Goal: Task Accomplishment & Management: Manage account settings

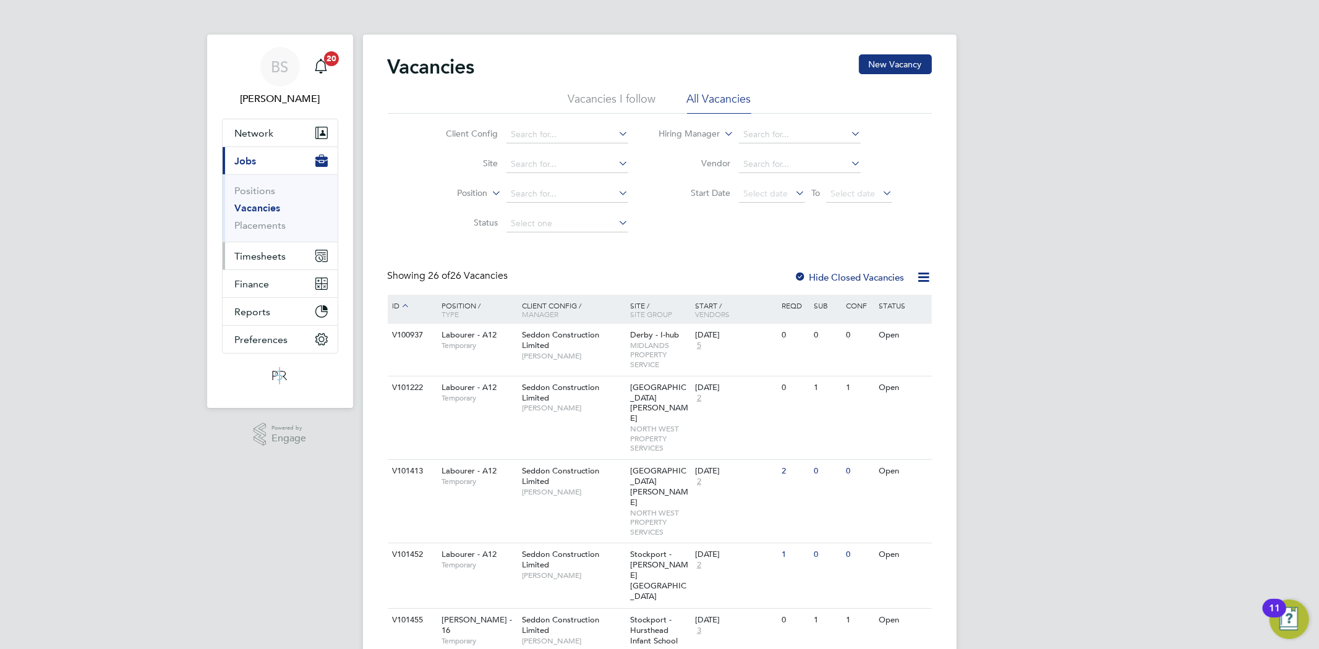
click at [263, 254] on span "Timesheets" at bounding box center [260, 256] width 51 height 12
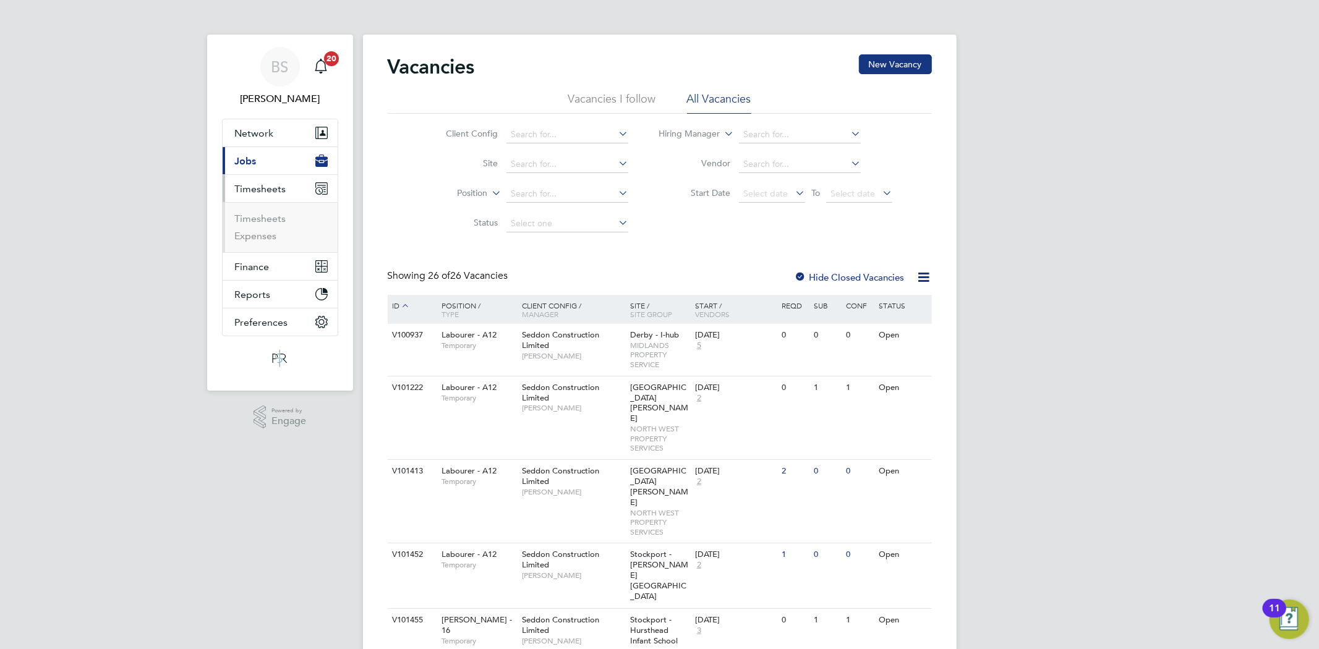
click at [276, 210] on ul "Timesheets Expenses" at bounding box center [280, 227] width 115 height 50
click at [275, 218] on link "Timesheets" at bounding box center [260, 219] width 51 height 12
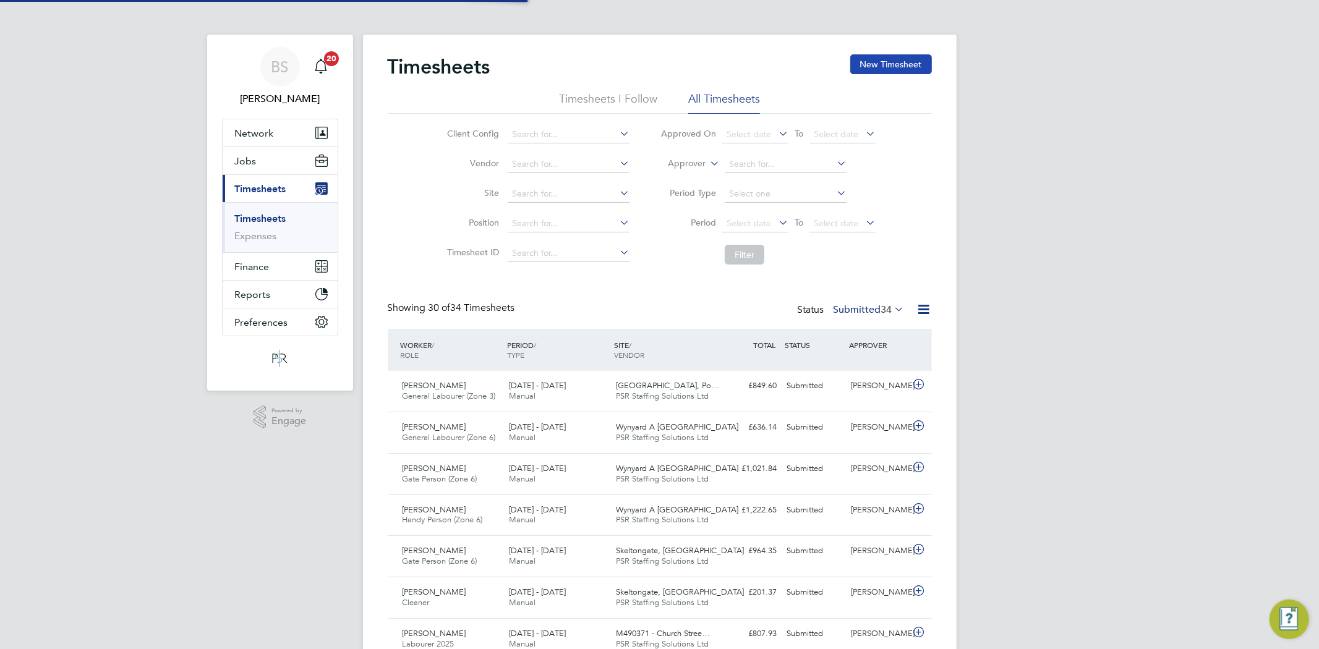
click at [910, 62] on button "New Timesheet" at bounding box center [891, 64] width 82 height 20
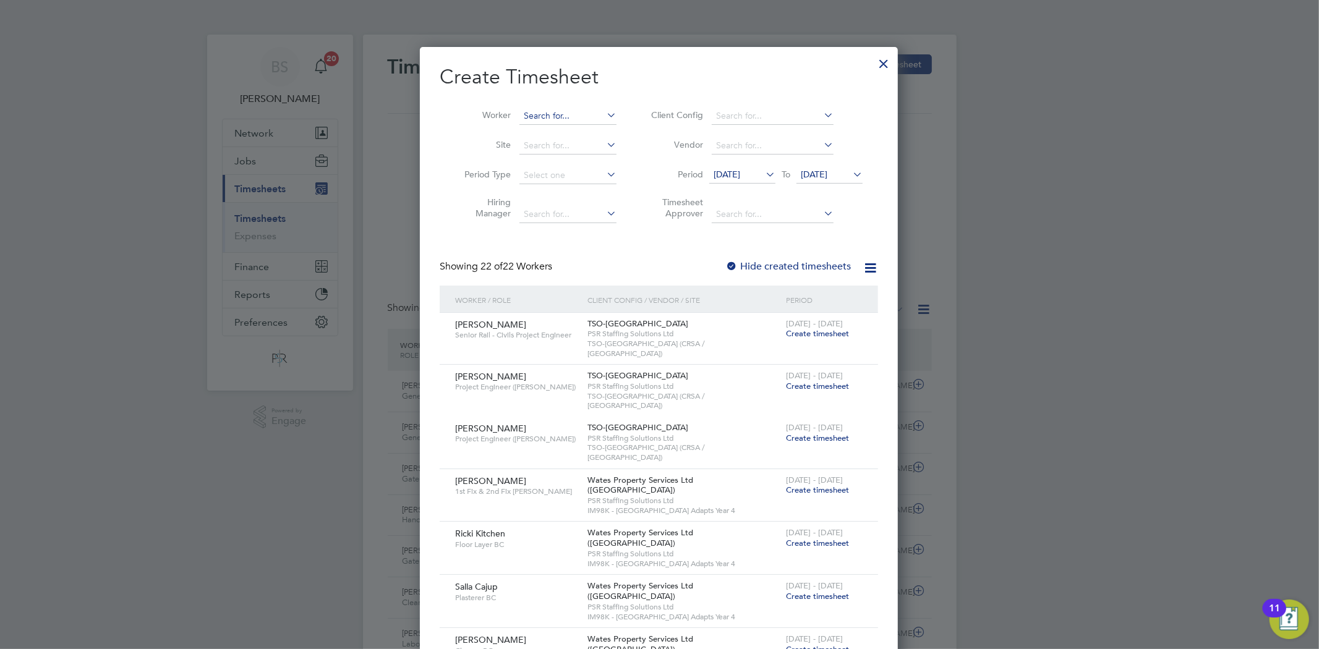
click at [533, 119] on input at bounding box center [567, 116] width 97 height 17
click at [577, 138] on li "[PERSON_NAME]" at bounding box center [595, 132] width 153 height 17
type input "[PERSON_NAME]"
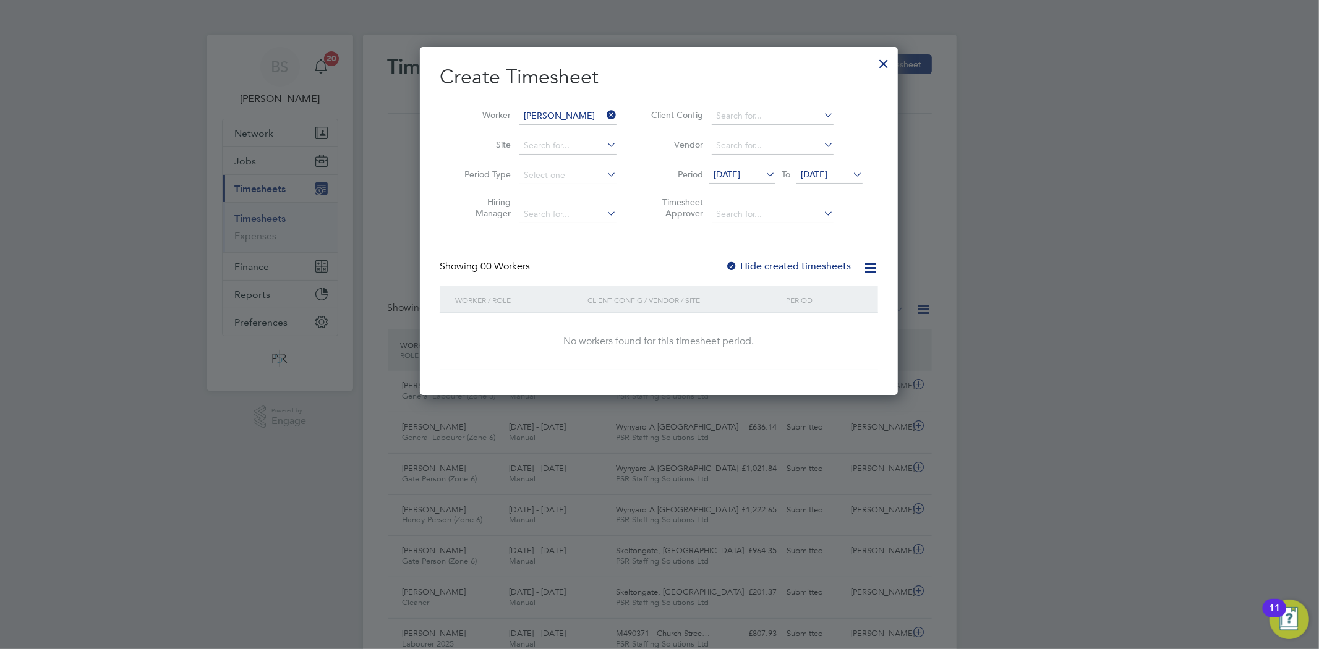
click at [776, 260] on label "Hide created timesheets" at bounding box center [788, 266] width 126 height 12
click at [740, 171] on span "[DATE]" at bounding box center [726, 174] width 27 height 11
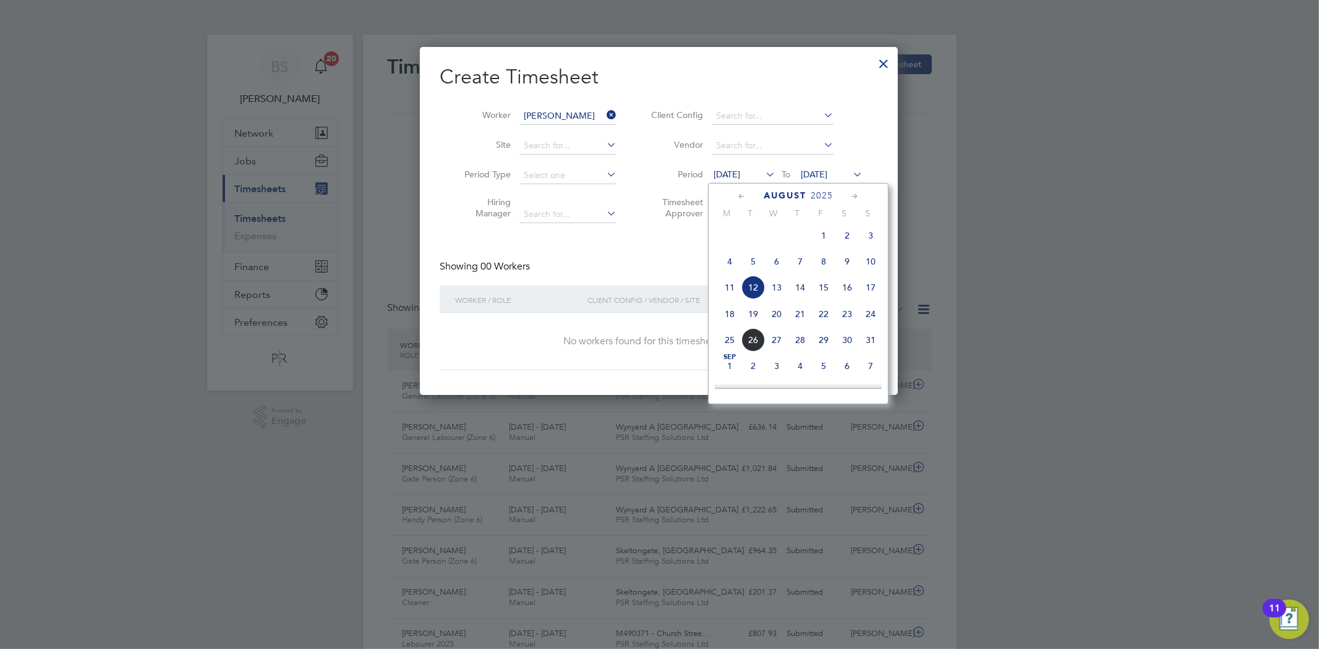
click at [734, 316] on span "18" at bounding box center [729, 313] width 23 height 23
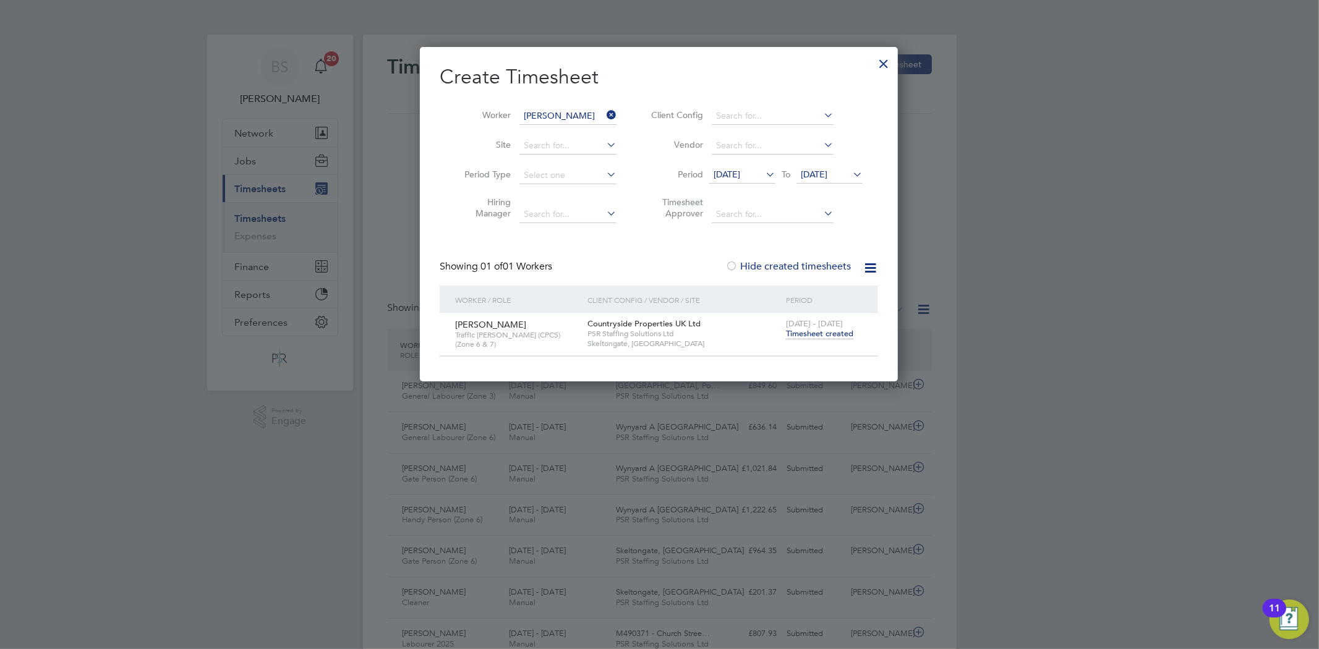
click at [813, 336] on span "Timesheet created" at bounding box center [819, 333] width 67 height 11
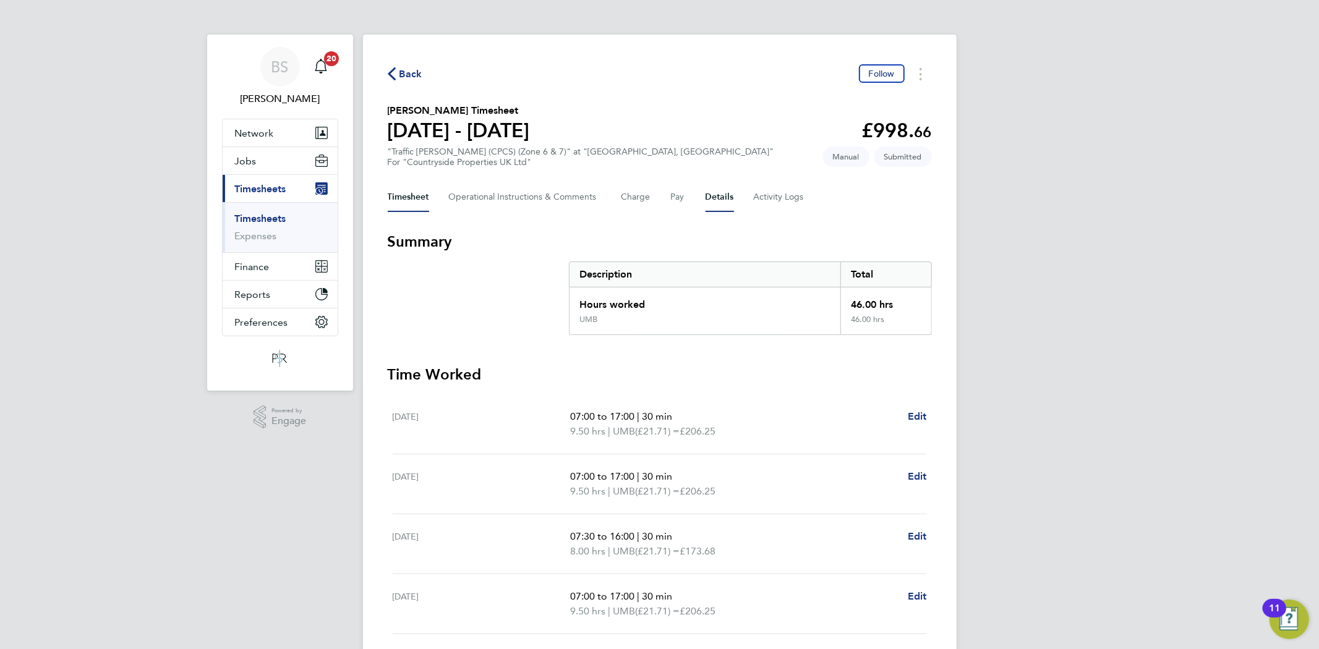
click at [709, 204] on button "Details" at bounding box center [719, 197] width 28 height 30
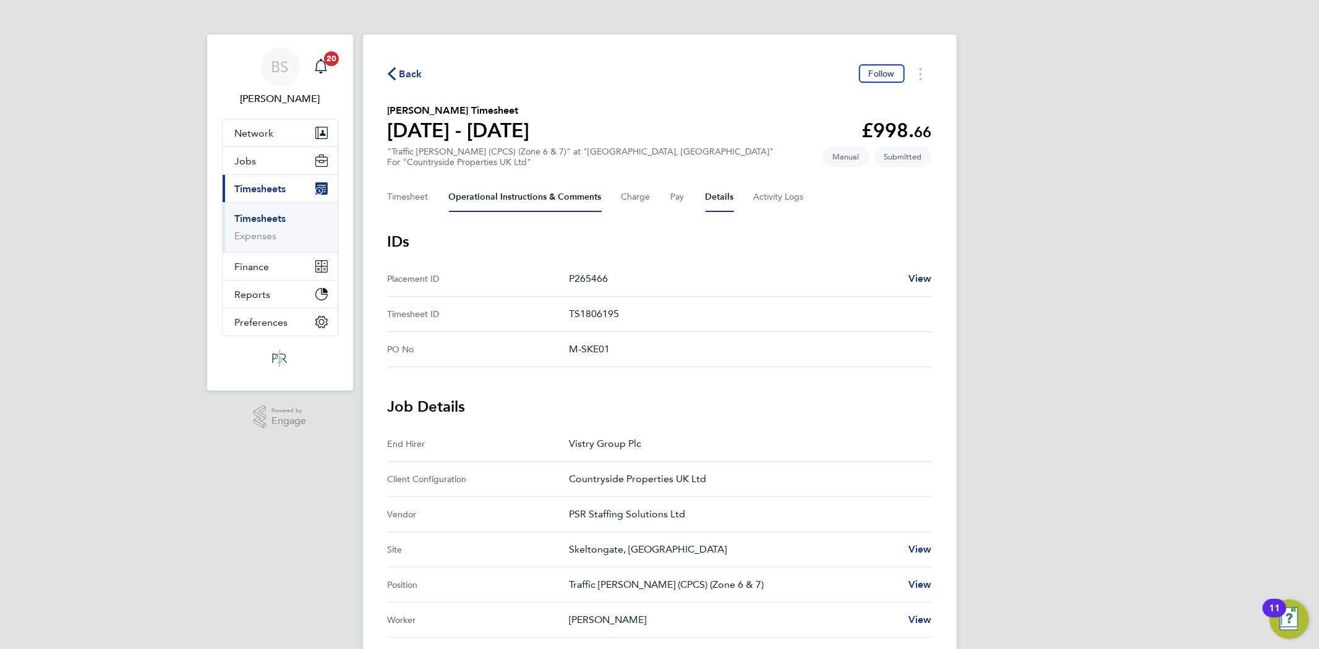
click at [501, 188] on Comments-tab "Operational Instructions & Comments" at bounding box center [525, 197] width 153 height 30
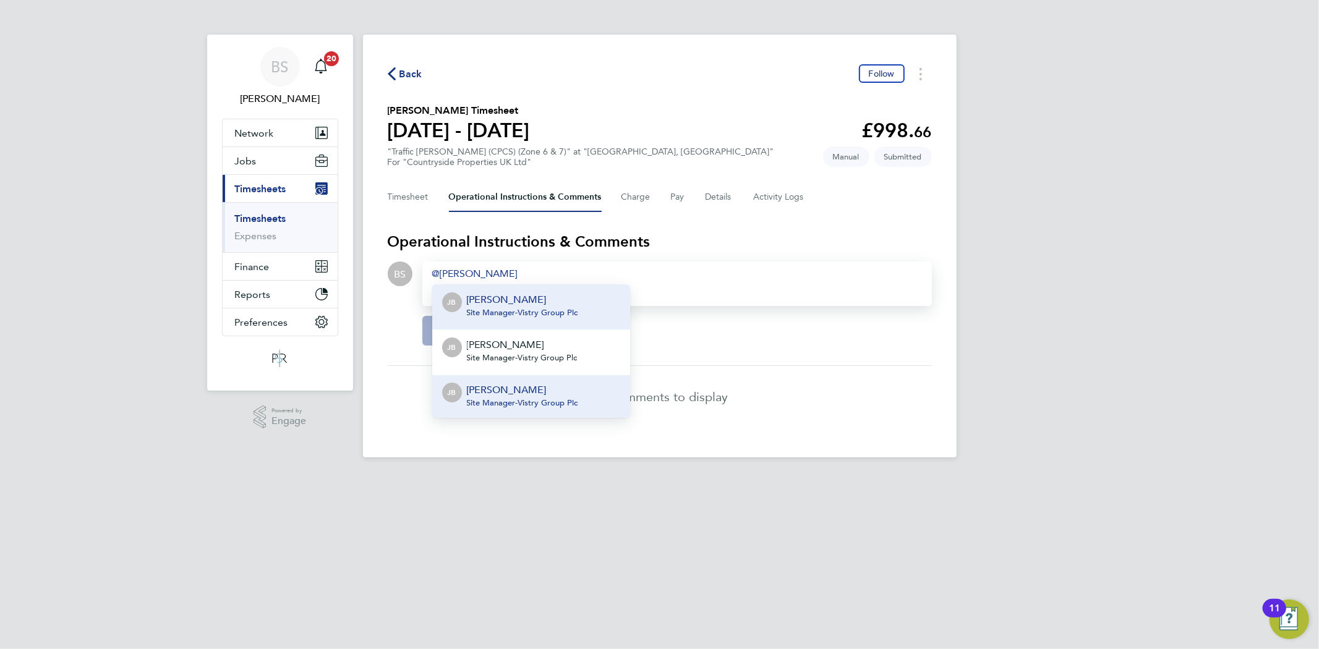
click at [521, 402] on span "Site Manager - Vistry Group Plc" at bounding box center [522, 403] width 111 height 10
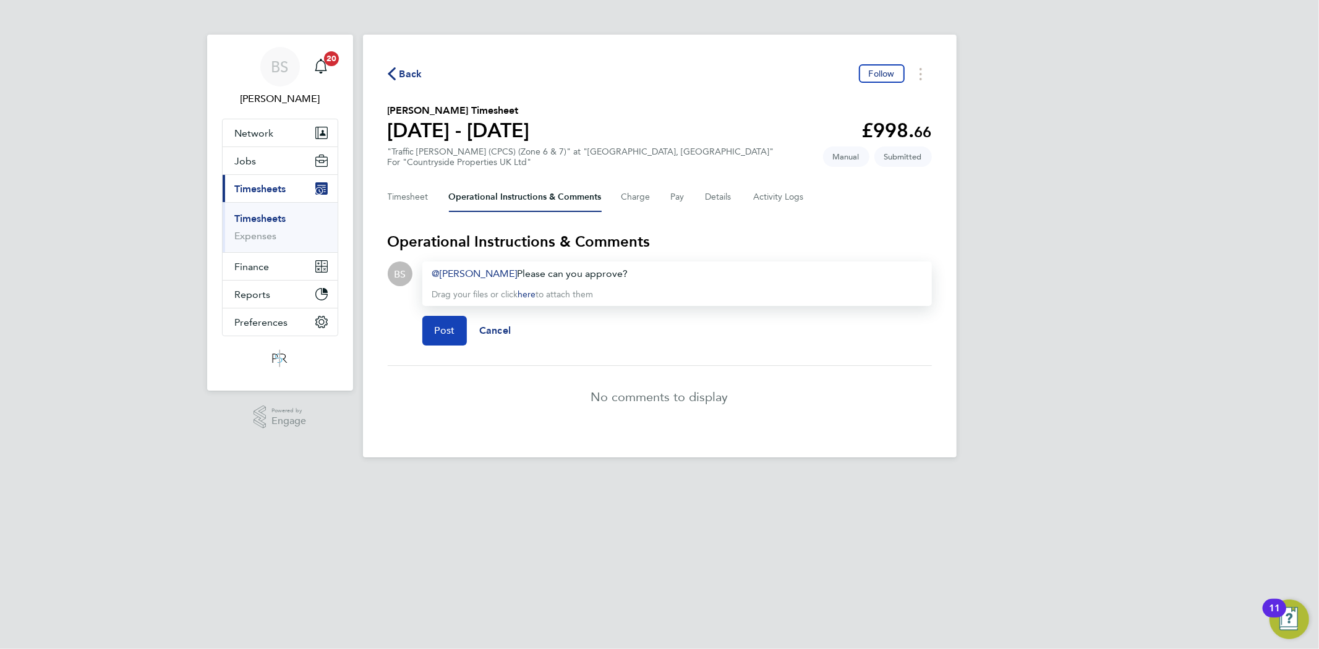
click at [445, 330] on span "Post" at bounding box center [445, 331] width 20 height 12
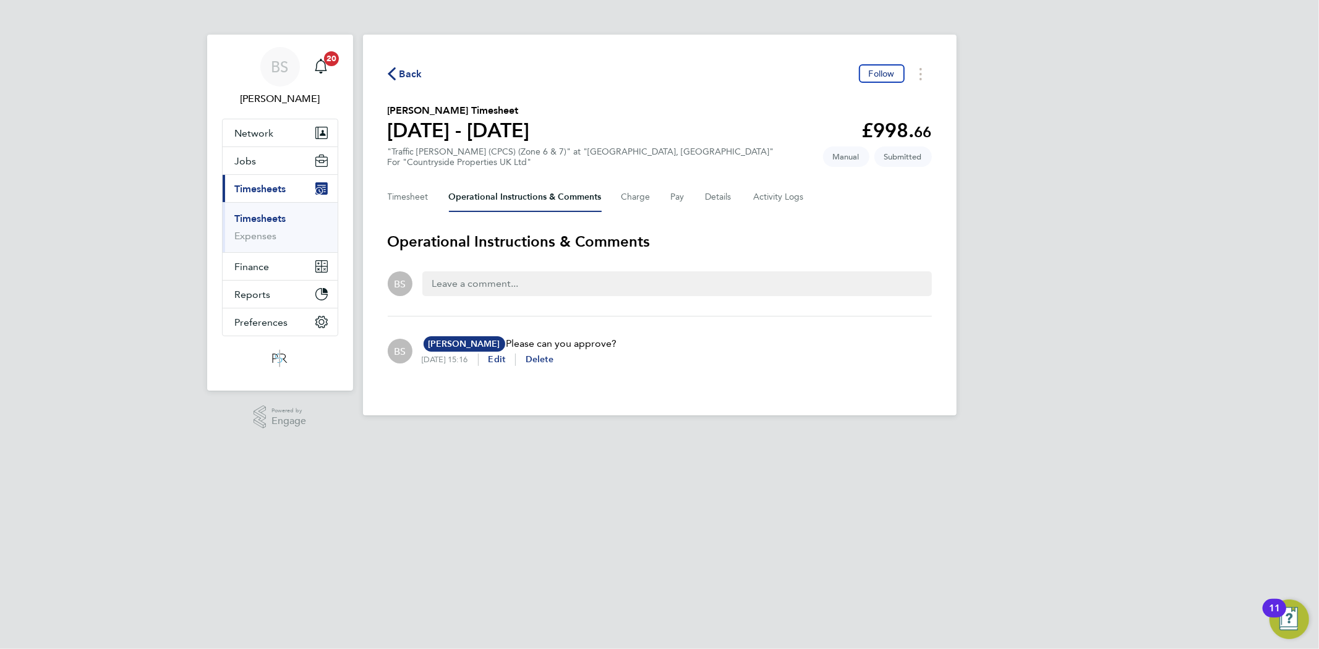
click at [270, 224] on link "Timesheets" at bounding box center [260, 219] width 51 height 12
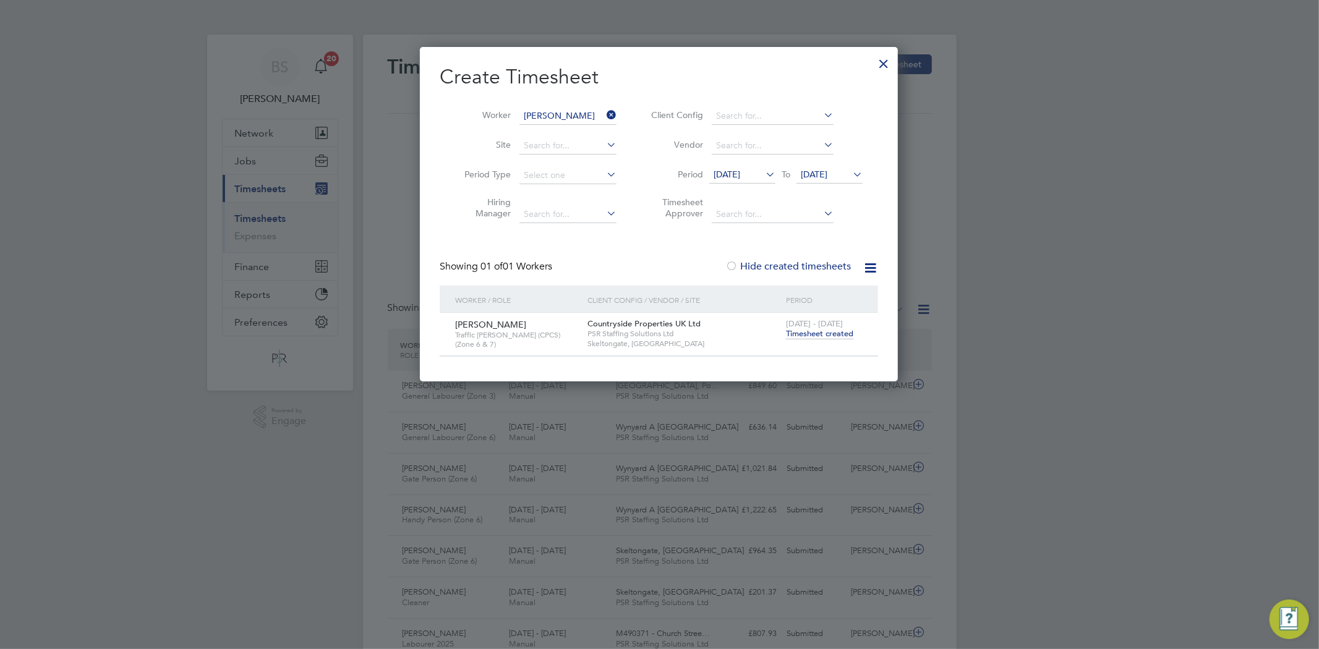
click at [604, 110] on icon at bounding box center [604, 114] width 0 height 17
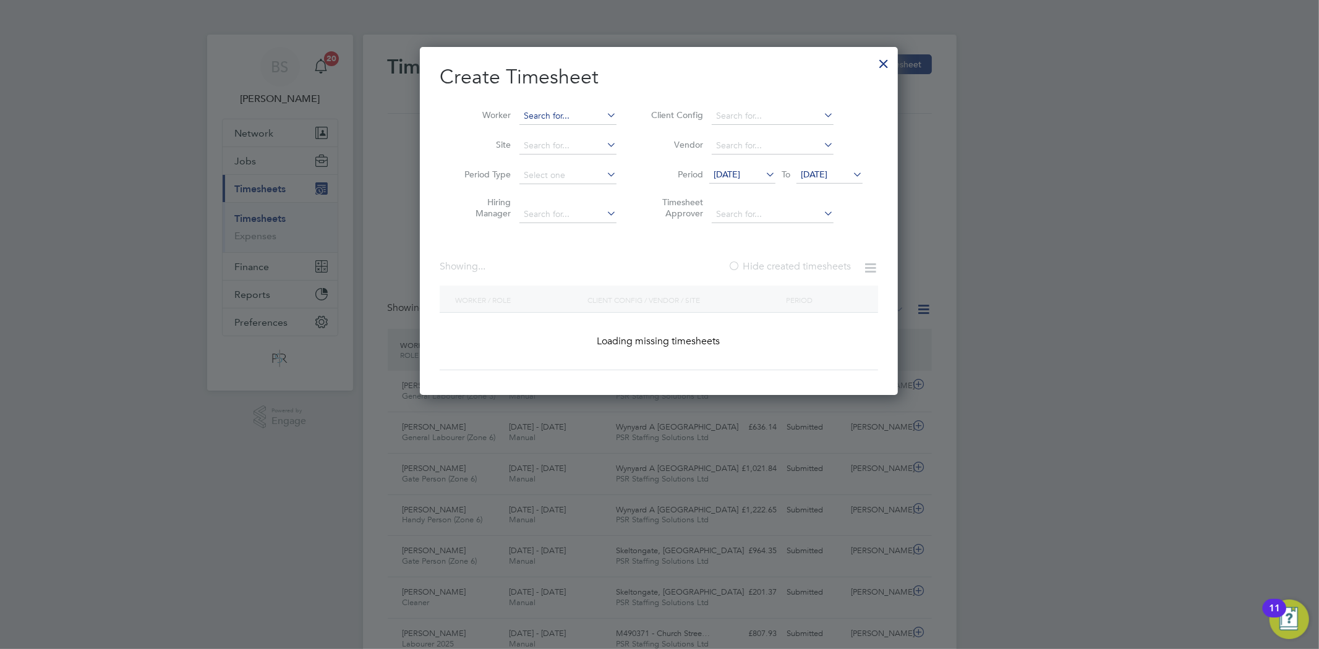
click at [592, 110] on input at bounding box center [567, 116] width 97 height 17
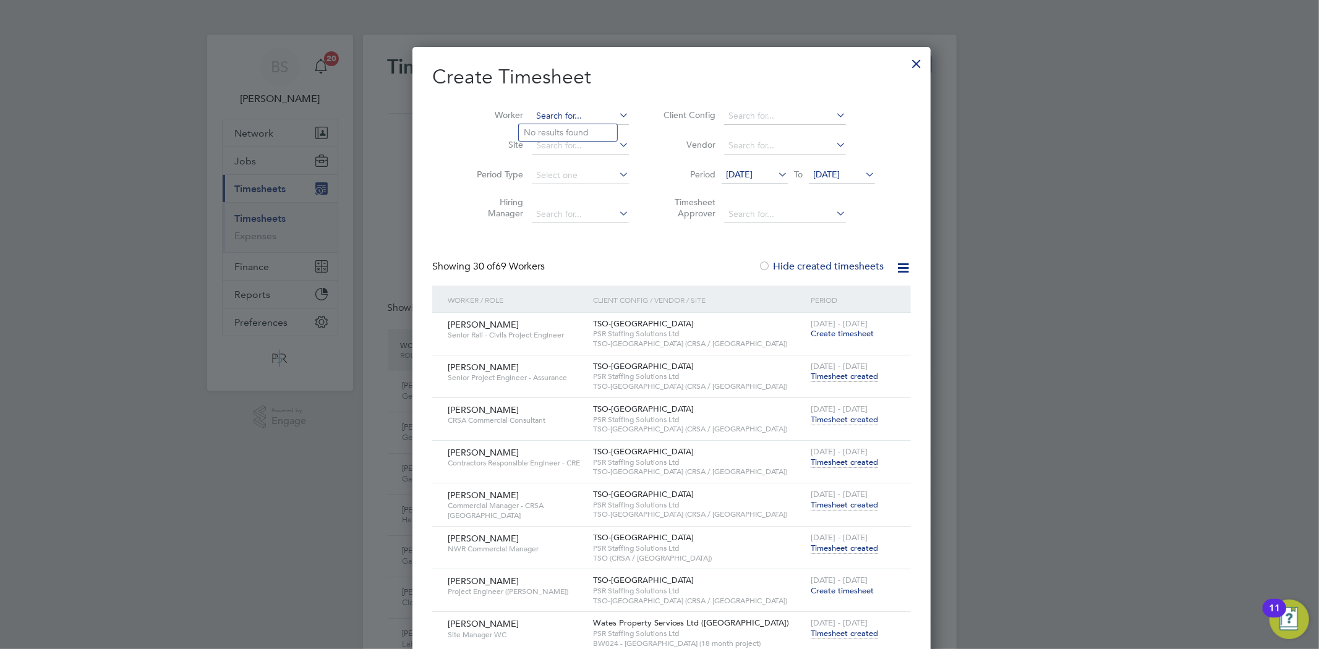
paste input "[PERSON_NAME]"
type input "[PERSON_NAME]"
click at [598, 128] on b "[PERSON_NAME]" at bounding box center [634, 132] width 72 height 11
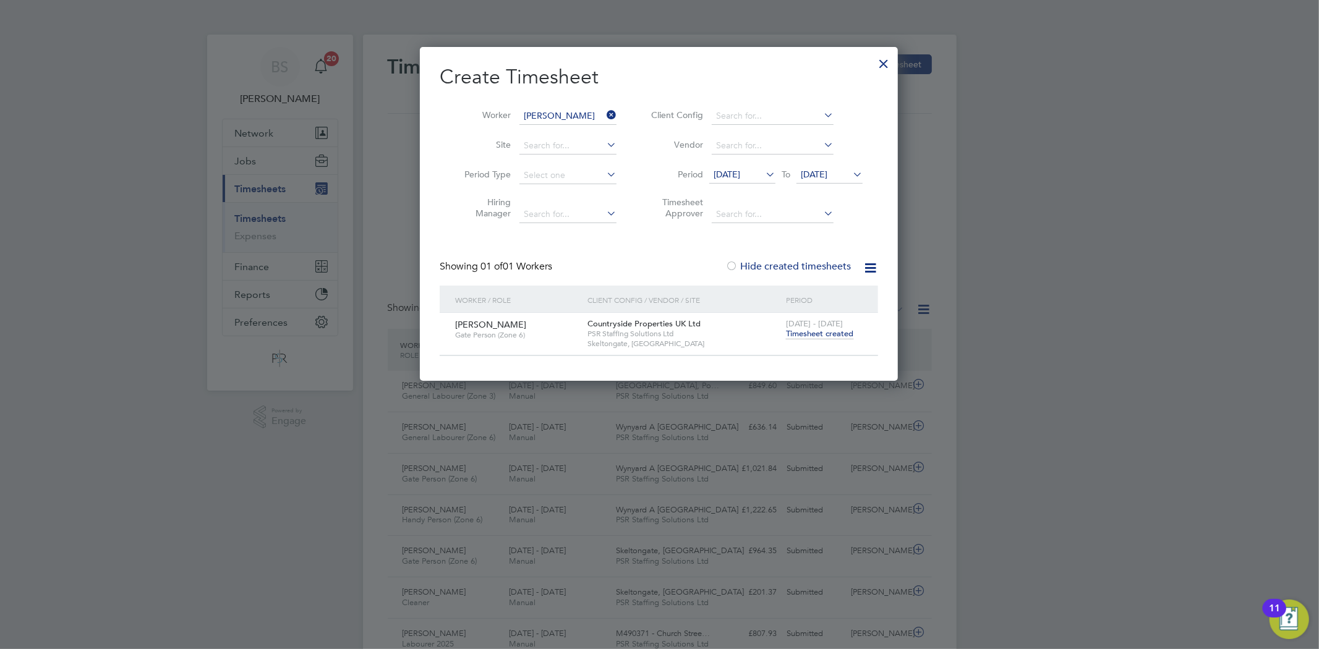
click at [799, 330] on span "Timesheet created" at bounding box center [819, 333] width 67 height 11
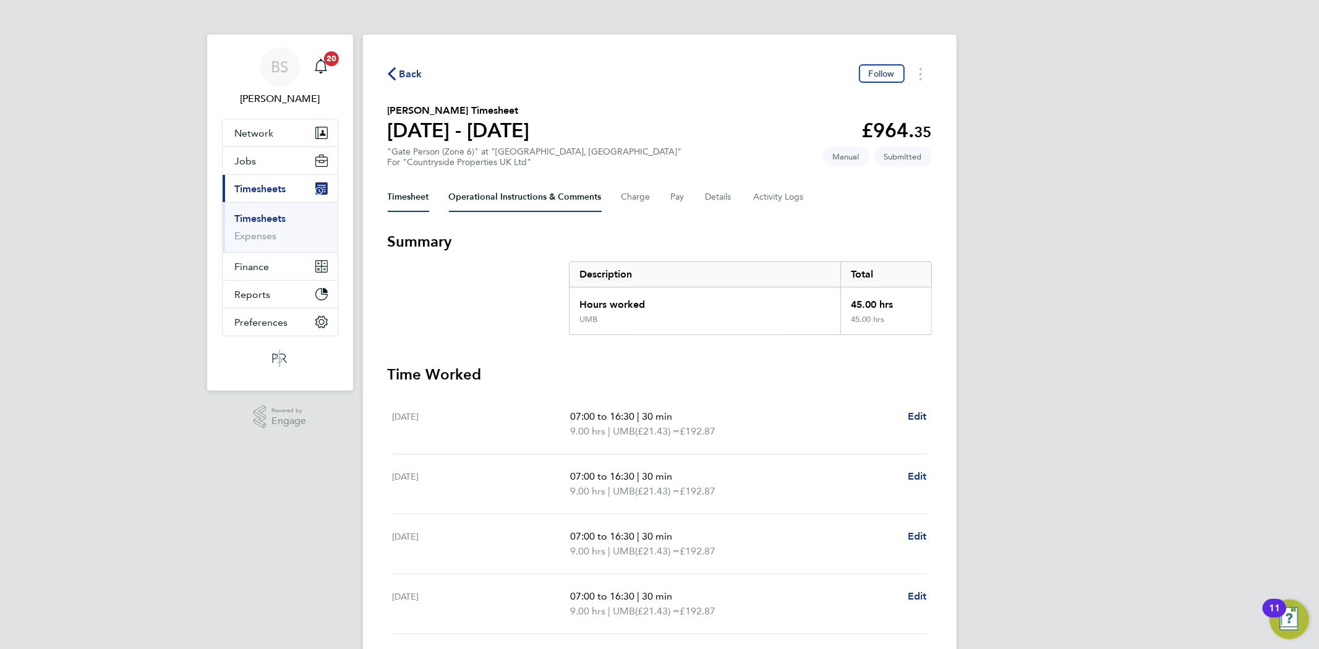
click at [526, 196] on Comments-tab "Operational Instructions & Comments" at bounding box center [525, 197] width 153 height 30
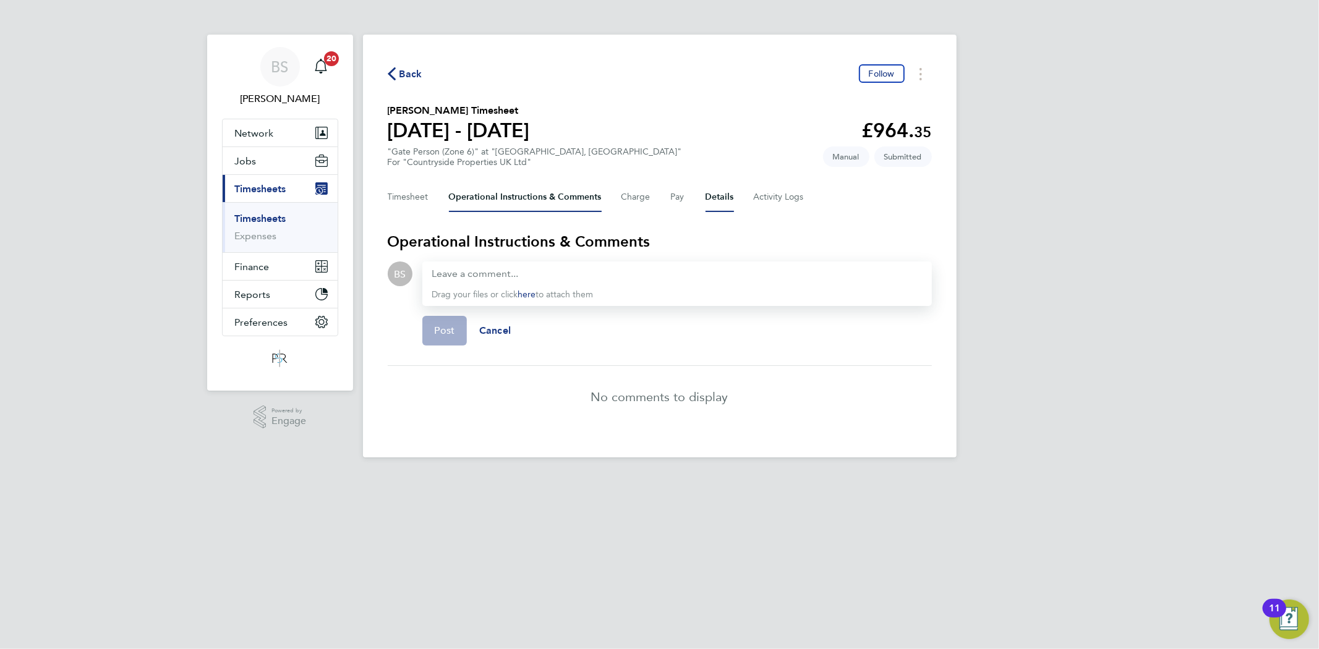
click at [716, 196] on button "Details" at bounding box center [719, 197] width 28 height 30
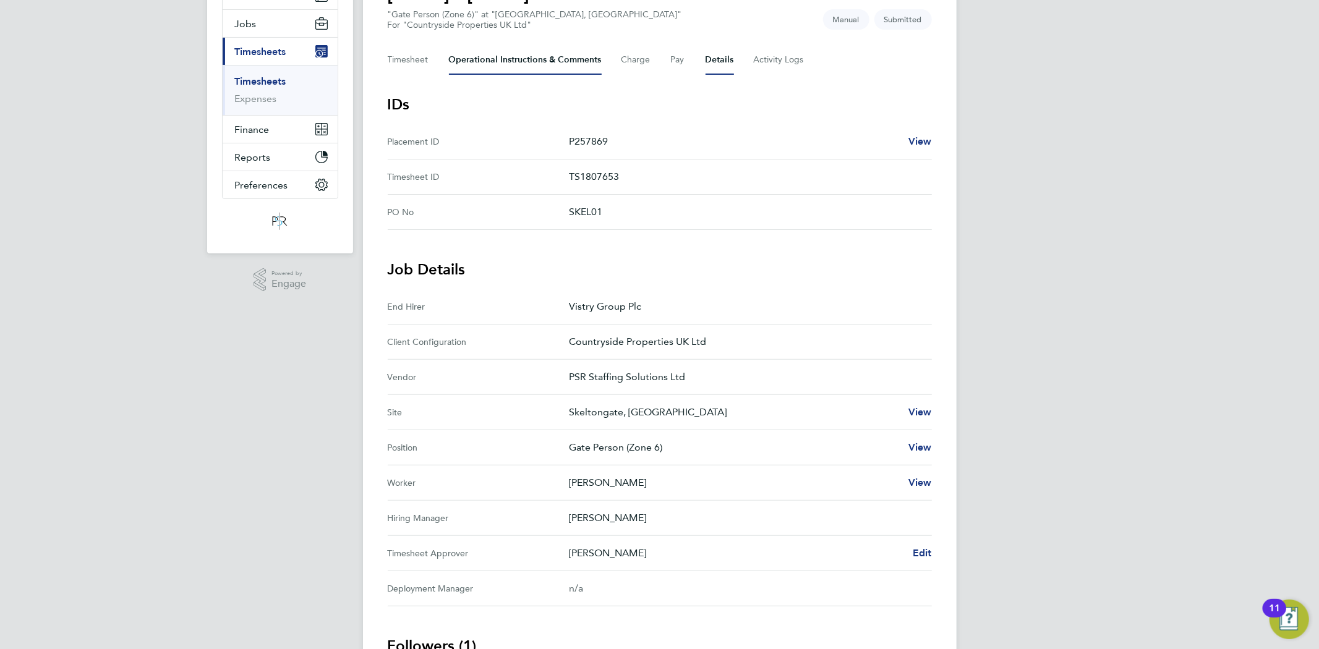
drag, startPoint x: 738, startPoint y: 279, endPoint x: 503, endPoint y: 54, distance: 325.3
click at [503, 51] on Comments-tab "Operational Instructions & Comments" at bounding box center [525, 60] width 153 height 30
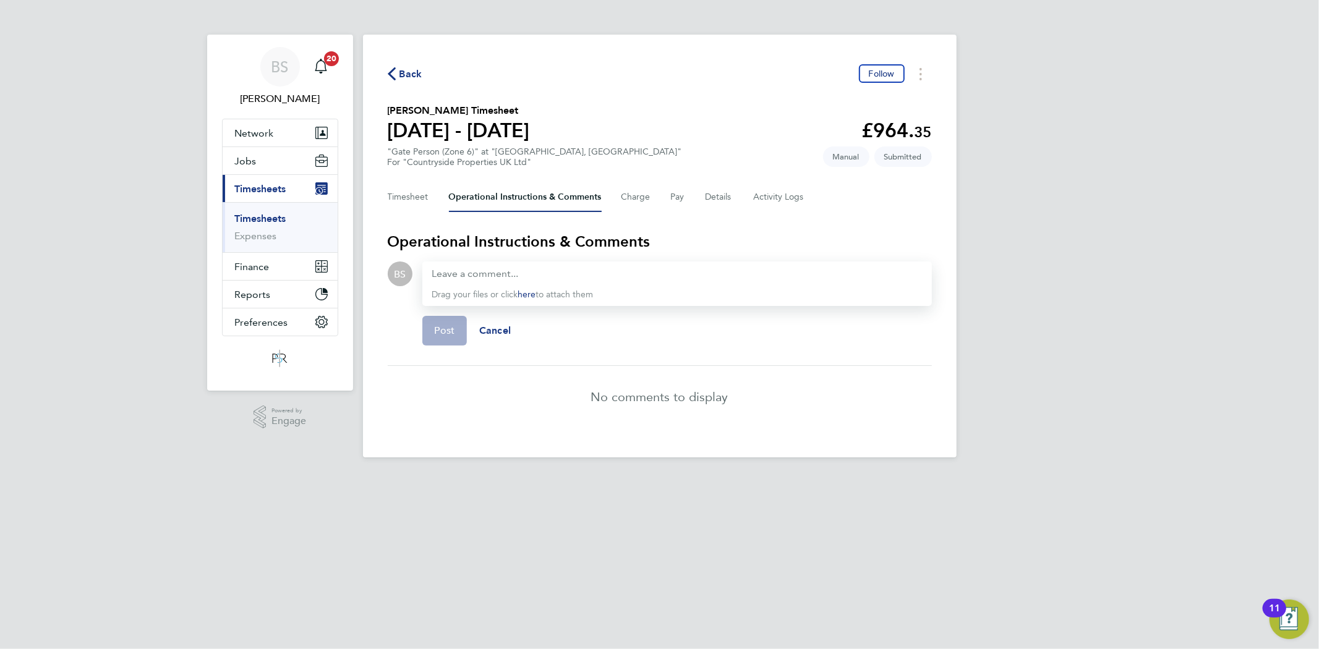
click at [502, 280] on div "Drag your files or click here to attach them" at bounding box center [676, 284] width 509 height 45
click at [501, 266] on div at bounding box center [677, 273] width 490 height 15
click at [436, 326] on span "Post" at bounding box center [445, 331] width 20 height 12
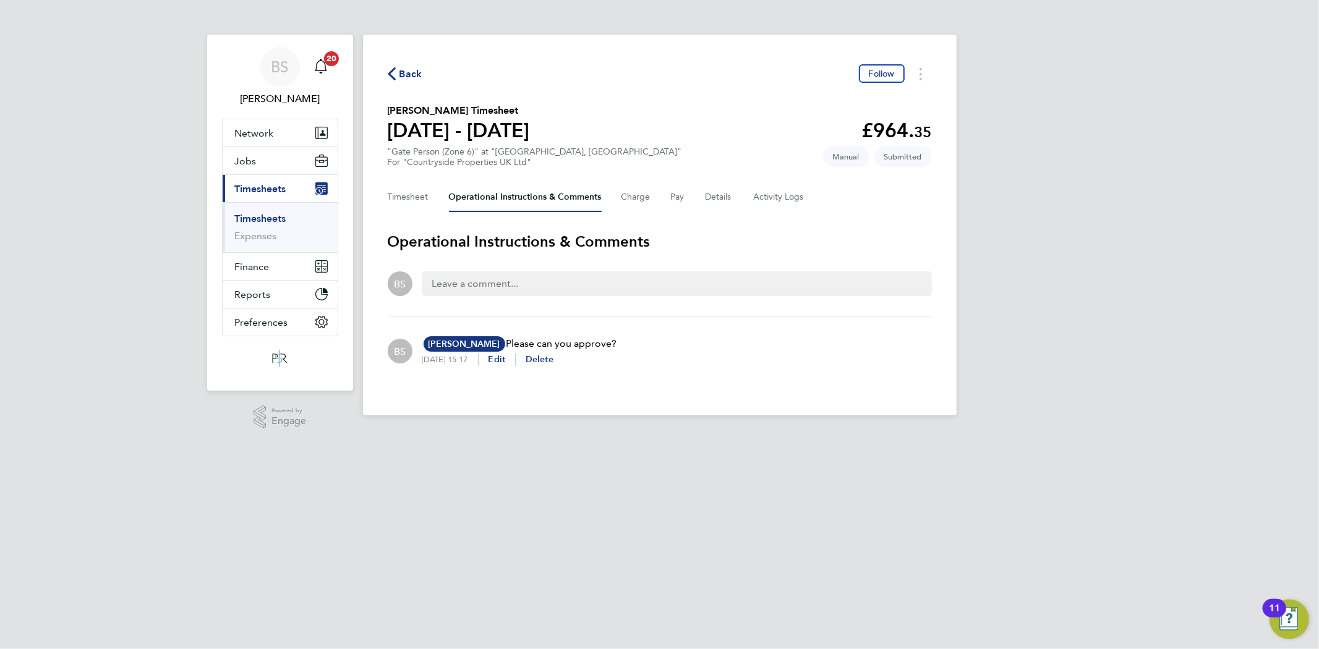
drag, startPoint x: 286, startPoint y: 221, endPoint x: 458, endPoint y: 164, distance: 181.4
click at [286, 221] on link "Timesheets" at bounding box center [260, 219] width 51 height 12
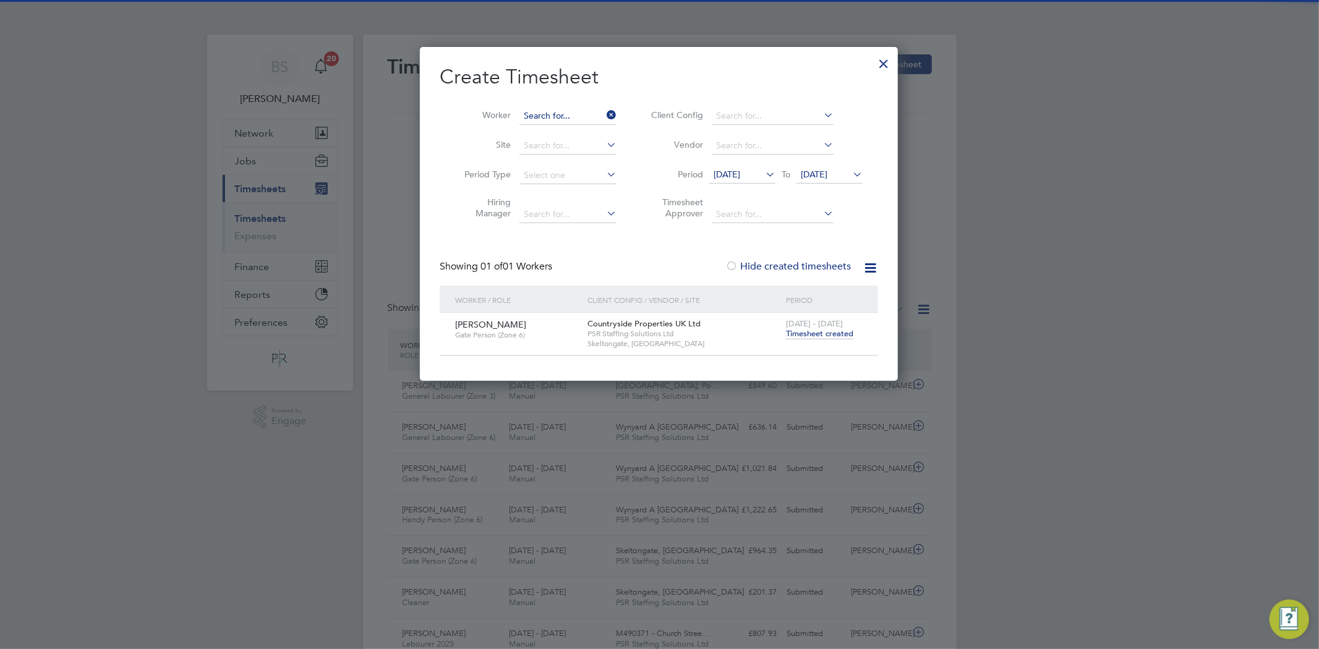
click at [602, 110] on input at bounding box center [567, 116] width 97 height 17
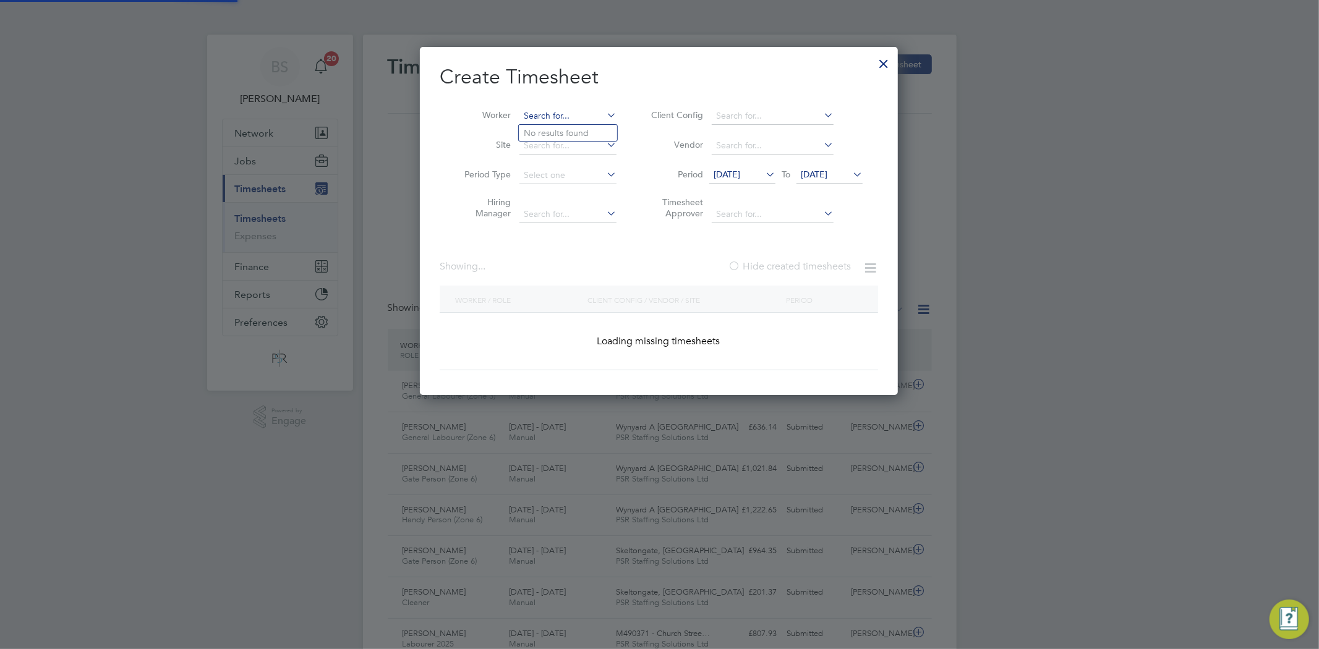
click at [602, 111] on input at bounding box center [567, 116] width 97 height 17
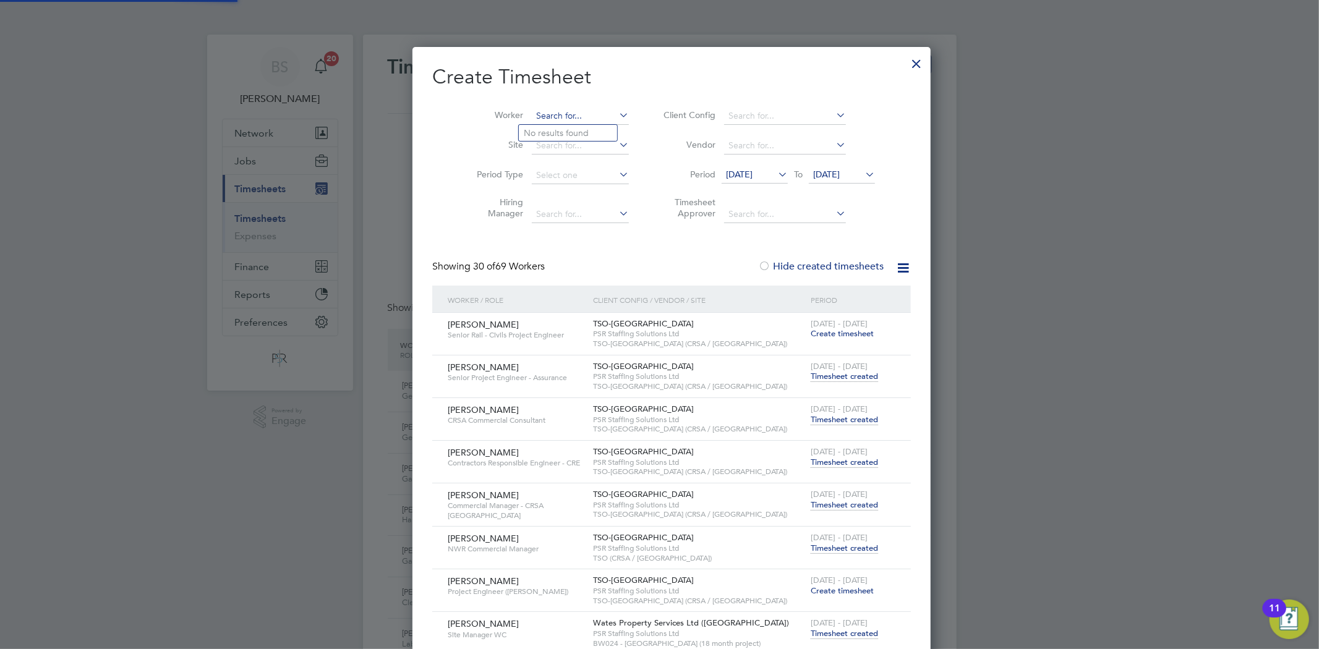
paste input "[PERSON_NAME]"
type input "[PERSON_NAME]"
click at [602, 111] on input at bounding box center [580, 116] width 97 height 17
paste input "[PERSON_NAME]"
click at [602, 111] on input "[PERSON_NAME]" at bounding box center [580, 116] width 97 height 17
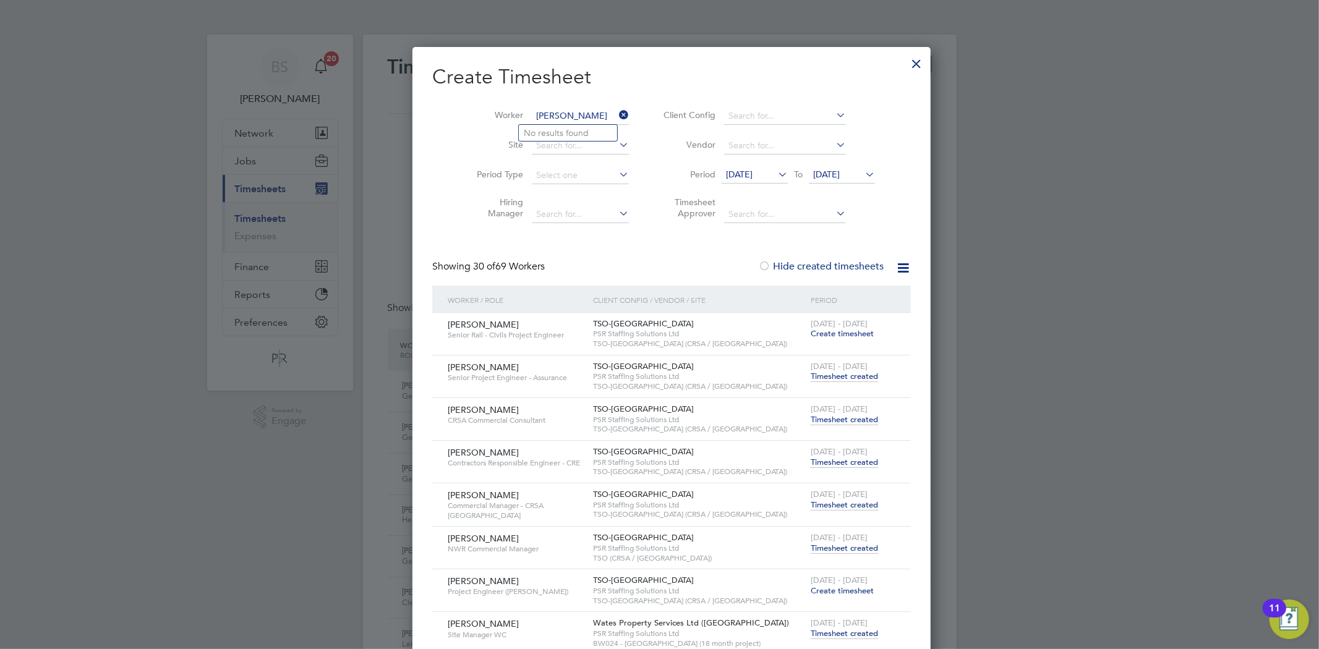
type input "[PERSON_NAME]"
click at [616, 112] on icon at bounding box center [616, 114] width 0 height 17
click at [590, 110] on input at bounding box center [580, 116] width 97 height 17
paste input "[PERSON_NAME]"
type input "[PERSON_NAME]"
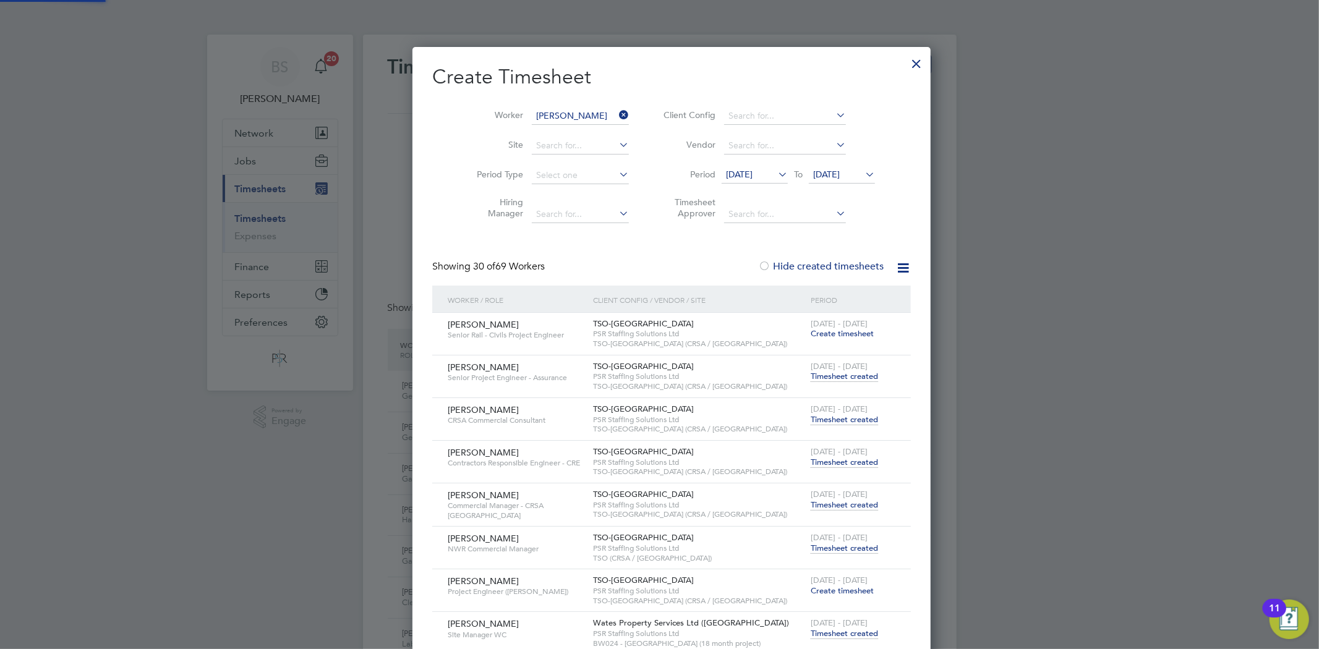
click at [587, 128] on li "[PERSON_NAME]" at bounding box center [597, 133] width 156 height 17
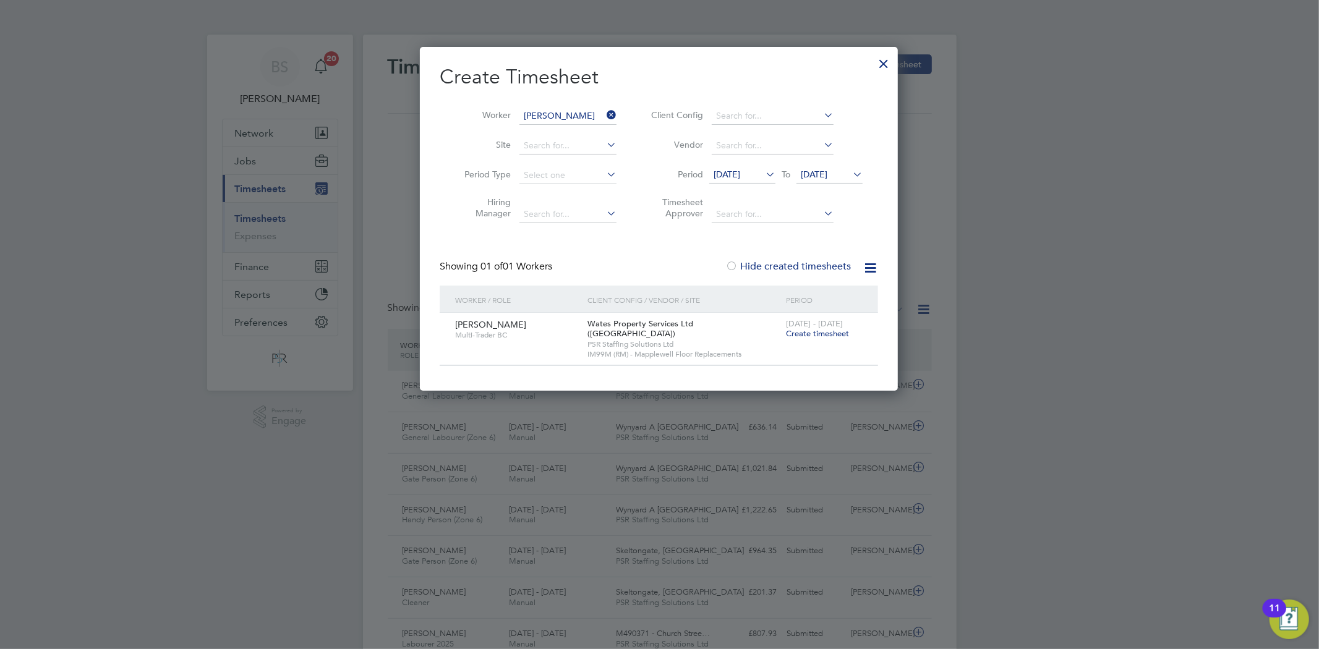
click at [740, 171] on span "[DATE]" at bounding box center [726, 174] width 27 height 11
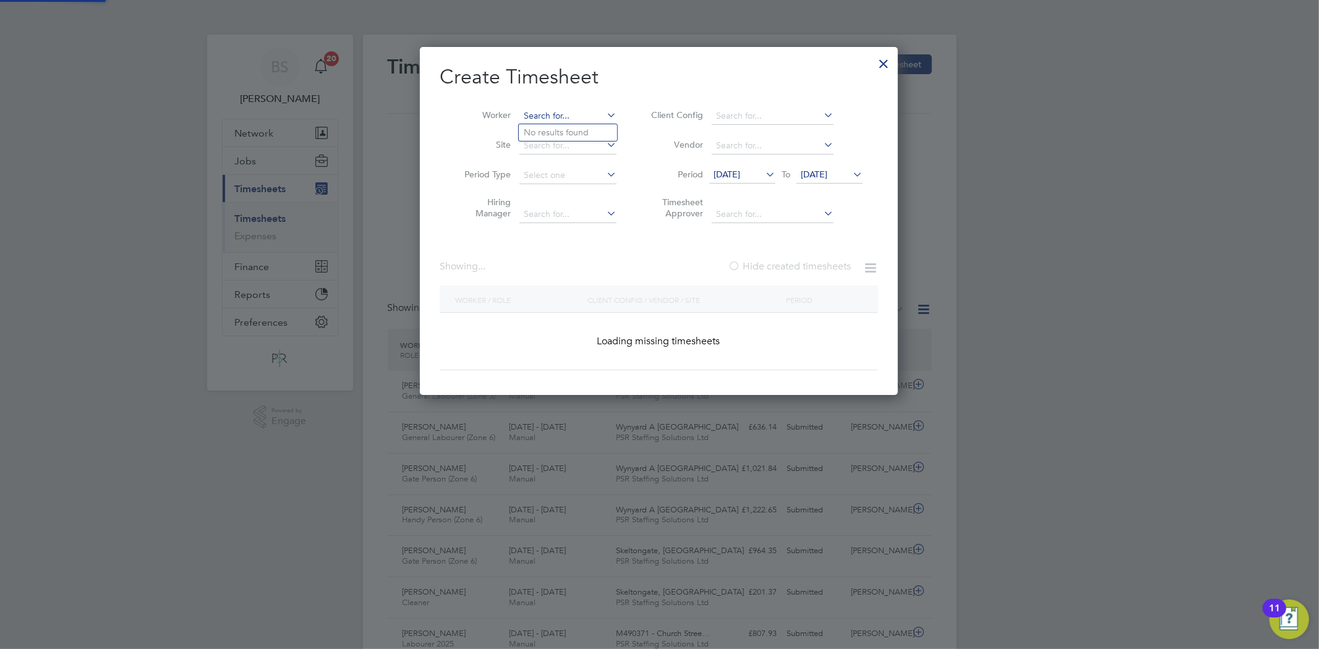
scroll to position [349, 479]
click at [592, 114] on input at bounding box center [567, 116] width 97 height 17
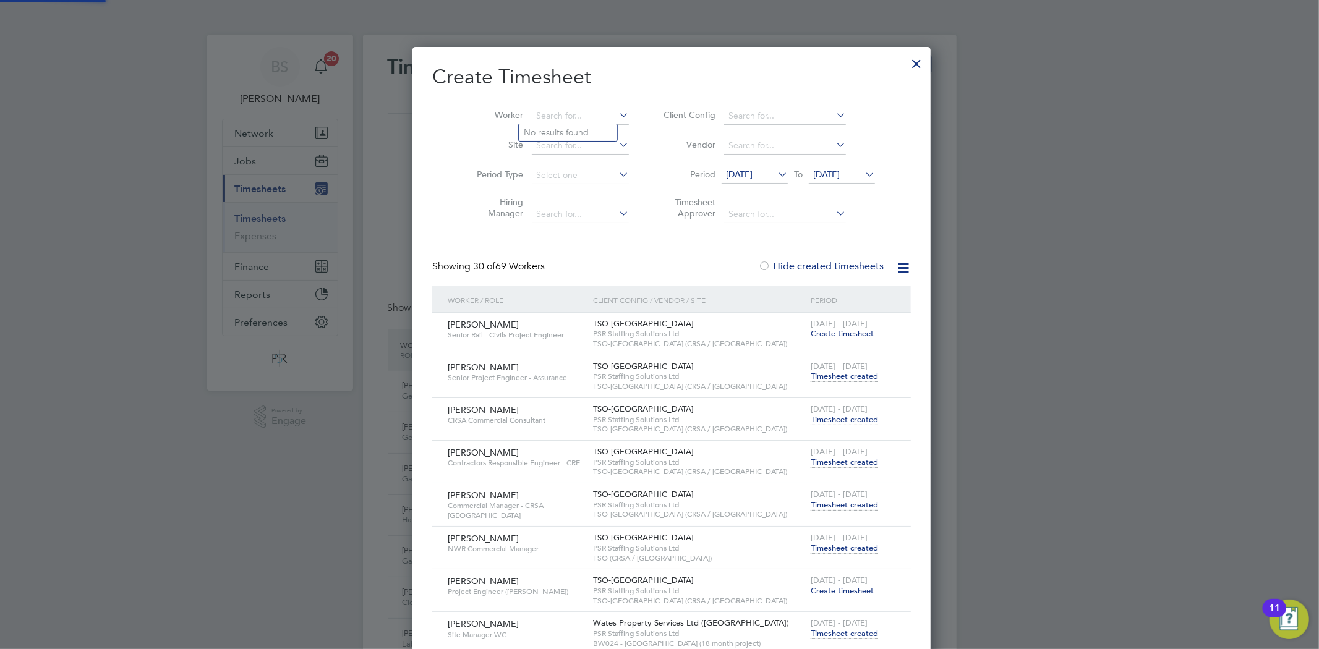
scroll to position [1624, 495]
click at [616, 112] on icon at bounding box center [616, 114] width 0 height 17
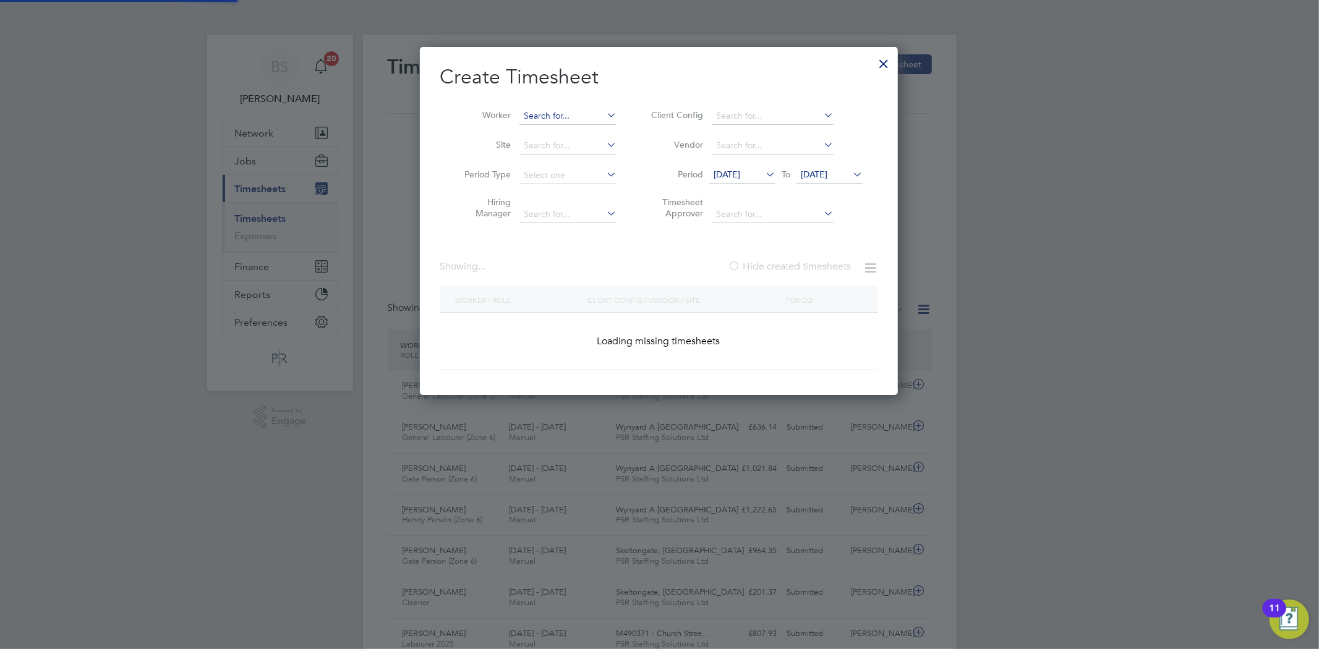
scroll to position [349, 479]
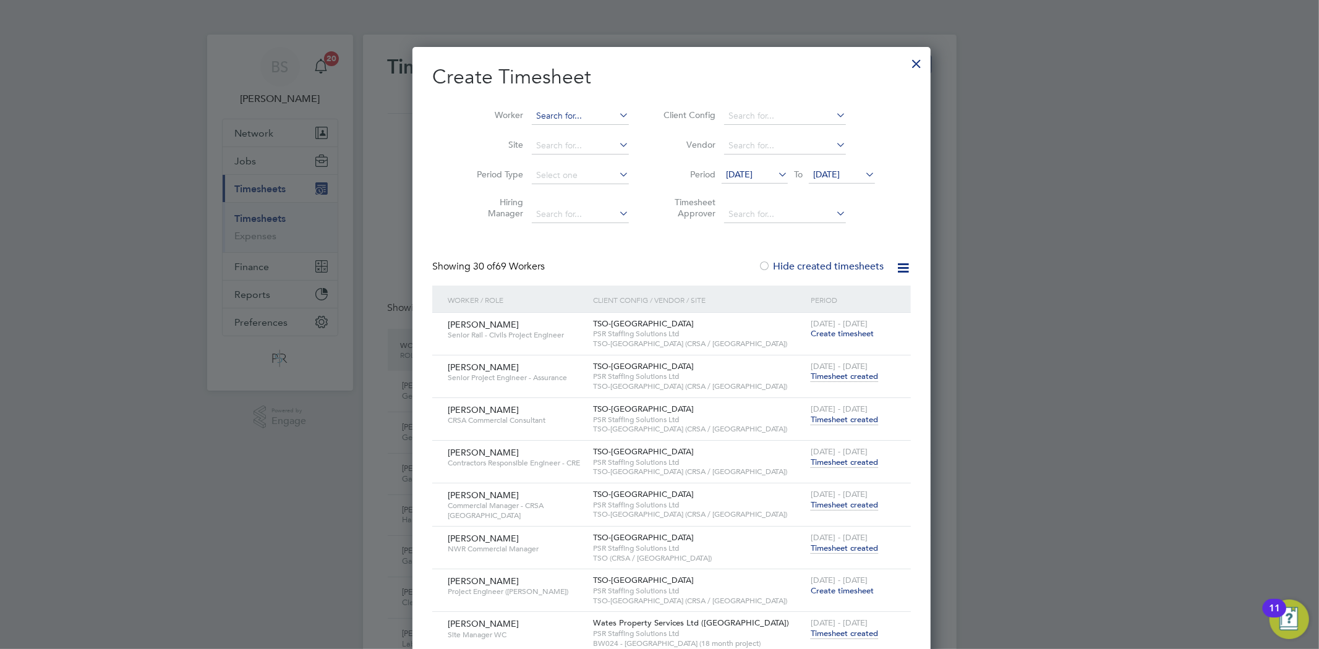
click at [578, 113] on input at bounding box center [580, 116] width 97 height 17
paste input "[PERSON_NAME]"
type input "[PERSON_NAME]"
click at [580, 137] on li "[PERSON_NAME]" at bounding box center [568, 132] width 98 height 17
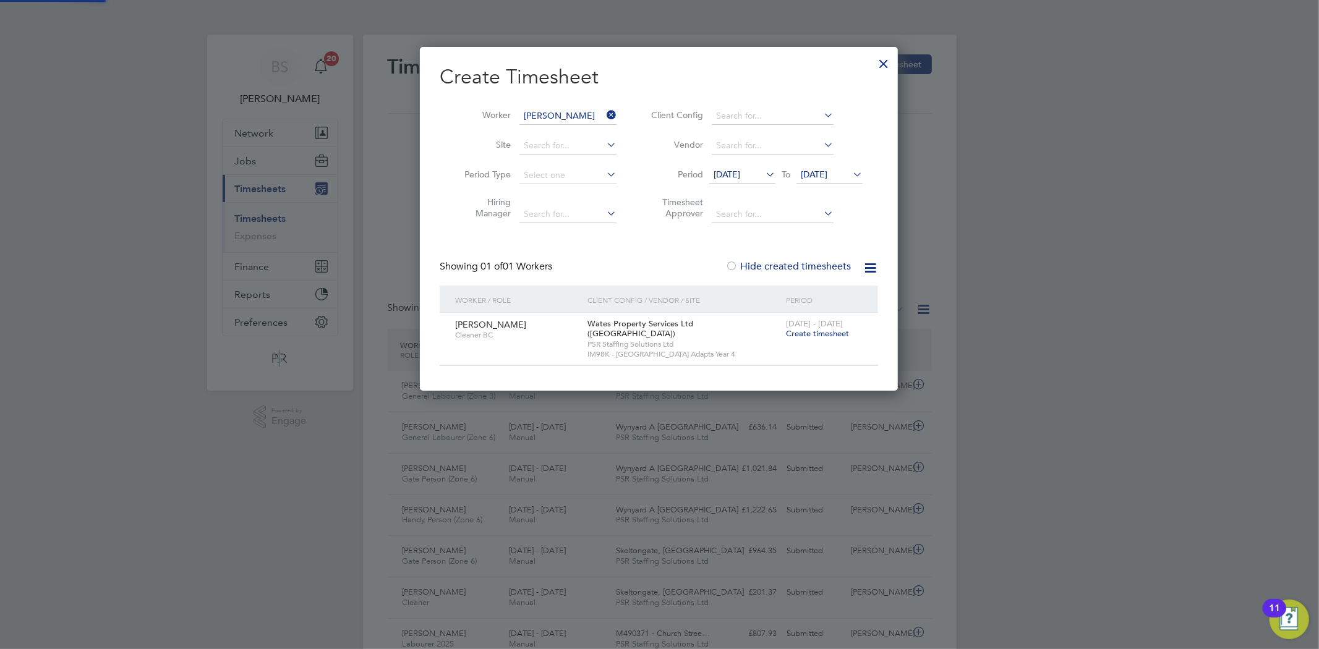
scroll to position [334, 479]
click at [806, 331] on span "Create timesheet" at bounding box center [817, 333] width 63 height 11
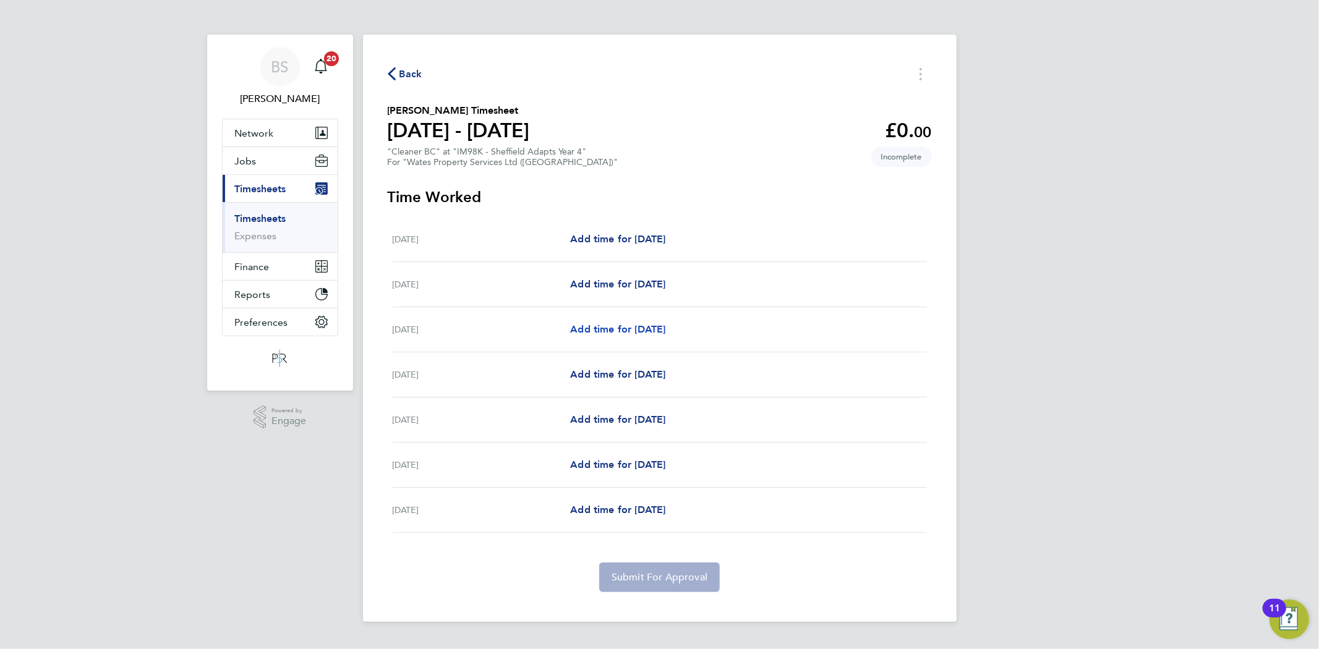
click at [626, 328] on span "Add time for [DATE]" at bounding box center [617, 329] width 95 height 12
select select "30"
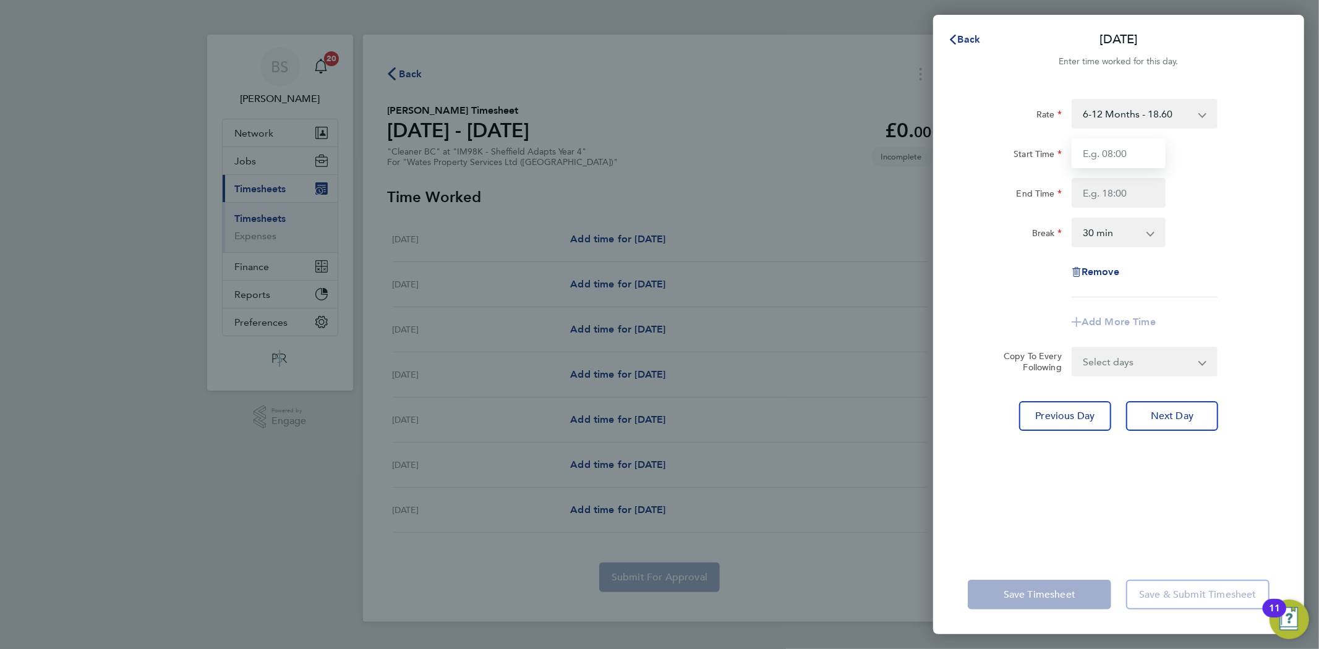
drag, startPoint x: 1113, startPoint y: 158, endPoint x: 1113, endPoint y: 168, distance: 9.9
click at [1113, 158] on input "Start Time" at bounding box center [1118, 153] width 94 height 30
type input "08:00"
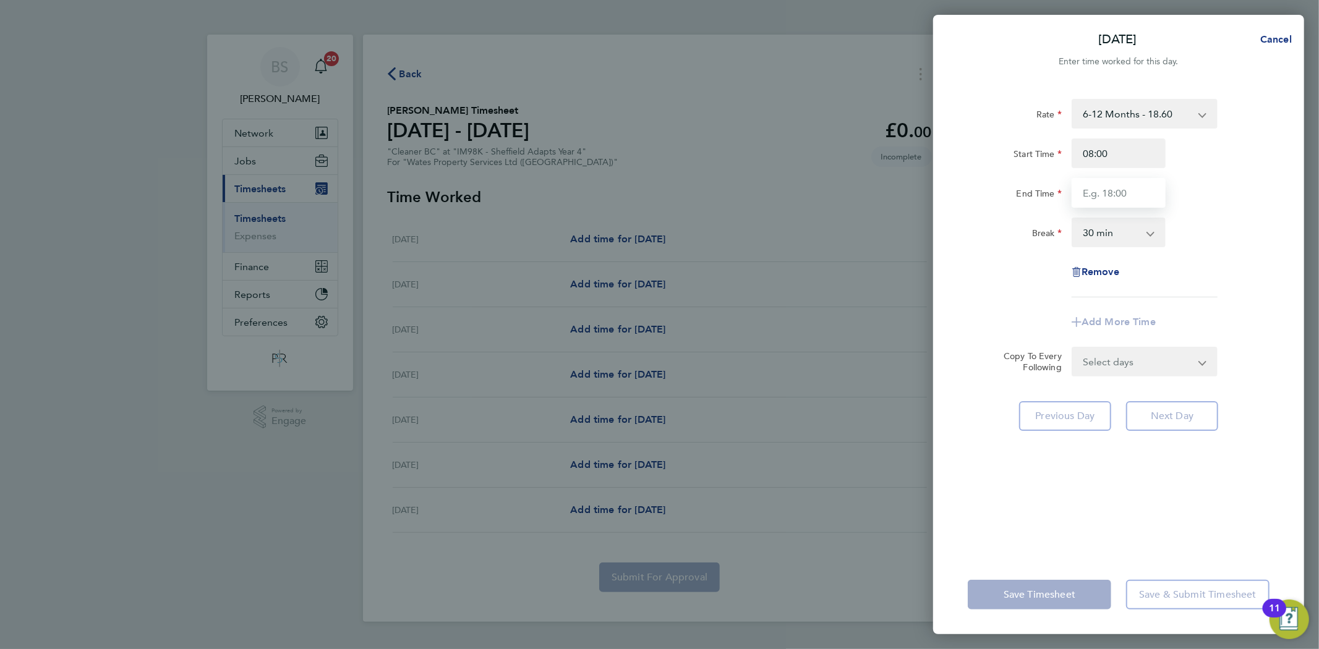
click at [1115, 188] on input "End Time" at bounding box center [1118, 193] width 94 height 30
type input "10:00"
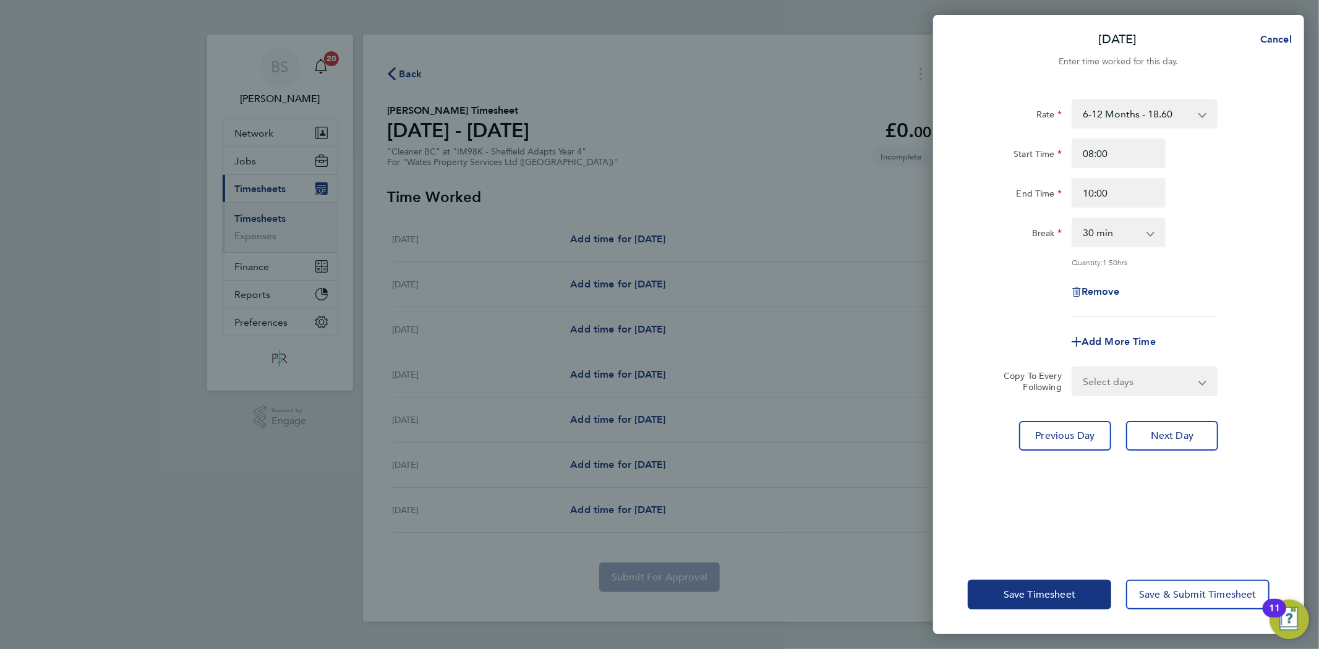
click at [1207, 178] on div "End Time 10:00" at bounding box center [1119, 193] width 312 height 30
click at [1135, 232] on select "0 min 15 min 30 min 45 min 60 min 75 min 90 min" at bounding box center [1111, 232] width 77 height 27
select select "0"
click at [1073, 219] on select "0 min 15 min 30 min 45 min 60 min 75 min 90 min" at bounding box center [1111, 232] width 77 height 27
click at [1233, 283] on div "Remove" at bounding box center [1119, 292] width 312 height 30
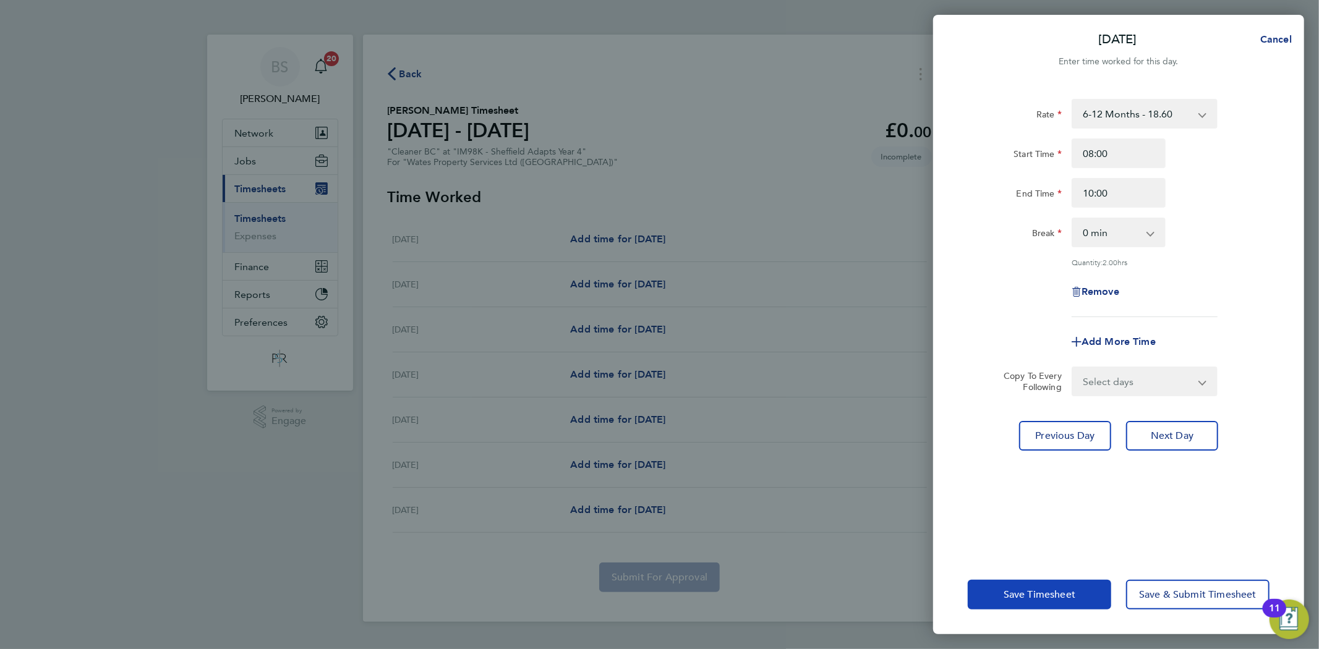
click at [1061, 594] on span "Save Timesheet" at bounding box center [1039, 595] width 72 height 12
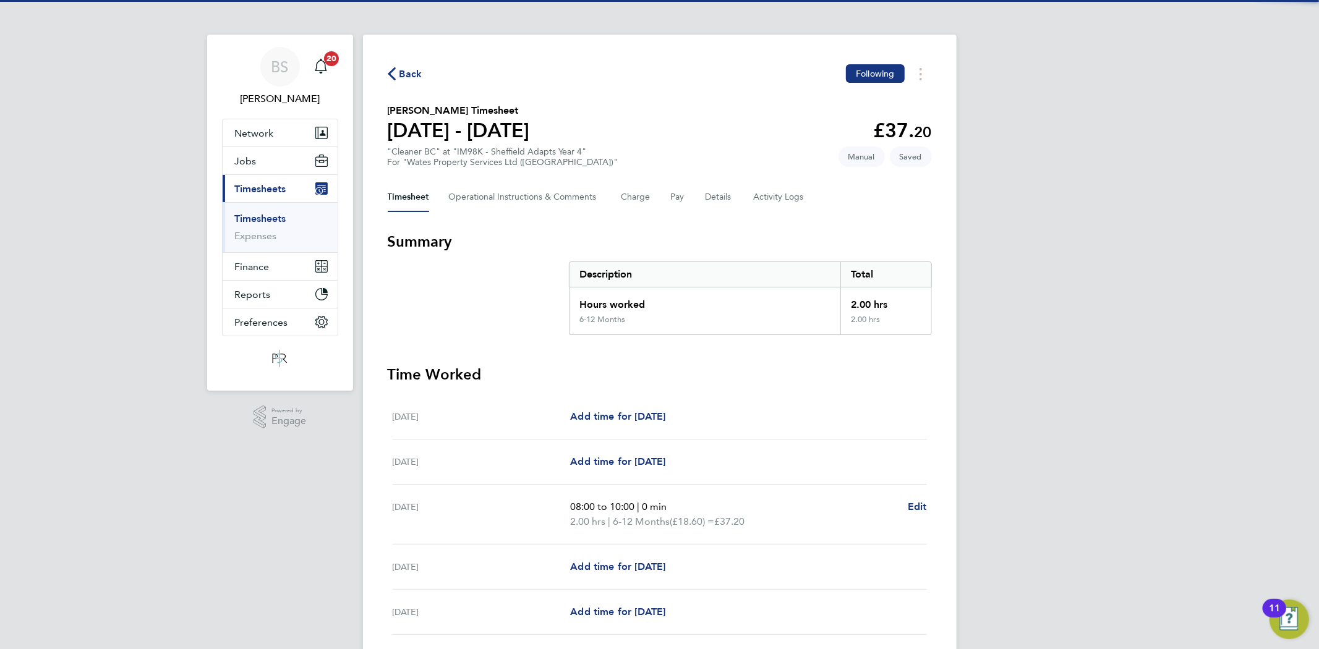
scroll to position [184, 0]
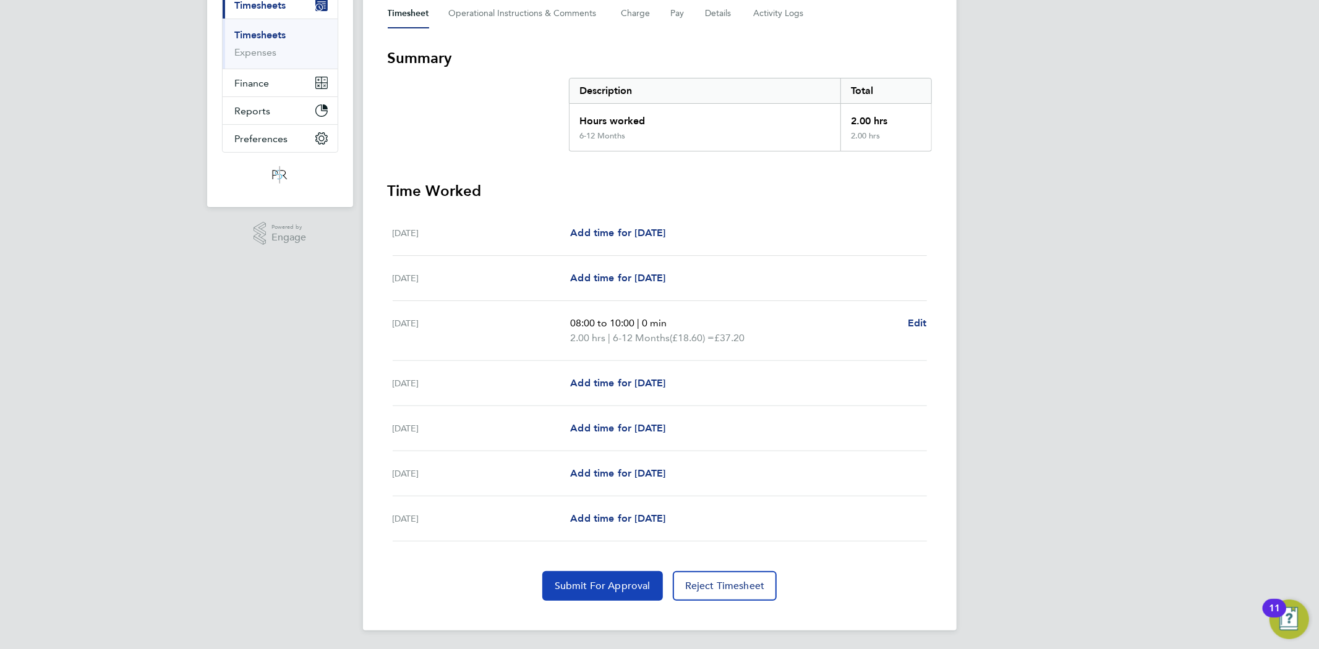
click at [619, 581] on span "Submit For Approval" at bounding box center [603, 586] width 96 height 12
click at [274, 33] on link "Timesheets" at bounding box center [260, 36] width 51 height 12
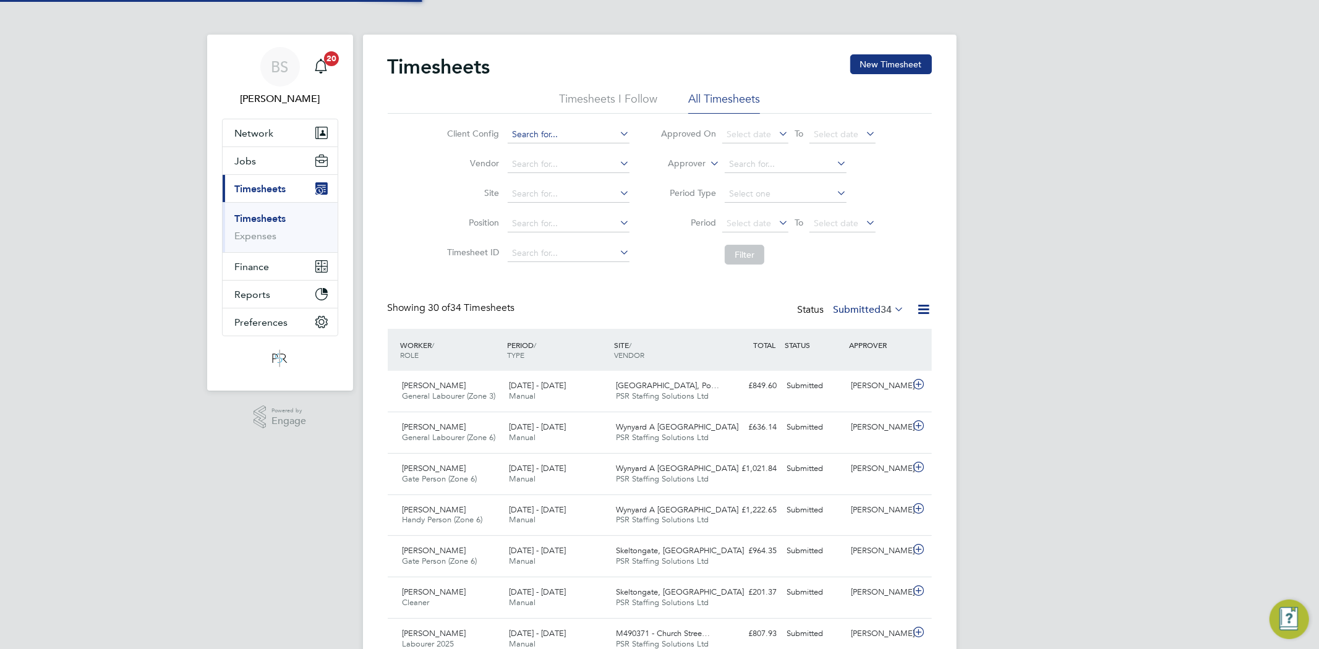
scroll to position [6, 7]
click at [887, 70] on button "New Timesheet" at bounding box center [891, 64] width 82 height 20
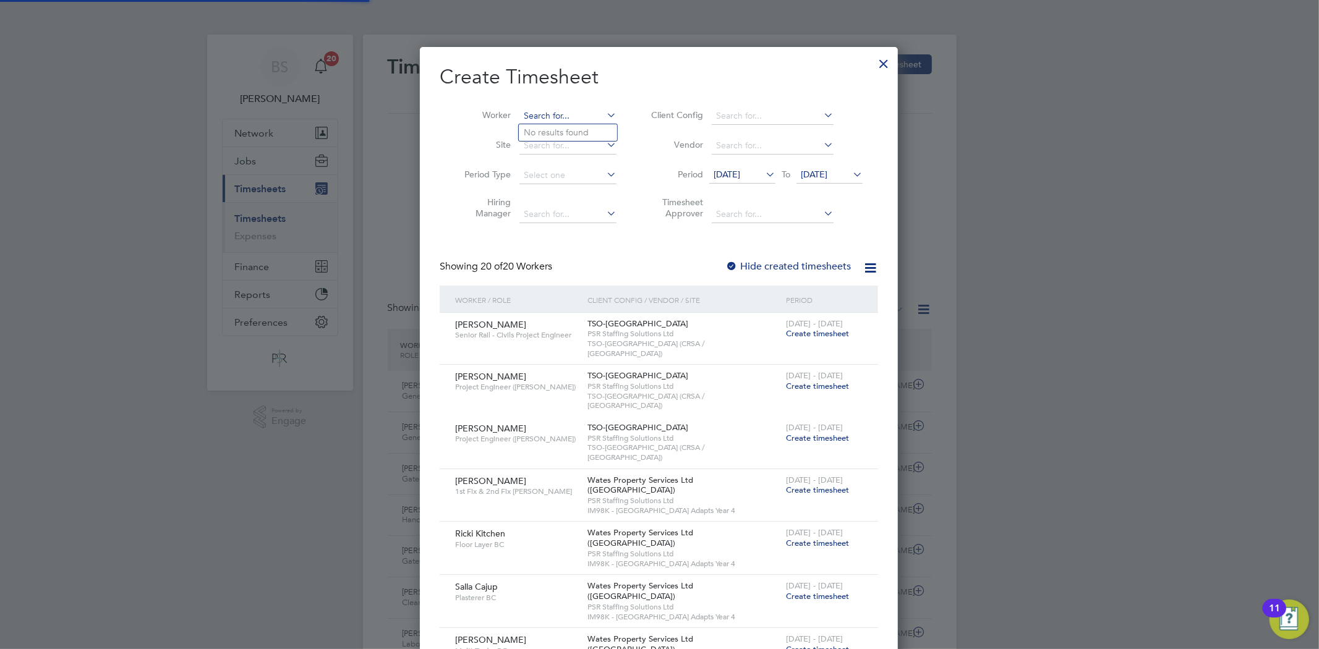
click at [539, 116] on input at bounding box center [567, 116] width 97 height 17
paste input "[PERSON_NAME]"
type input "[PERSON_NAME]"
click at [543, 132] on b "[PERSON_NAME]" at bounding box center [560, 132] width 72 height 11
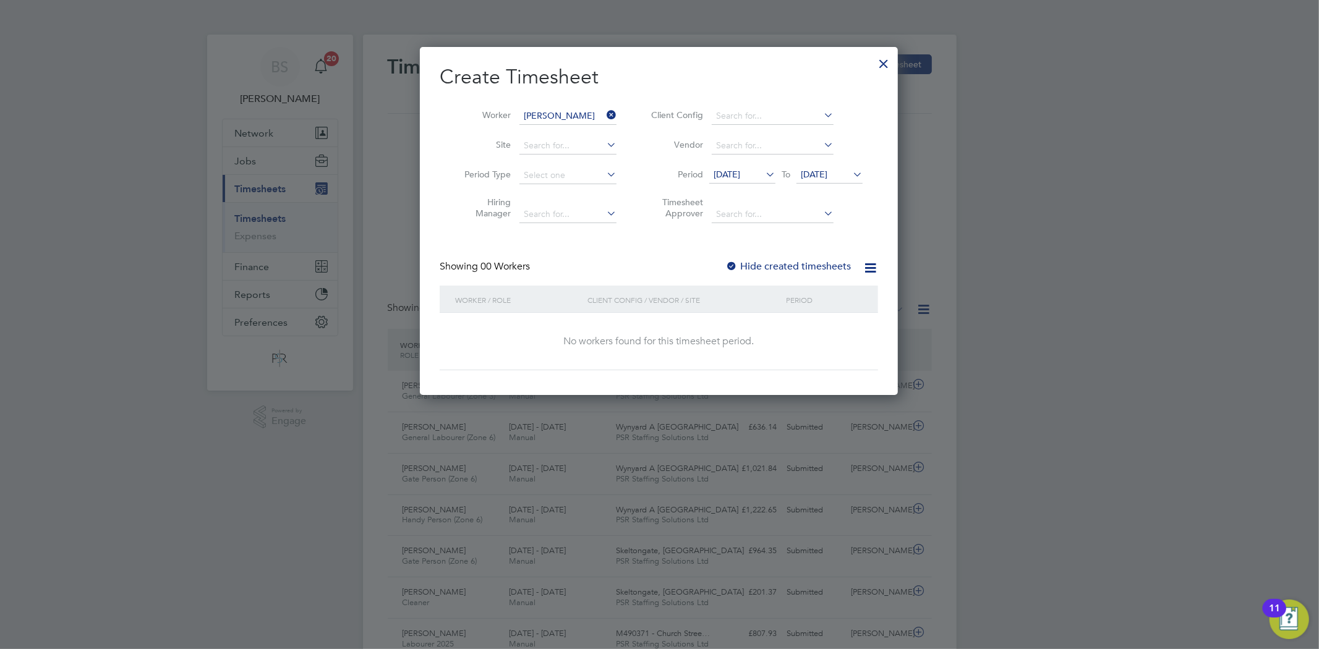
click at [738, 265] on div at bounding box center [731, 267] width 12 height 12
click at [763, 168] on icon at bounding box center [763, 174] width 0 height 17
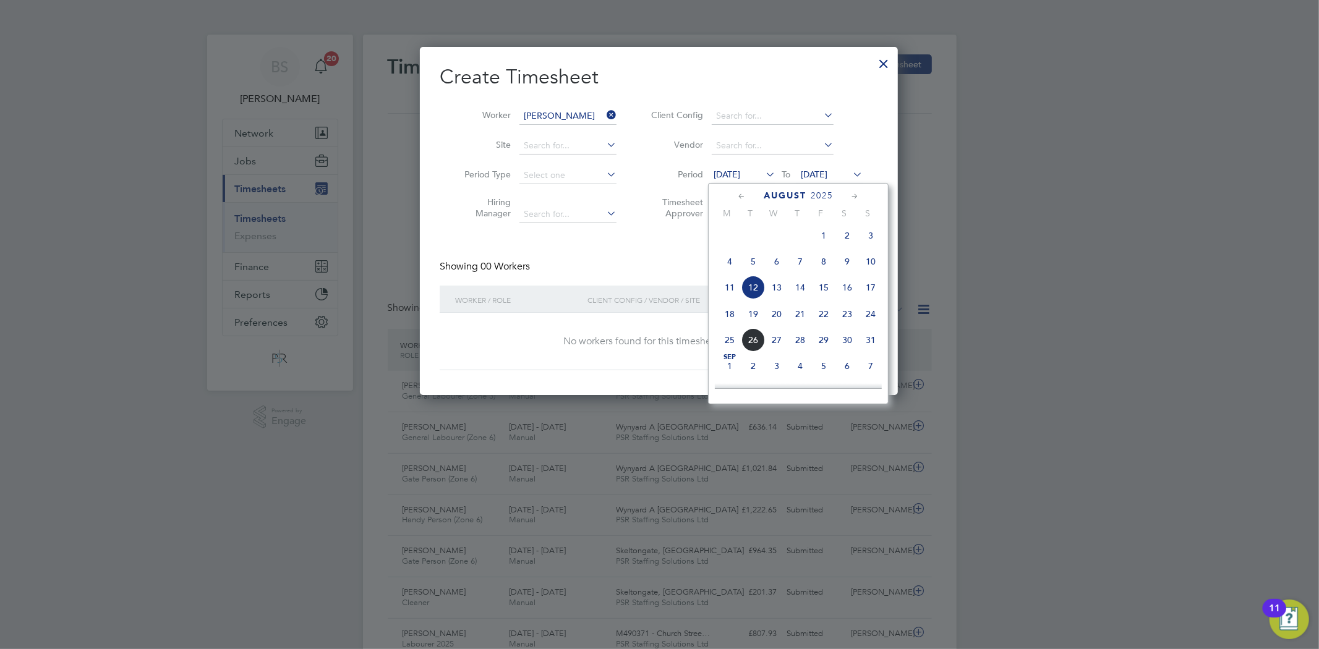
click at [730, 322] on span "18" at bounding box center [729, 313] width 23 height 23
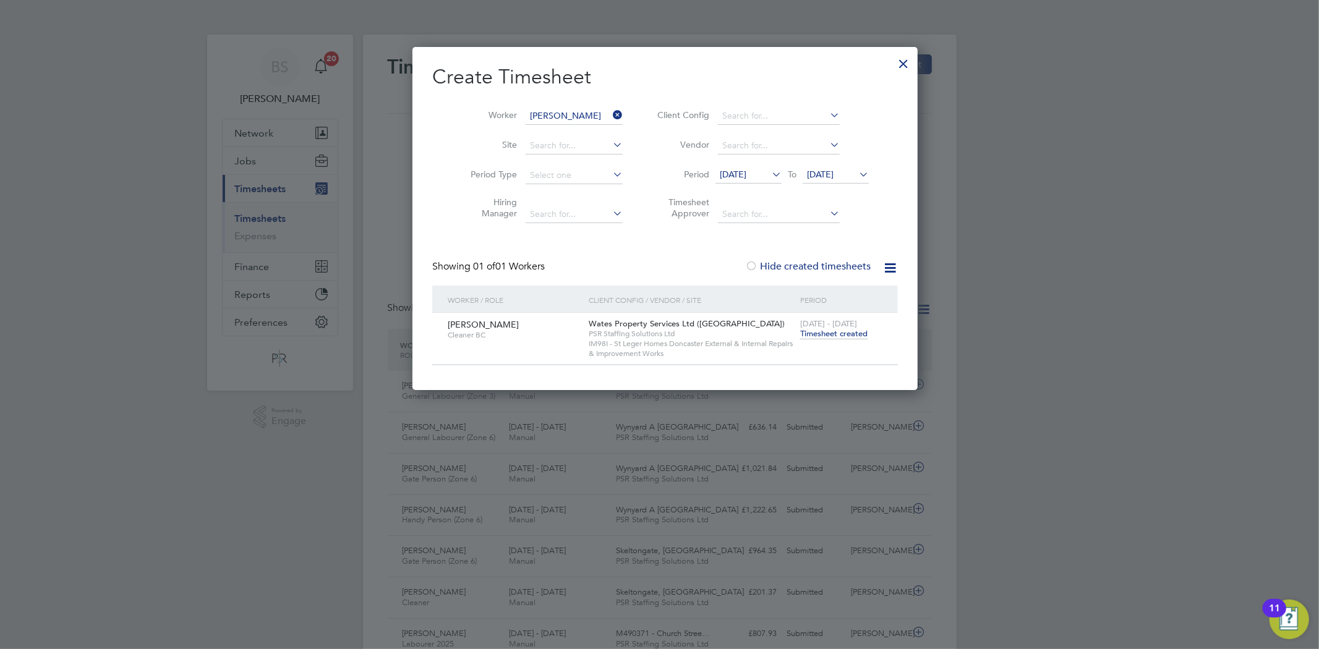
click at [826, 335] on span "Timesheet created" at bounding box center [833, 333] width 67 height 11
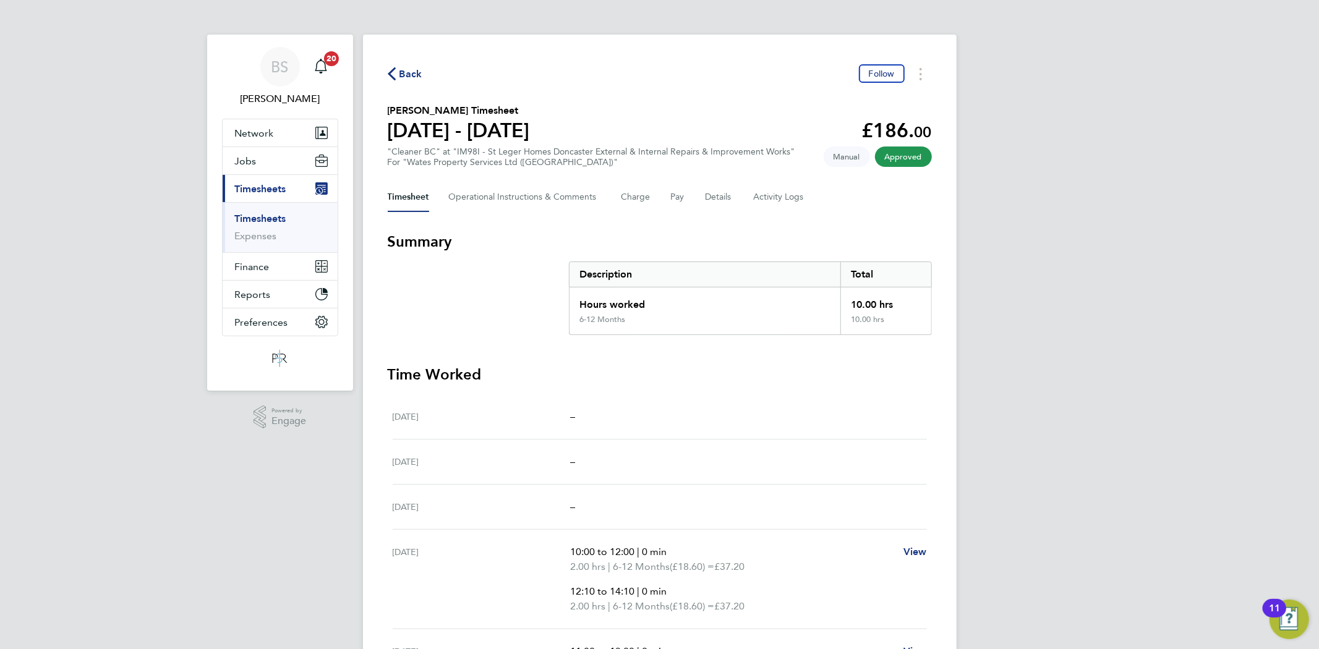
drag, startPoint x: 418, startPoint y: 75, endPoint x: 443, endPoint y: 89, distance: 28.2
click at [418, 75] on span "Back" at bounding box center [410, 74] width 23 height 15
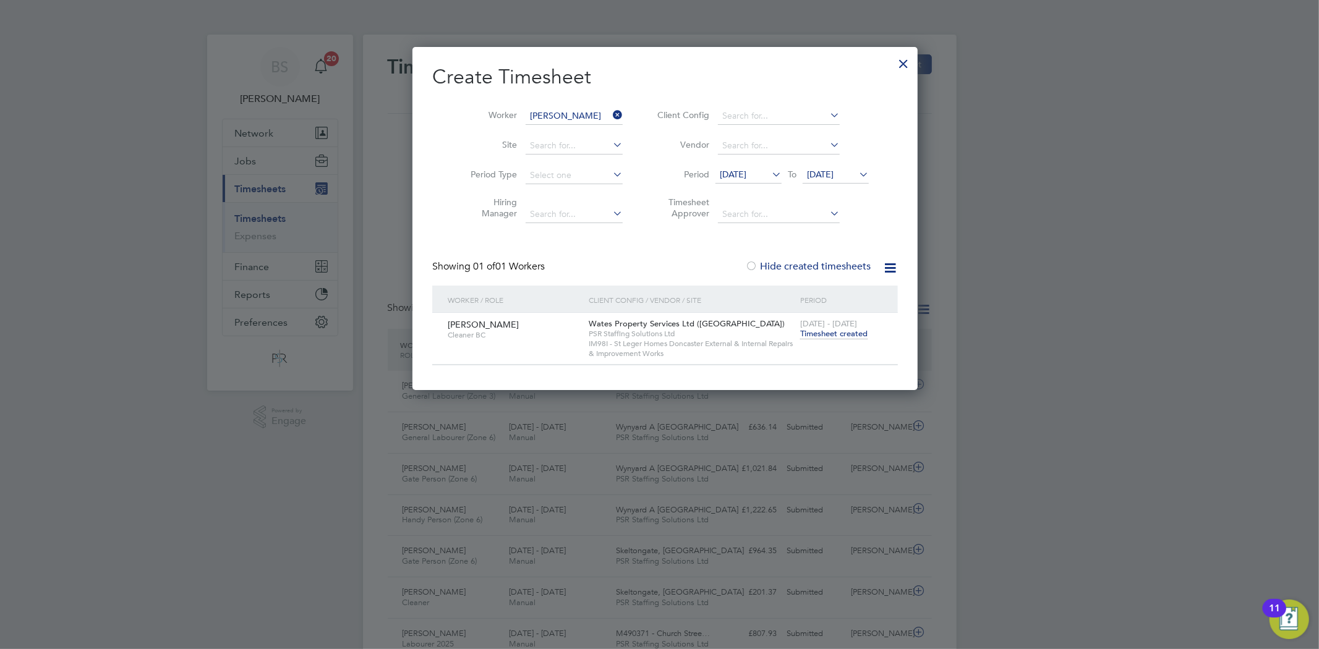
click at [610, 108] on icon at bounding box center [610, 114] width 0 height 17
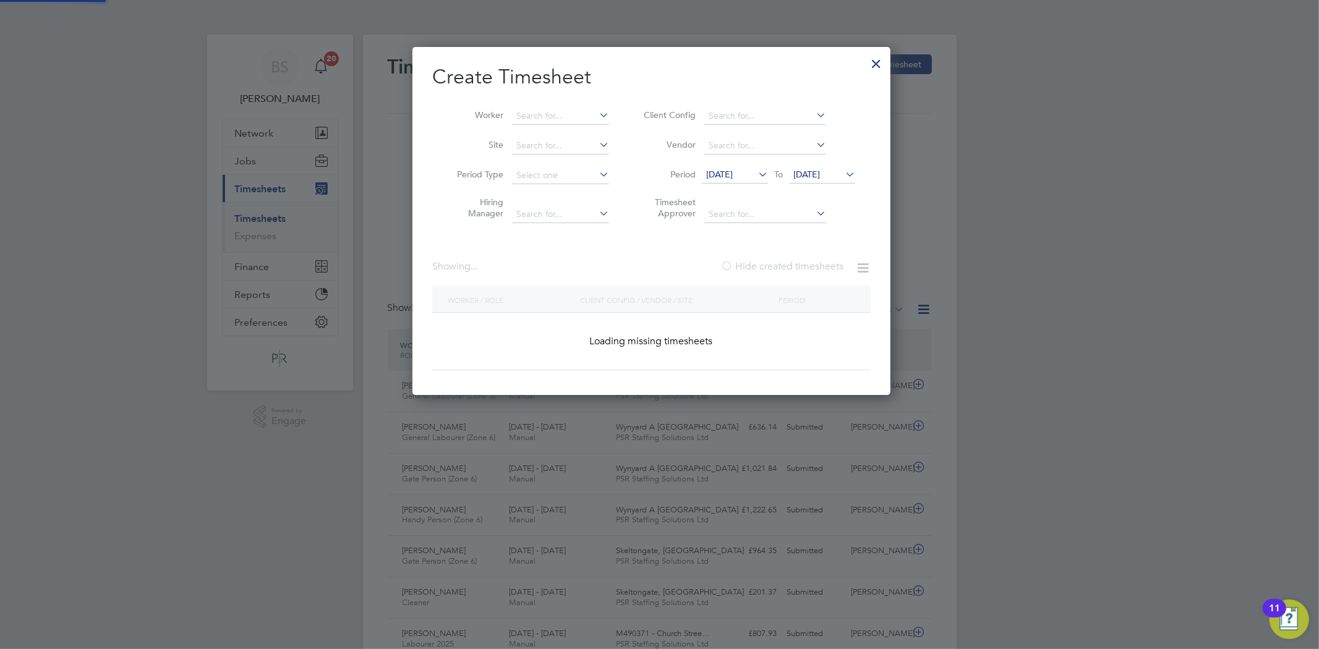
click at [597, 109] on icon at bounding box center [597, 114] width 0 height 17
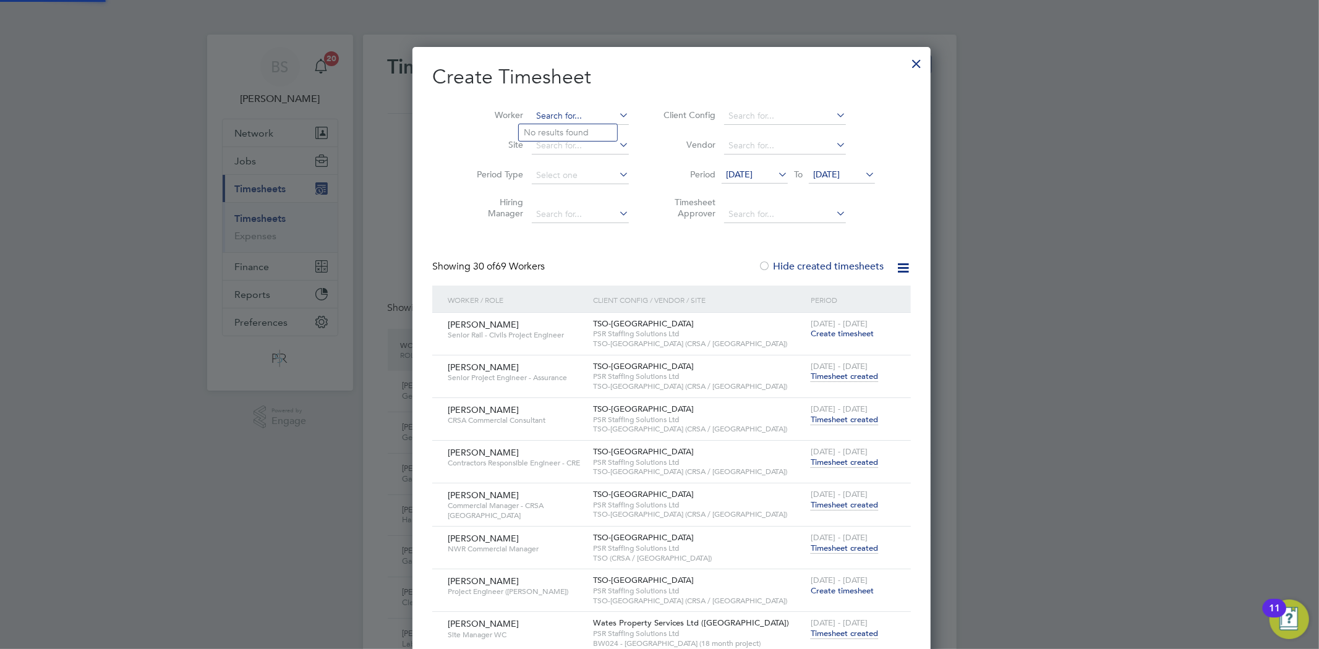
paste input "[PERSON_NAME]"
type input "[PERSON_NAME]"
click at [598, 134] on b "[PERSON_NAME]" at bounding box center [634, 132] width 72 height 11
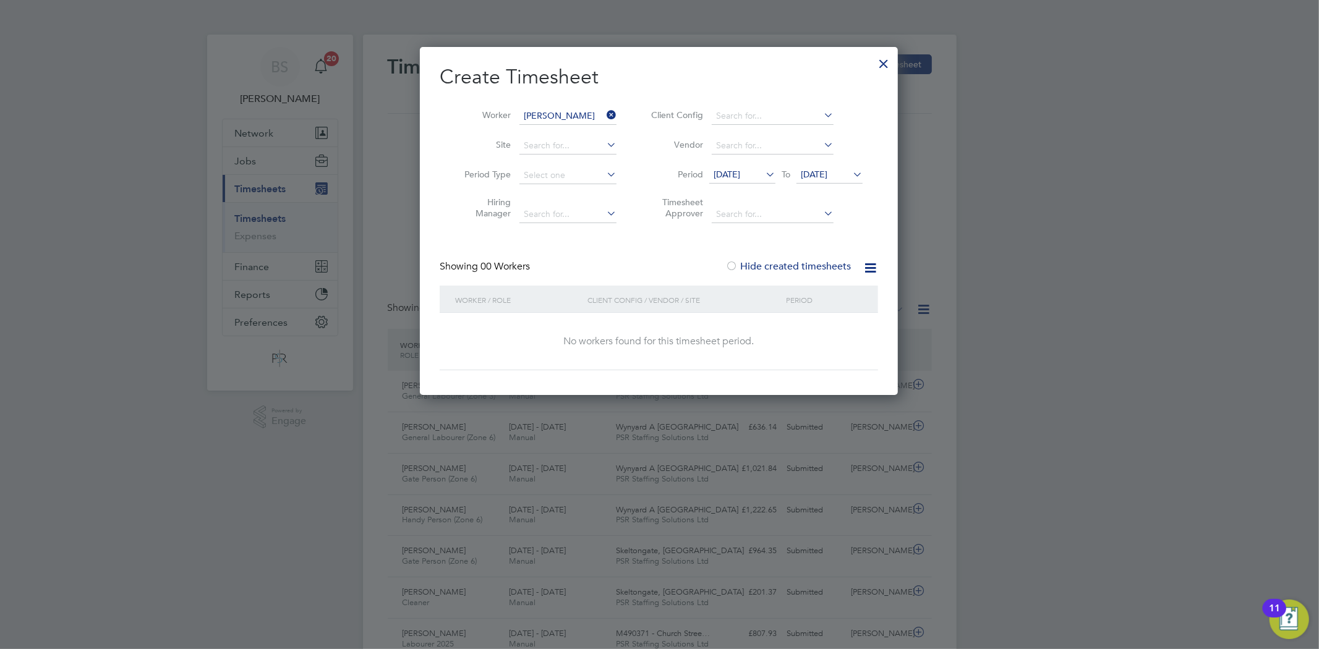
click at [740, 173] on span "[DATE]" at bounding box center [726, 174] width 27 height 11
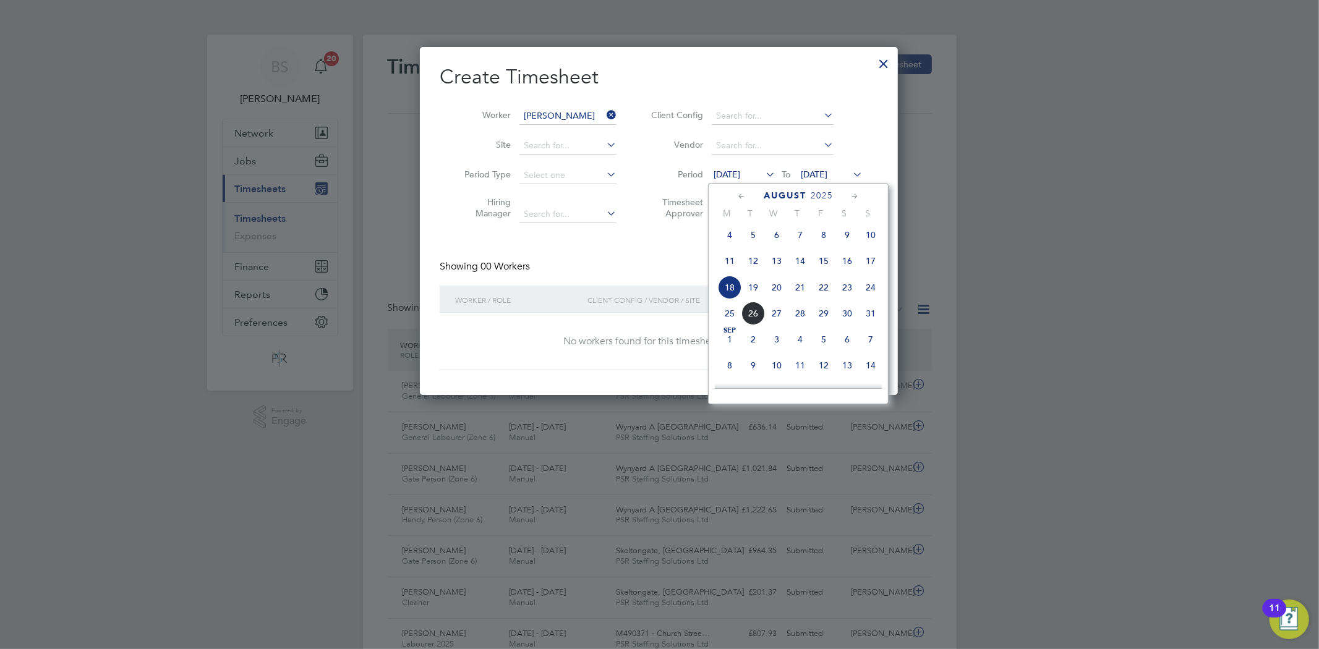
click at [734, 292] on span "18" at bounding box center [729, 287] width 23 height 23
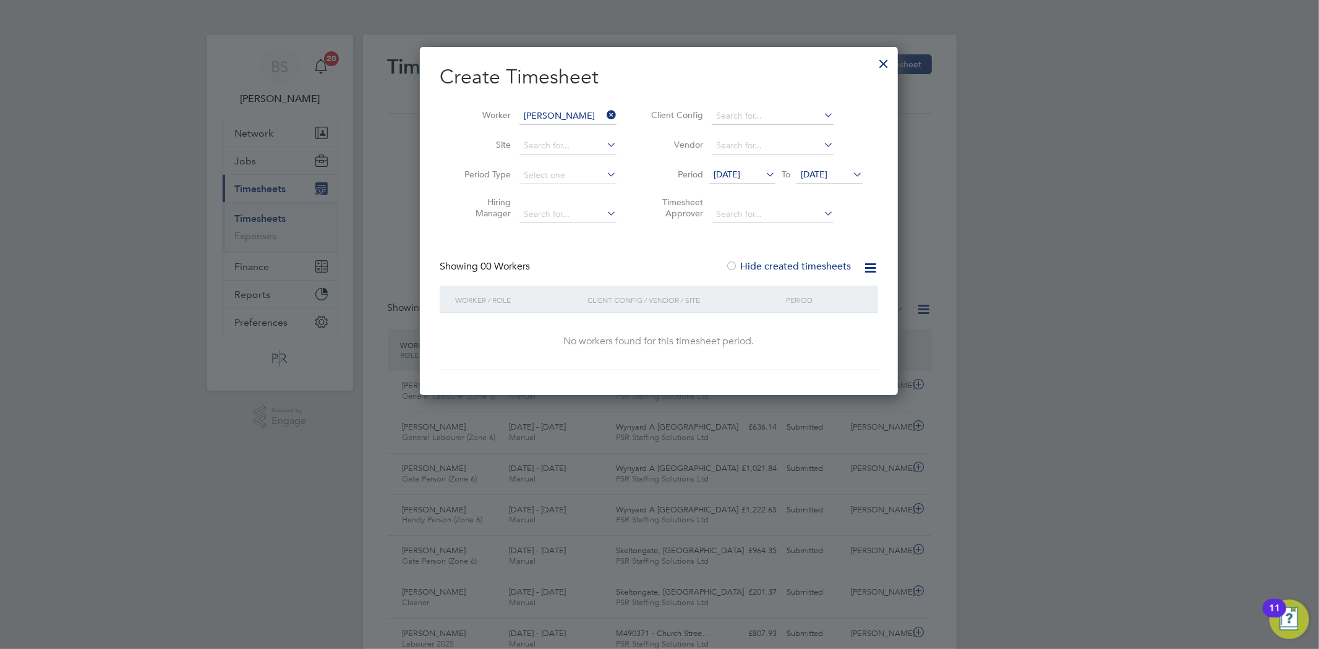
click at [817, 165] on li "Period [DATE] To [DATE]" at bounding box center [755, 176] width 246 height 30
click at [824, 171] on span "[DATE]" at bounding box center [814, 174] width 27 height 11
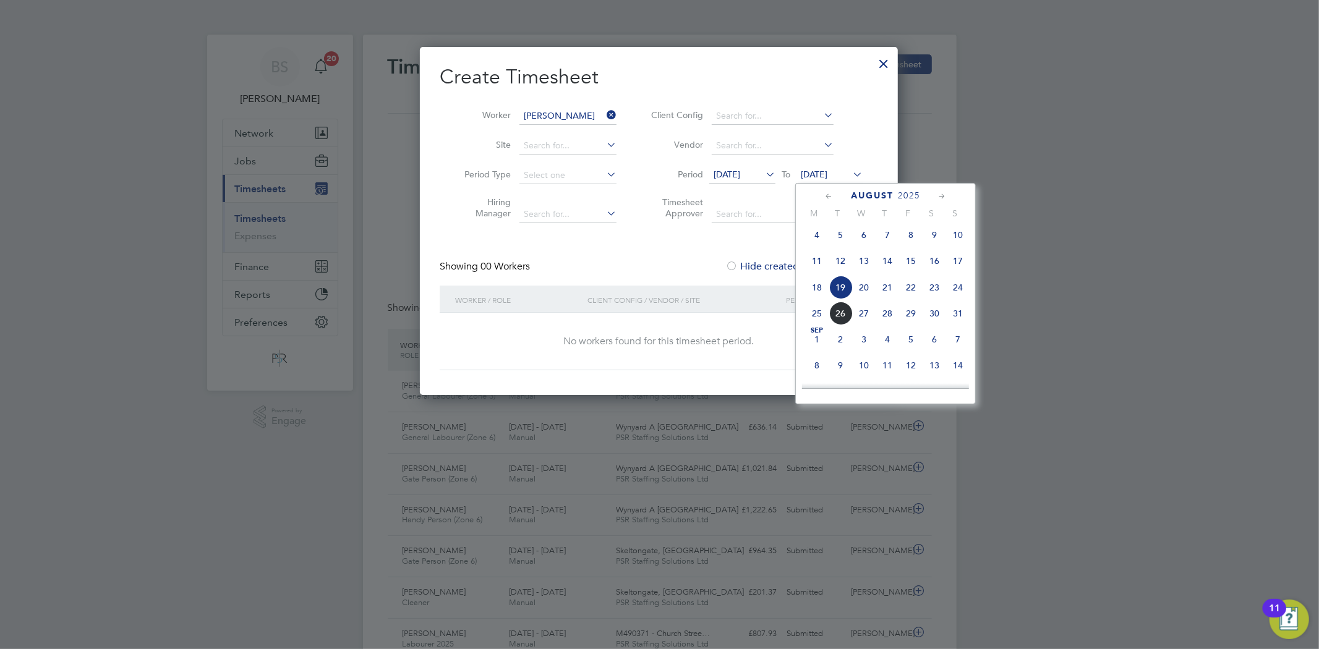
click at [957, 289] on span "24" at bounding box center [957, 287] width 23 height 23
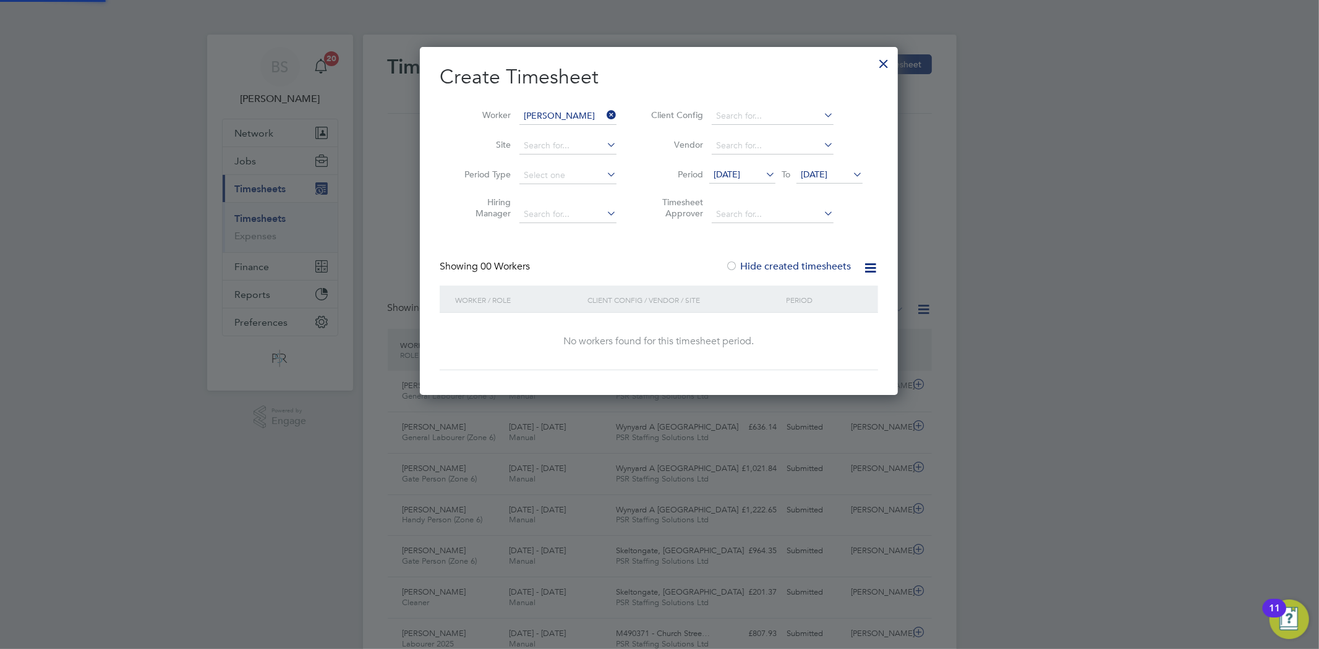
click at [774, 262] on label "Hide created timesheets" at bounding box center [788, 266] width 126 height 12
click at [604, 109] on icon at bounding box center [604, 114] width 0 height 17
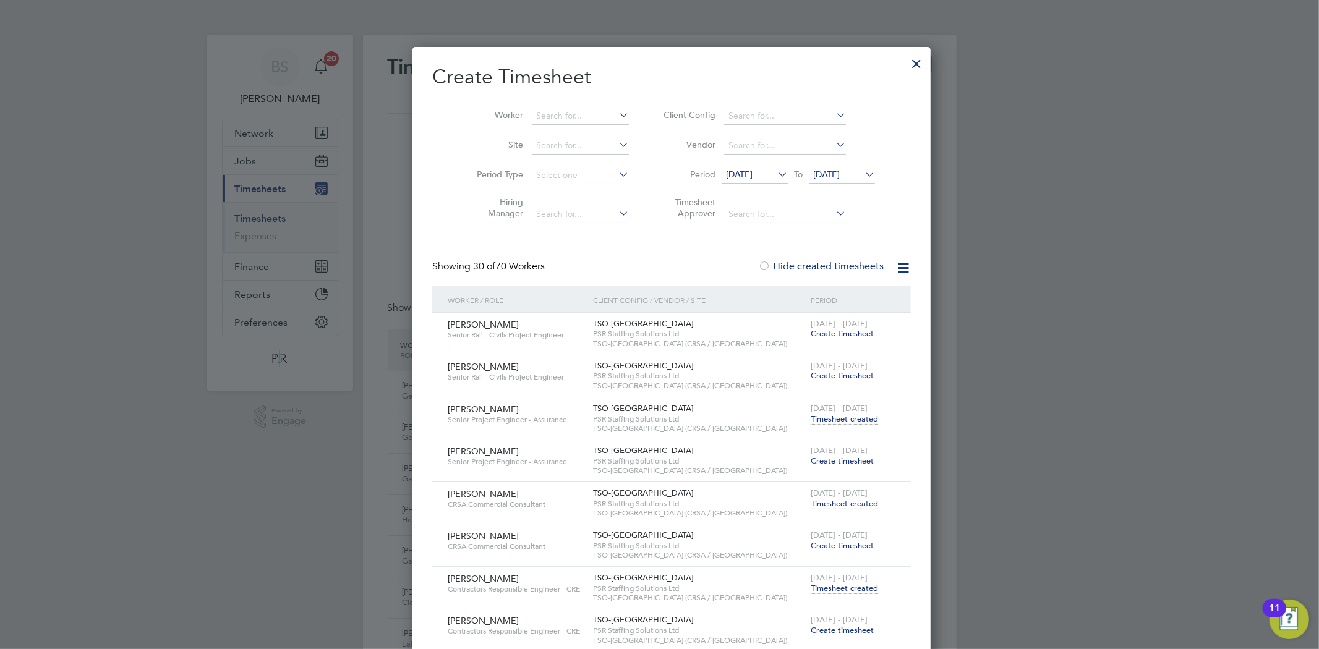
click at [905, 54] on div at bounding box center [916, 60] width 22 height 22
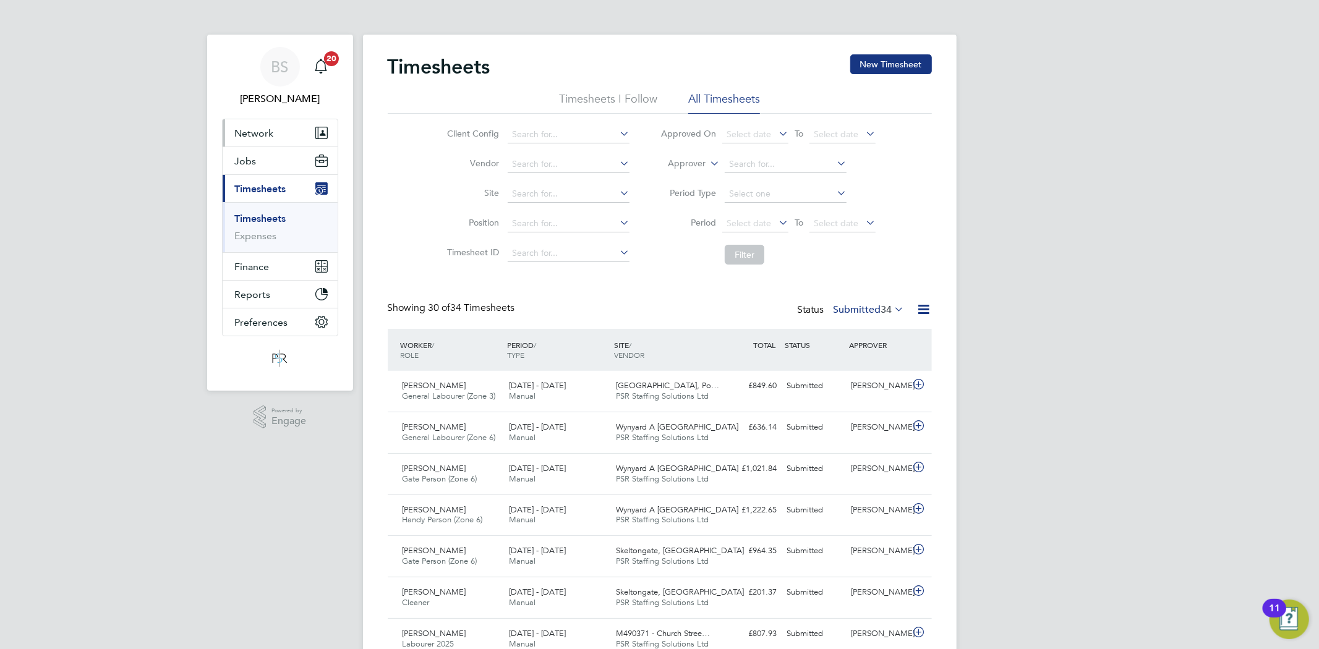
click at [251, 133] on span "Network" at bounding box center [254, 133] width 39 height 12
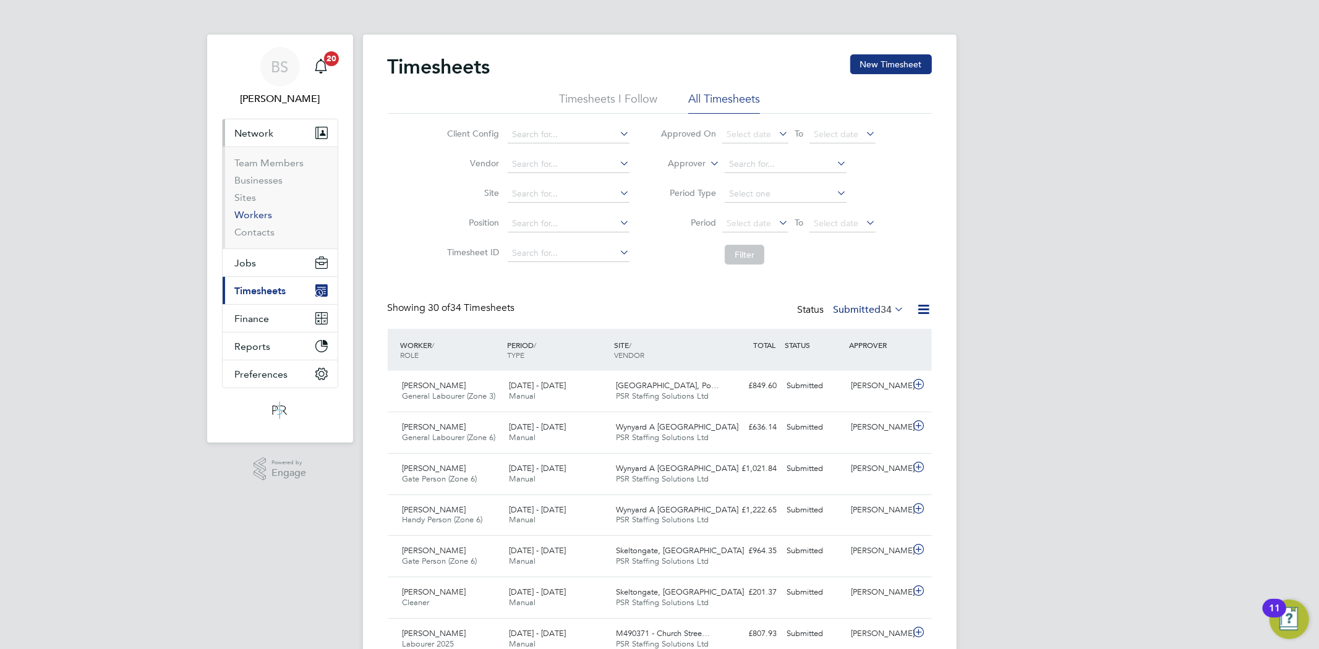
click at [260, 217] on link "Workers" at bounding box center [254, 215] width 38 height 12
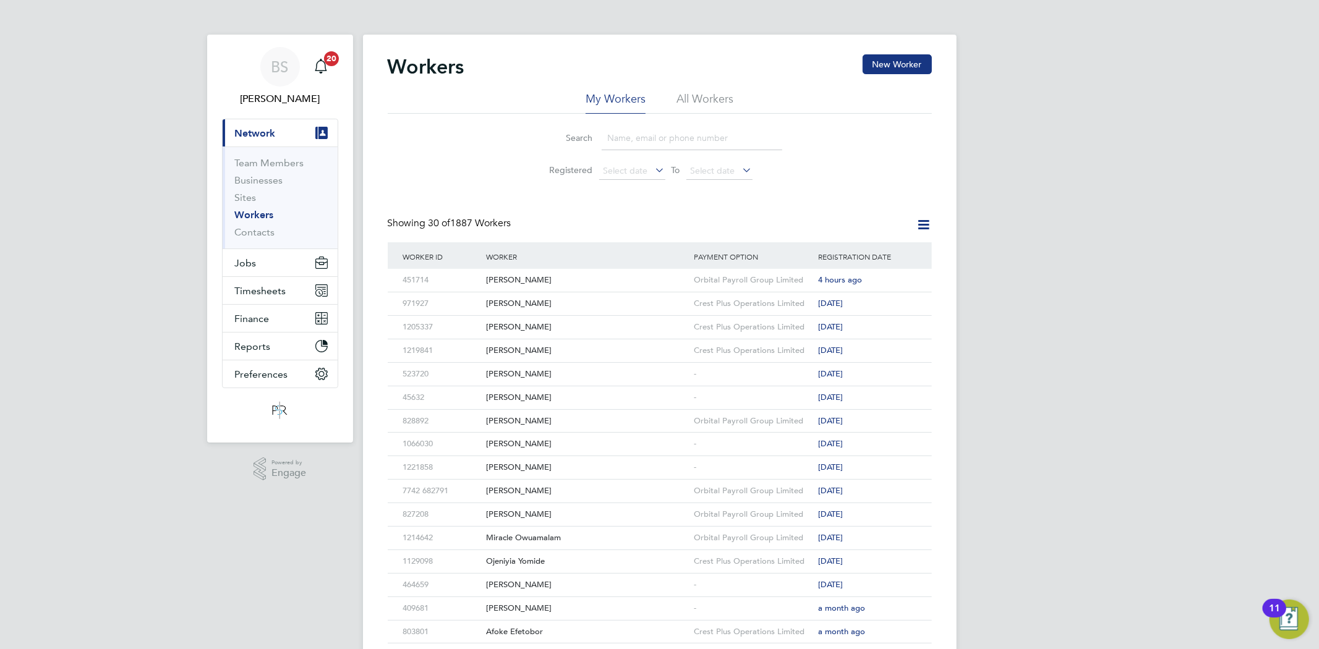
click at [694, 118] on div "Search Registered Select date To Select date" at bounding box center [660, 150] width 544 height 72
click at [265, 286] on span "Timesheets" at bounding box center [260, 291] width 51 height 12
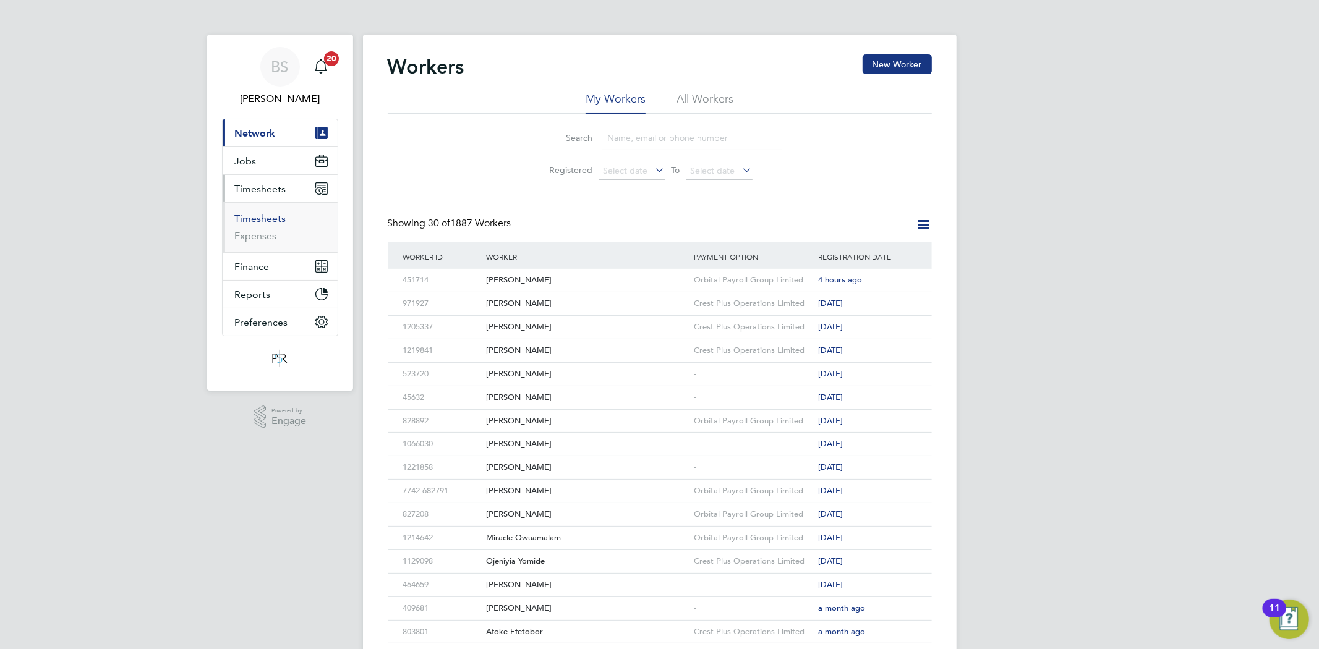
click at [260, 221] on link "Timesheets" at bounding box center [260, 219] width 51 height 12
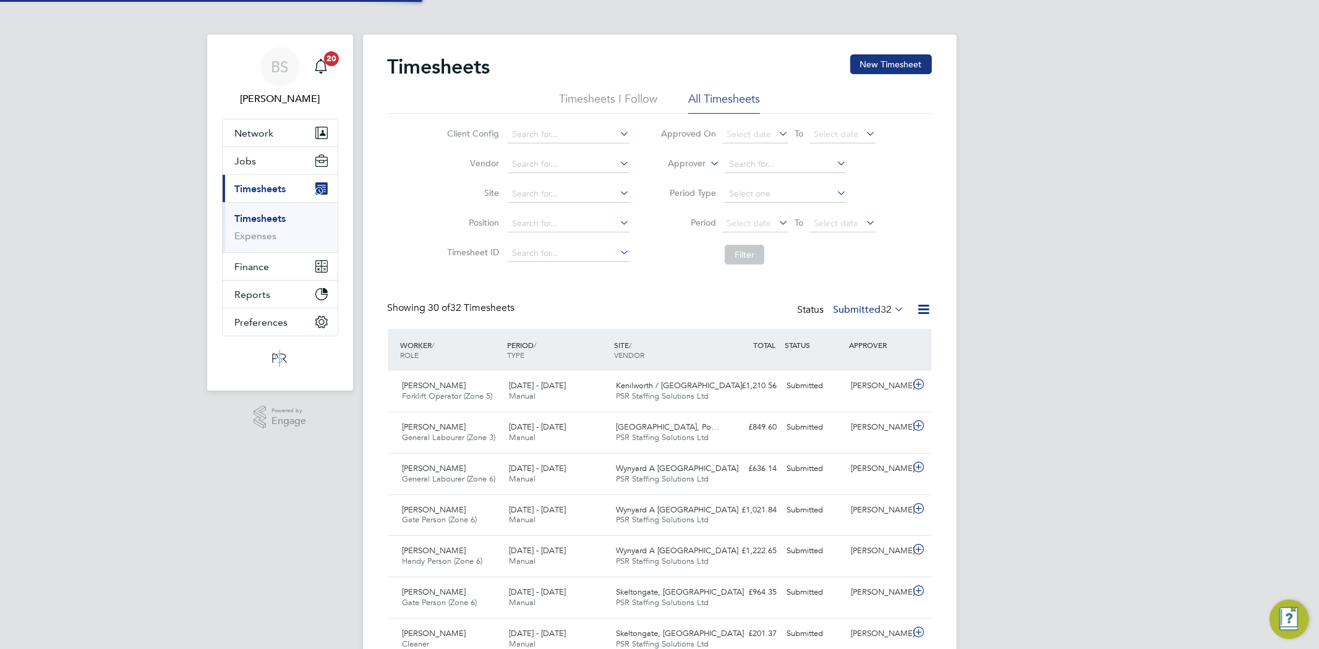
scroll to position [31, 108]
click at [872, 56] on button "New Timesheet" at bounding box center [891, 64] width 82 height 20
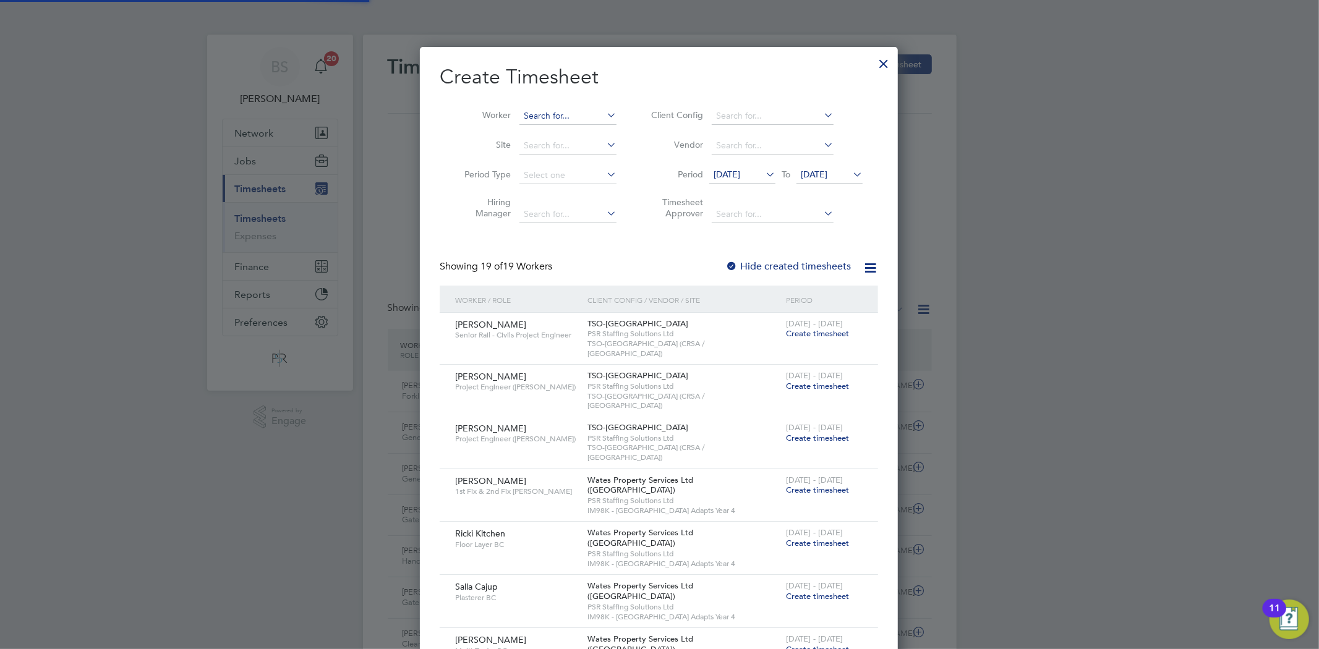
click at [559, 121] on input at bounding box center [567, 116] width 97 height 17
click at [566, 121] on input "[PERSON_NAME]" at bounding box center [567, 116] width 97 height 17
click at [566, 131] on b "[PERSON_NAME]" at bounding box center [578, 132] width 72 height 11
type input "[PERSON_NAME]"
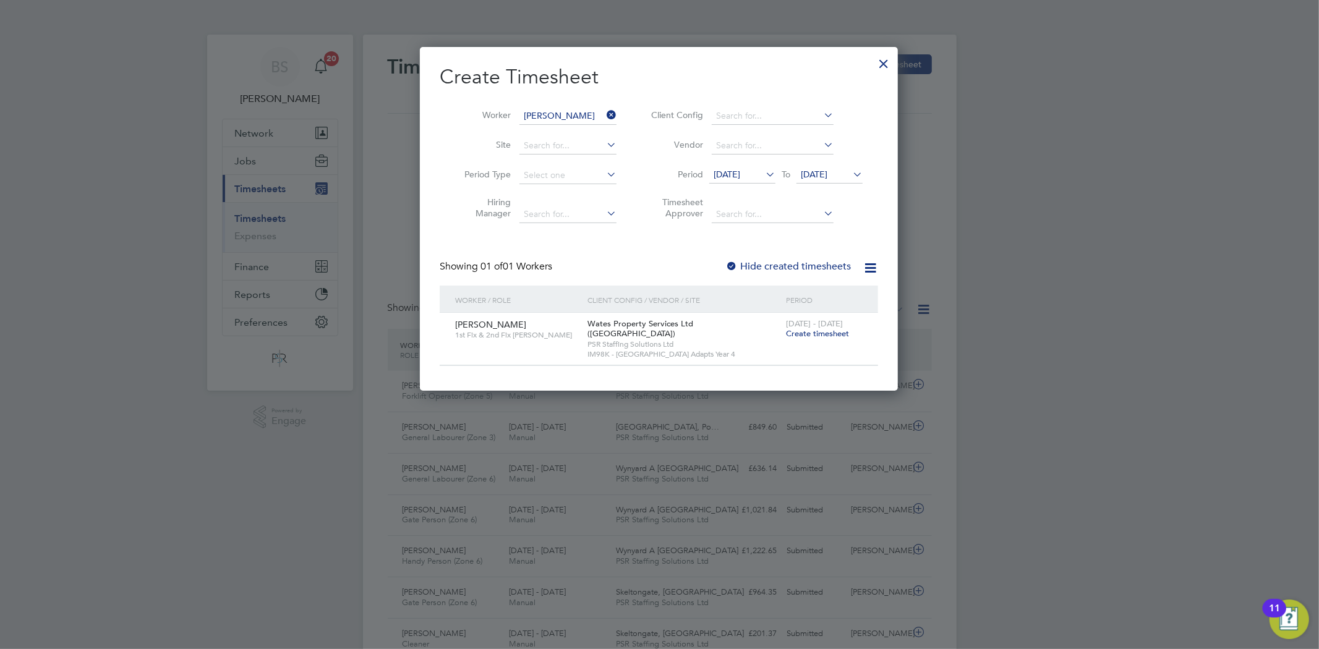
click at [813, 340] on div "[DATE] - [DATE] Create timesheet" at bounding box center [824, 329] width 83 height 33
click at [813, 334] on span "Create timesheet" at bounding box center [817, 333] width 63 height 11
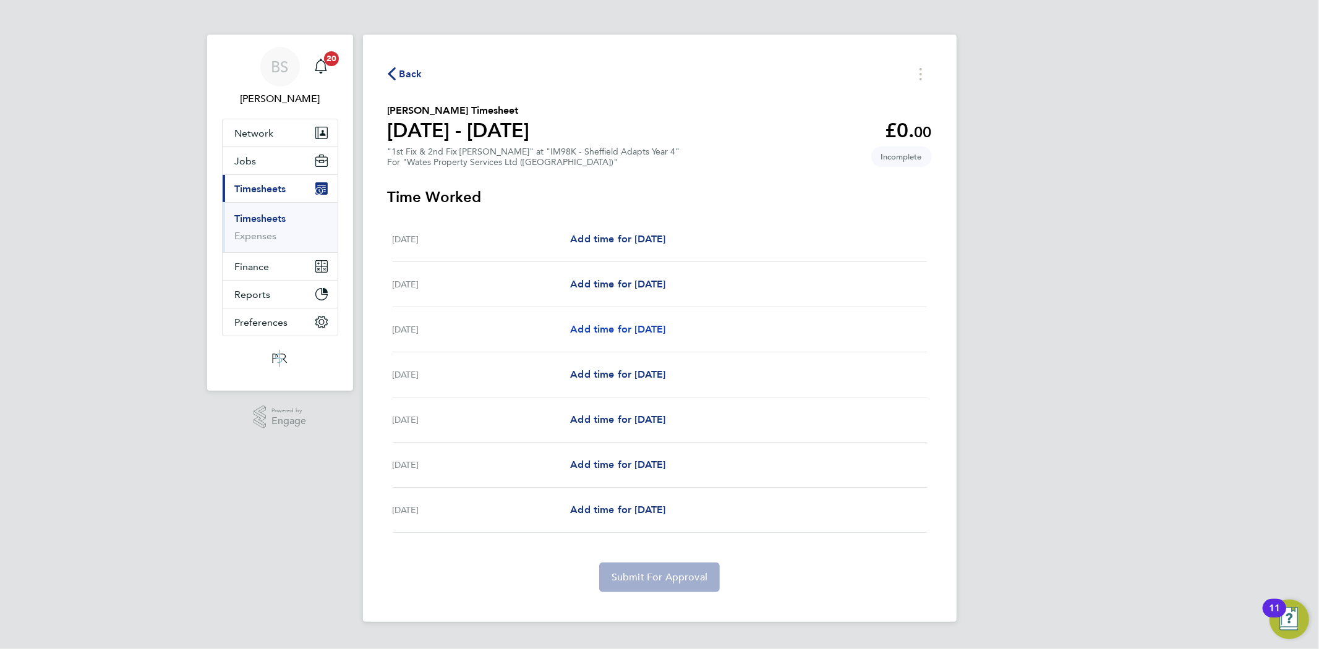
click at [665, 333] on span "Add time for [DATE]" at bounding box center [617, 329] width 95 height 12
select select "30"
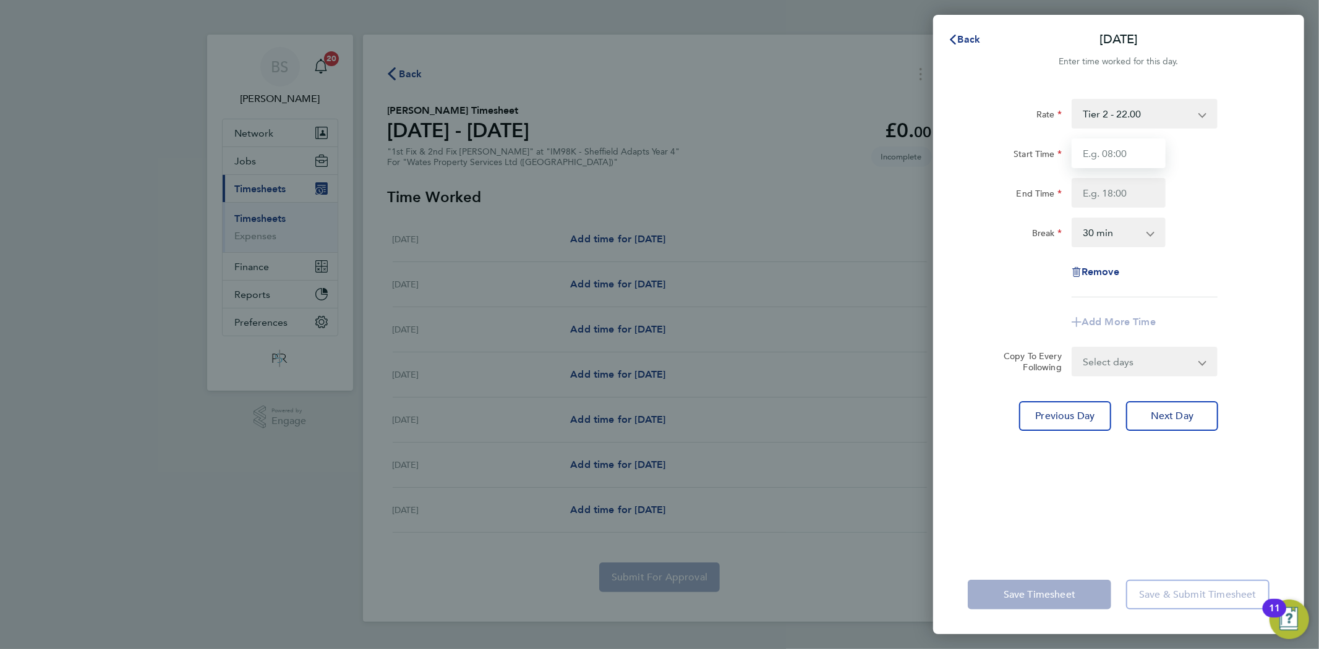
drag, startPoint x: 1130, startPoint y: 146, endPoint x: 1130, endPoint y: 161, distance: 14.9
click at [1130, 146] on input "Start Time" at bounding box center [1118, 153] width 94 height 30
type input "07:30"
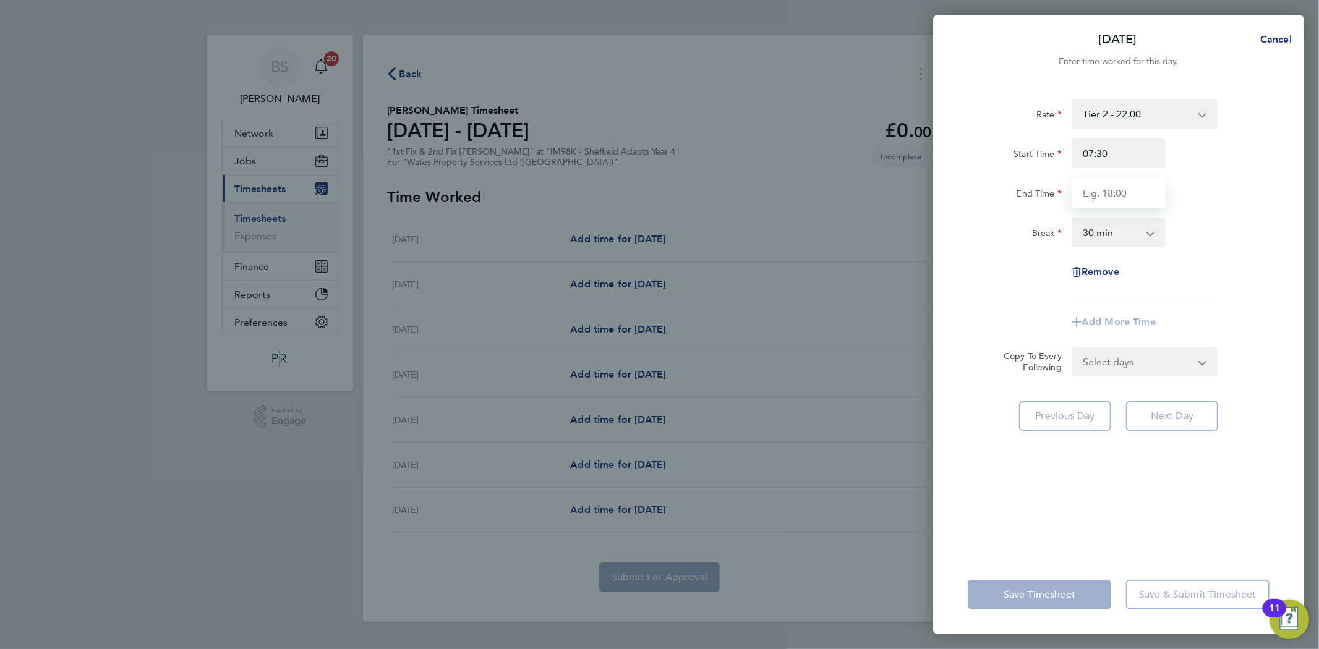
click at [1116, 199] on input "End Time" at bounding box center [1118, 193] width 94 height 30
type input "16:30"
click at [1250, 245] on div "Break 0 min 15 min 30 min 45 min 60 min 75 min 90 min" at bounding box center [1119, 233] width 312 height 30
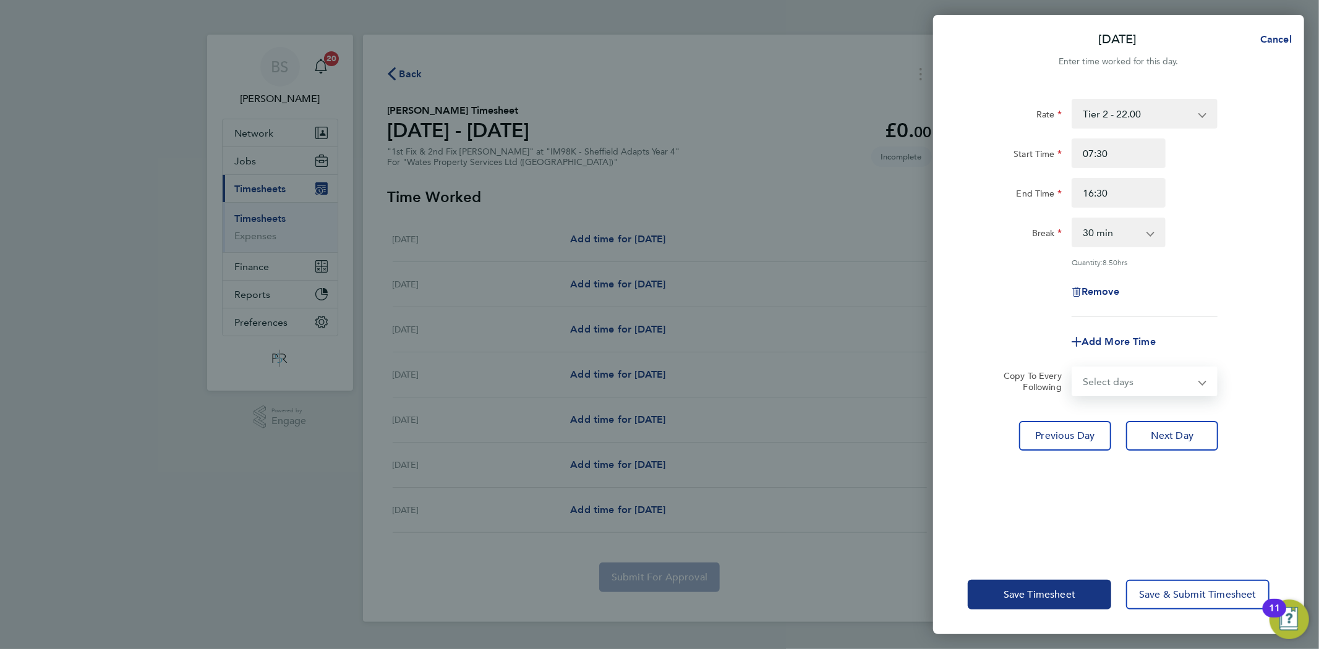
click at [1141, 378] on select "Select days Day [DATE] [DATE] [DATE] [DATE]" at bounding box center [1138, 381] width 130 height 27
select select "DAY"
click at [1073, 368] on select "Select days Day [DATE] [DATE] [DATE] [DATE]" at bounding box center [1138, 381] width 130 height 27
select select "[DATE]"
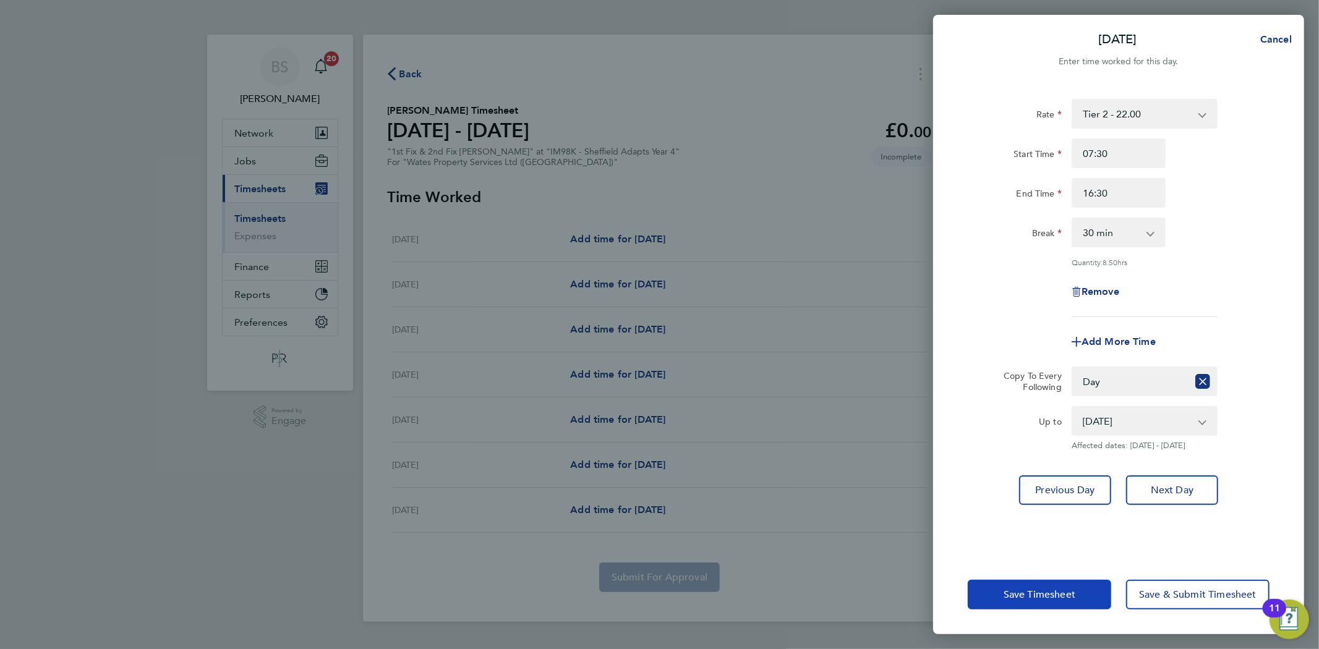
click at [1049, 595] on span "Save Timesheet" at bounding box center [1039, 595] width 72 height 12
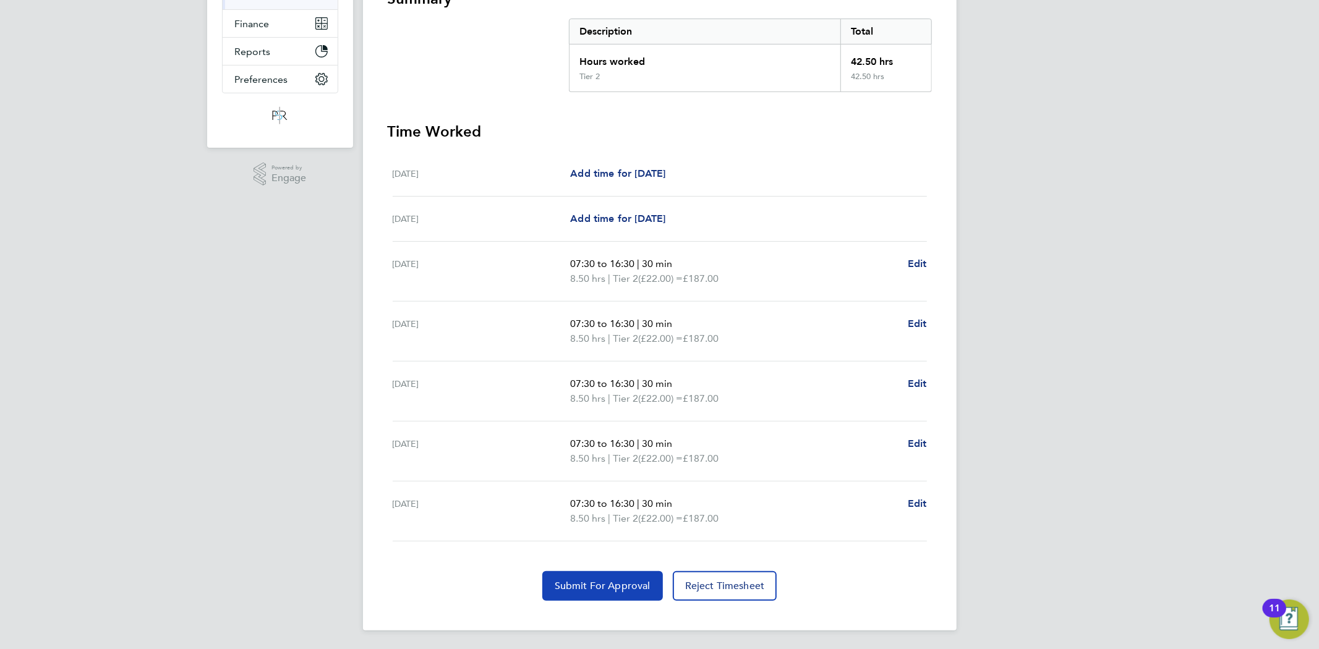
click at [608, 582] on span "Submit For Approval" at bounding box center [603, 586] width 96 height 12
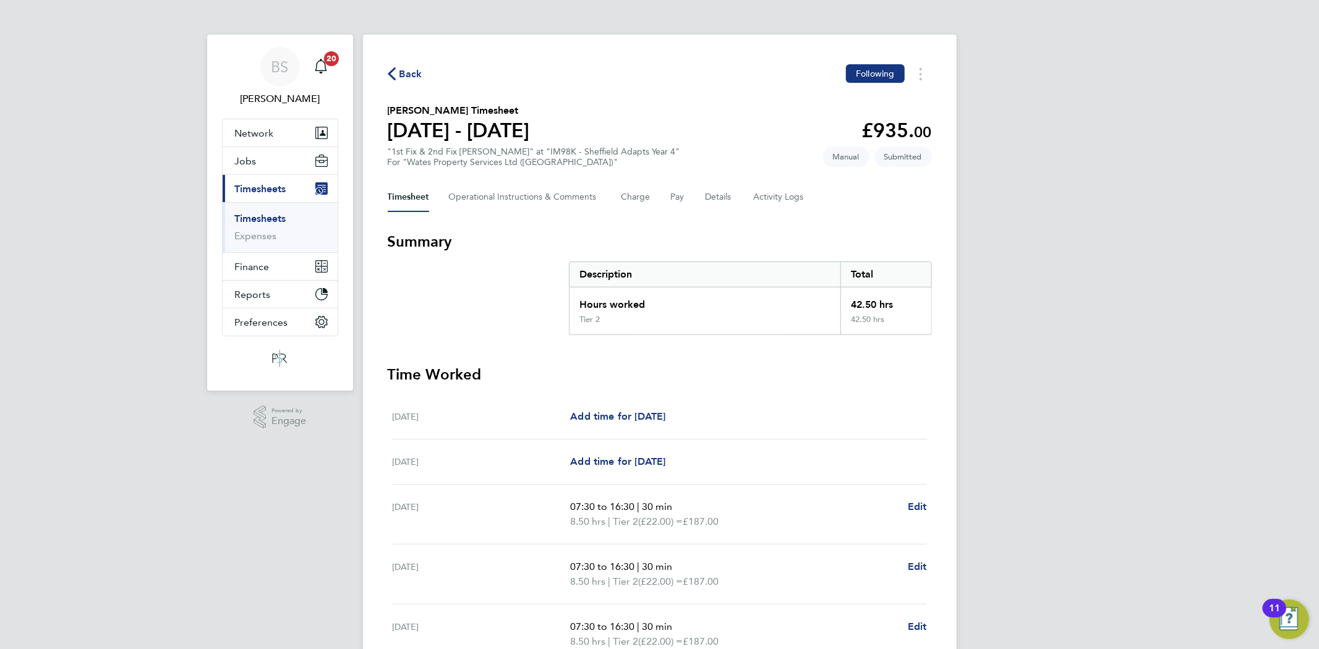
drag, startPoint x: 252, startPoint y: 212, endPoint x: 272, endPoint y: 216, distance: 20.3
click at [252, 213] on link "Timesheets" at bounding box center [260, 219] width 51 height 12
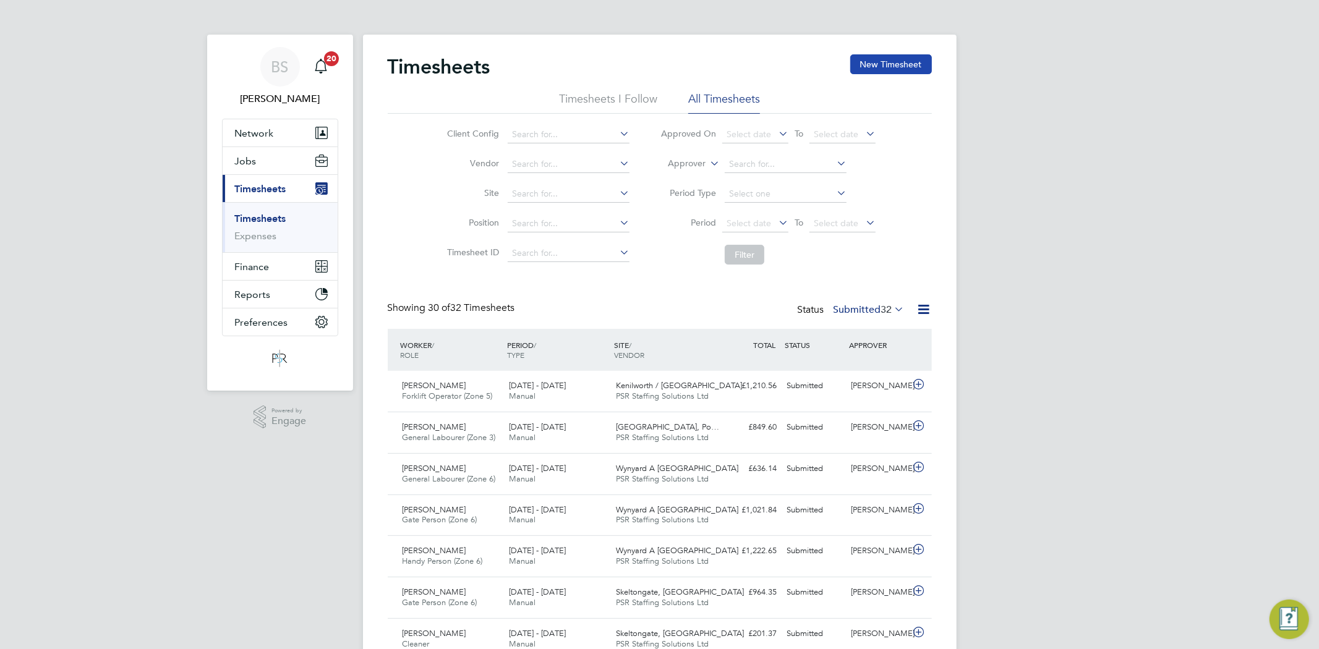
click at [886, 65] on button "New Timesheet" at bounding box center [891, 64] width 82 height 20
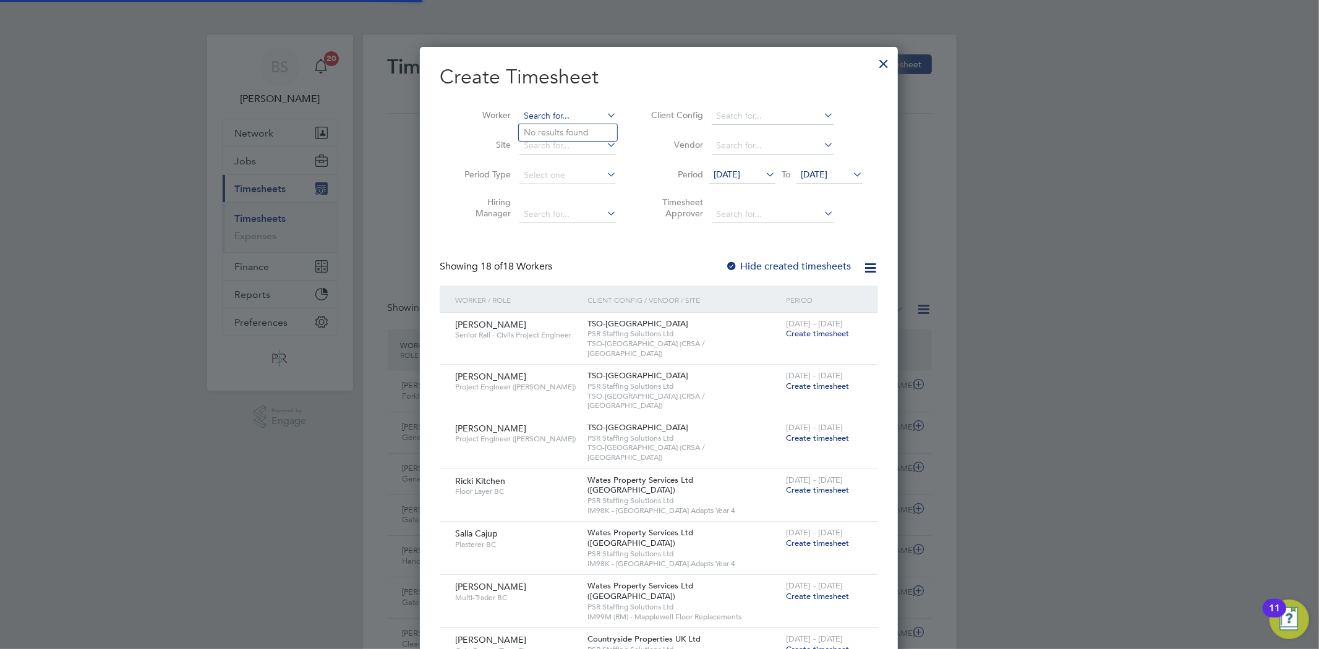
click at [575, 114] on input at bounding box center [567, 116] width 97 height 17
paste input "[PERSON_NAME]"
type input "[PERSON_NAME]"
click at [598, 128] on b "[PERSON_NAME]" at bounding box center [634, 132] width 72 height 11
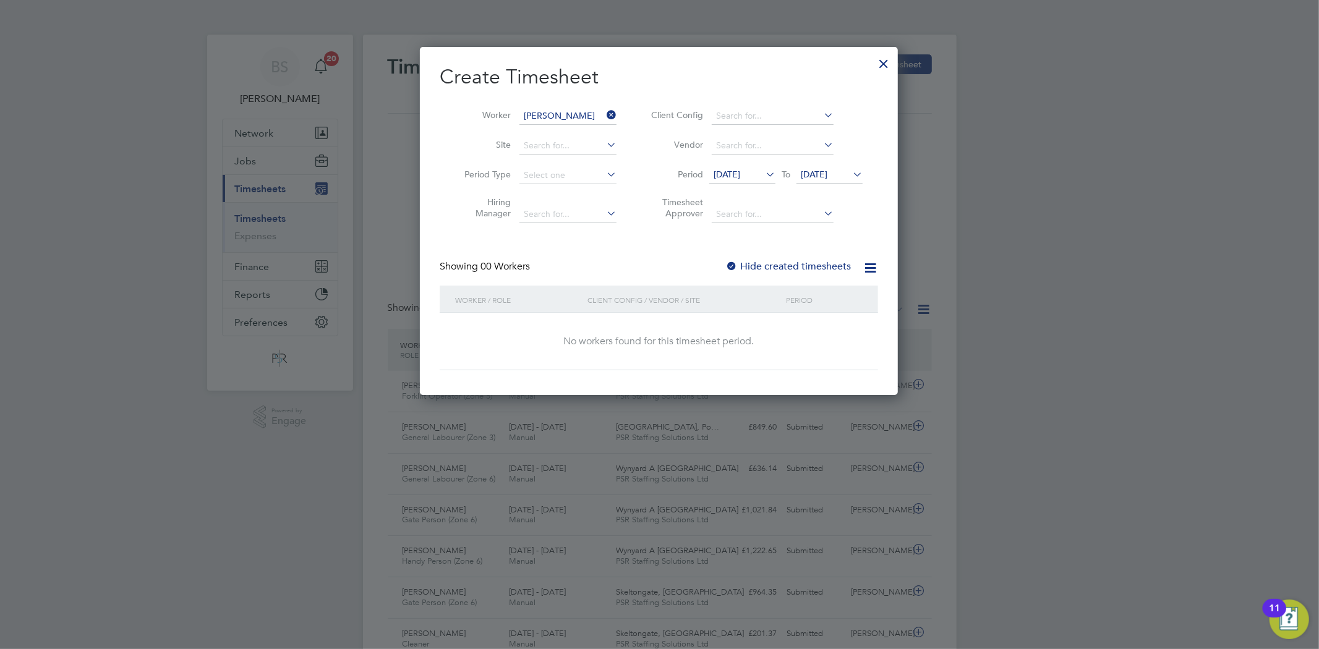
click at [738, 266] on div at bounding box center [731, 267] width 12 height 12
click at [737, 174] on span "[DATE]" at bounding box center [726, 174] width 27 height 11
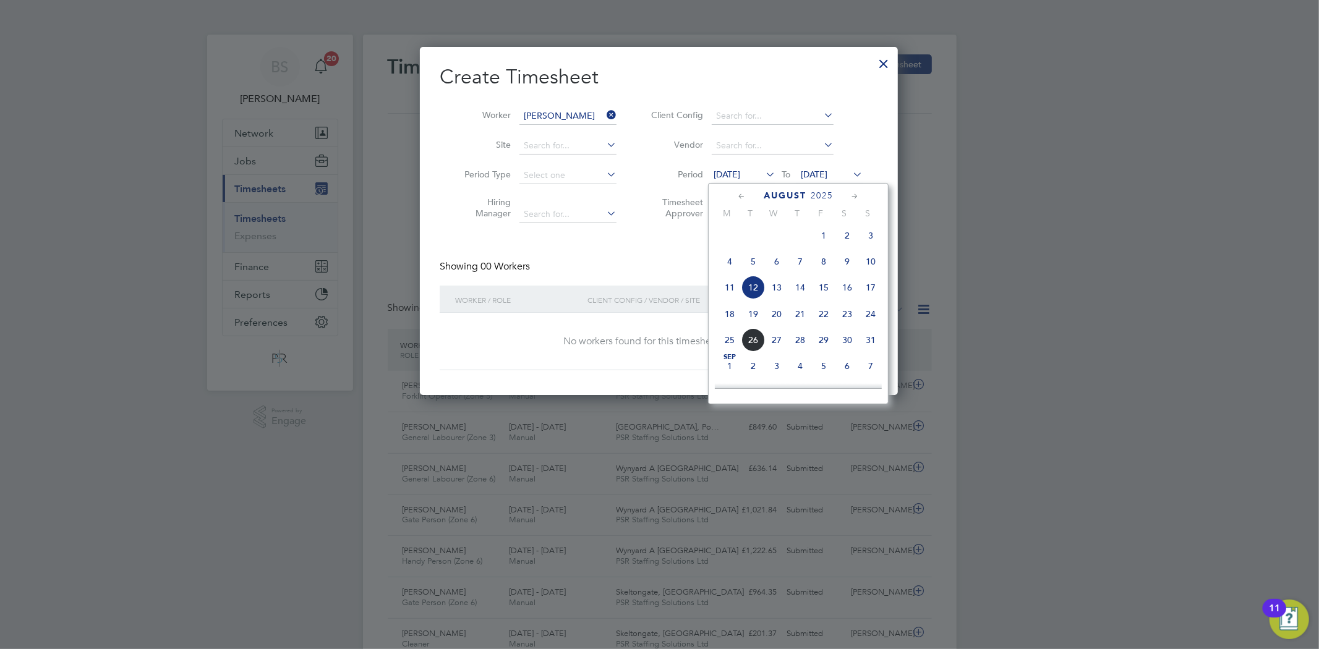
click at [725, 318] on span "18" at bounding box center [729, 313] width 23 height 23
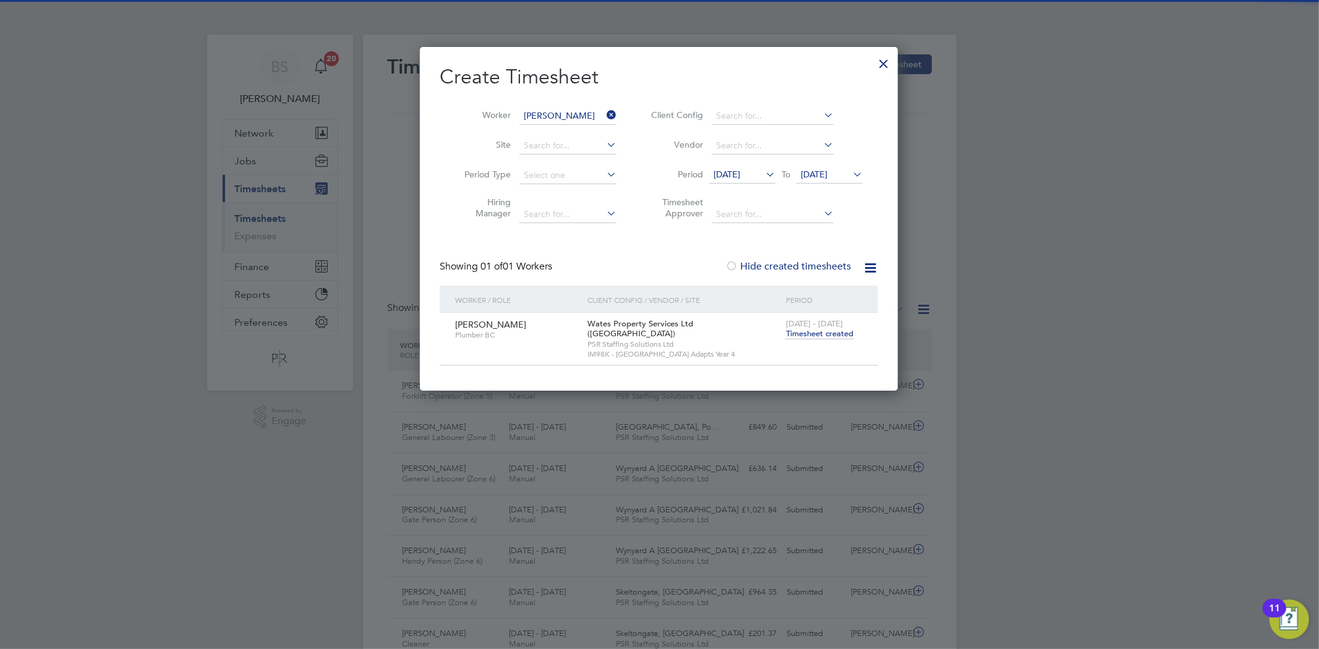
click at [837, 332] on span "Timesheet created" at bounding box center [819, 333] width 67 height 11
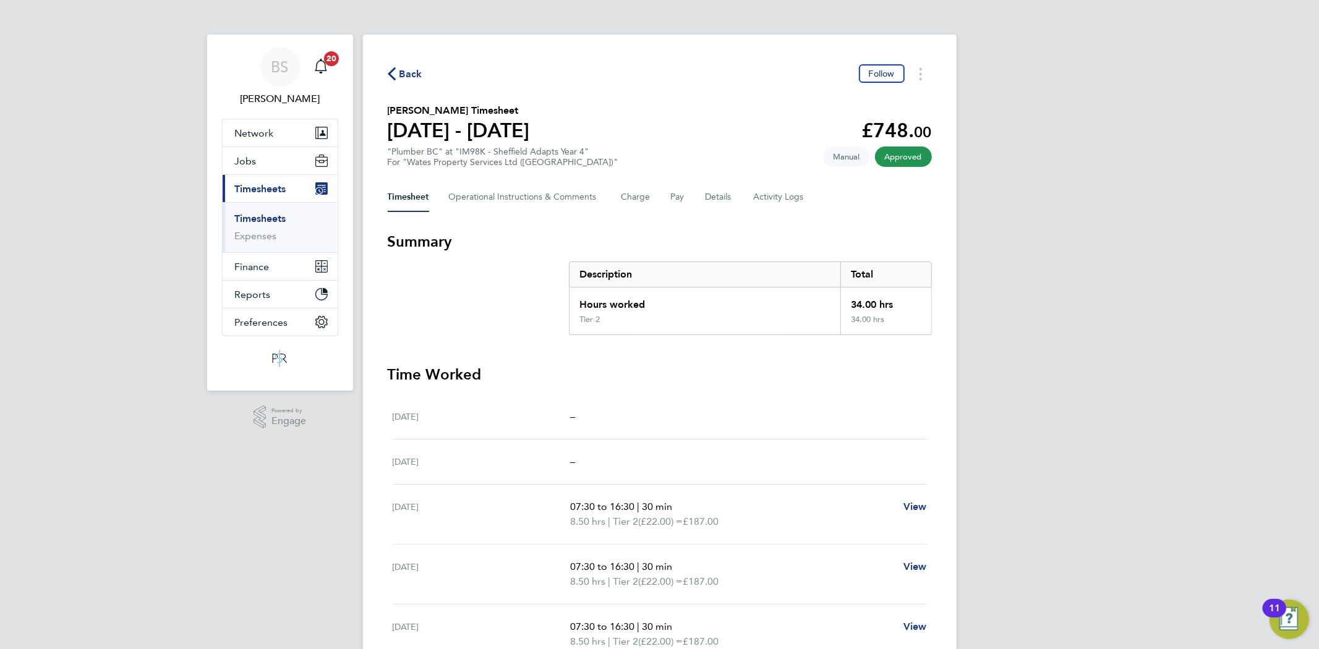
drag, startPoint x: 261, startPoint y: 215, endPoint x: 375, endPoint y: 215, distance: 113.8
click at [261, 215] on link "Timesheets" at bounding box center [260, 219] width 51 height 12
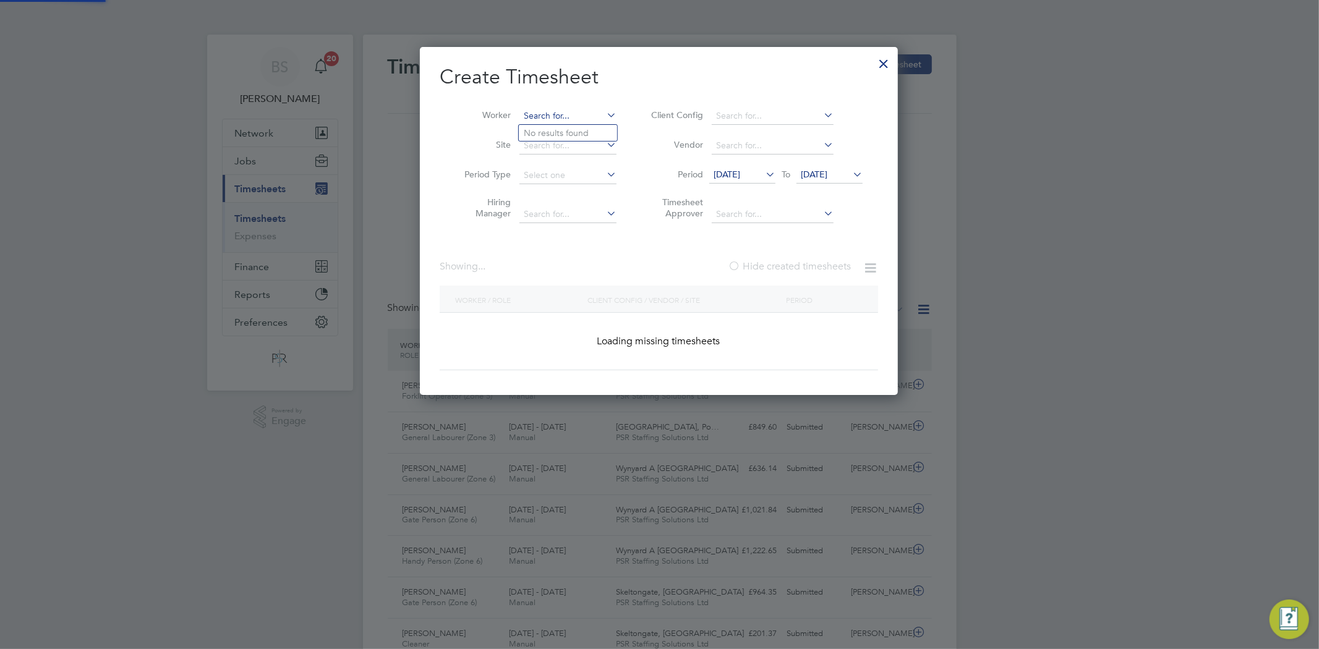
click at [598, 113] on input at bounding box center [567, 116] width 97 height 17
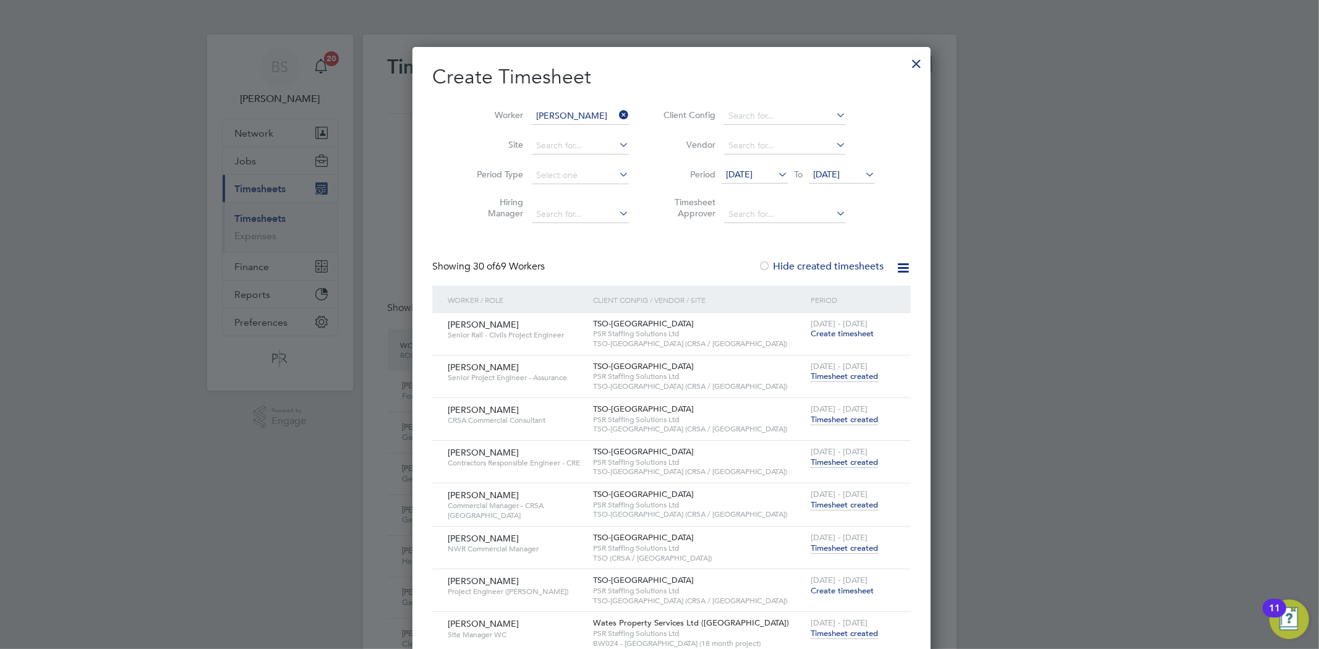
click at [580, 149] on li "[PERSON_NAME]" at bounding box center [595, 149] width 153 height 17
type input "[PERSON_NAME]"
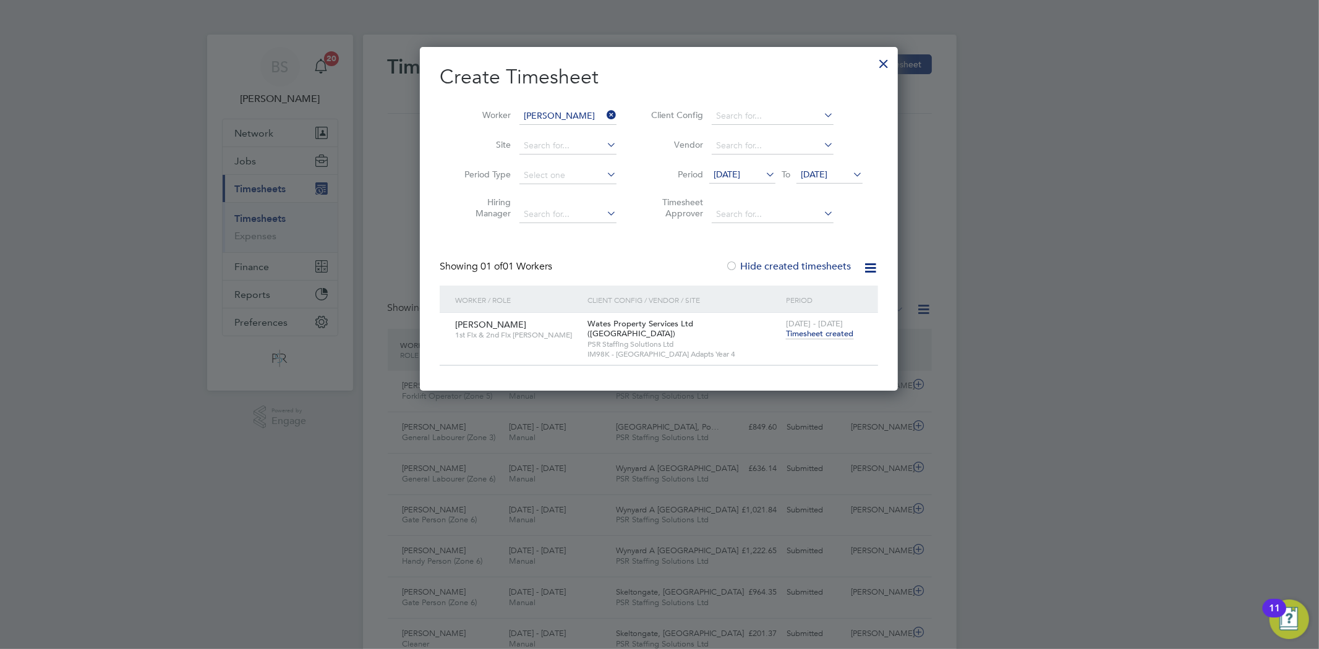
click at [836, 330] on span "Timesheet created" at bounding box center [819, 333] width 67 height 11
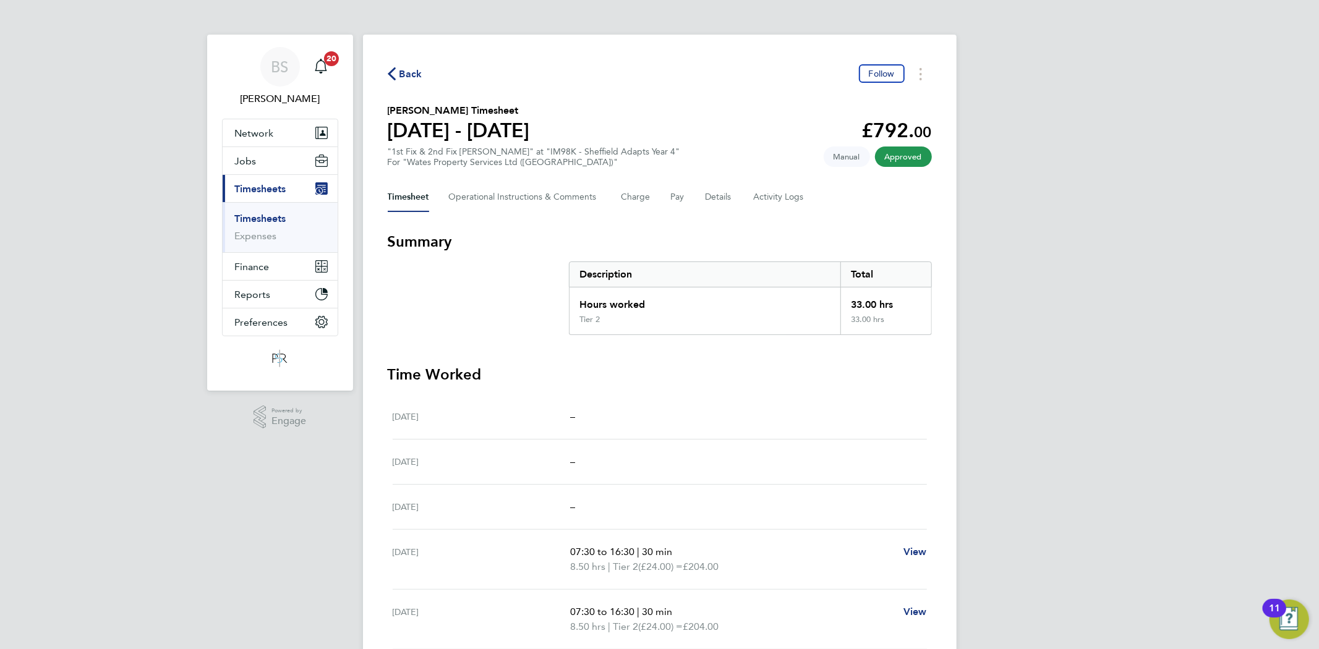
click at [282, 219] on link "Timesheets" at bounding box center [260, 219] width 51 height 12
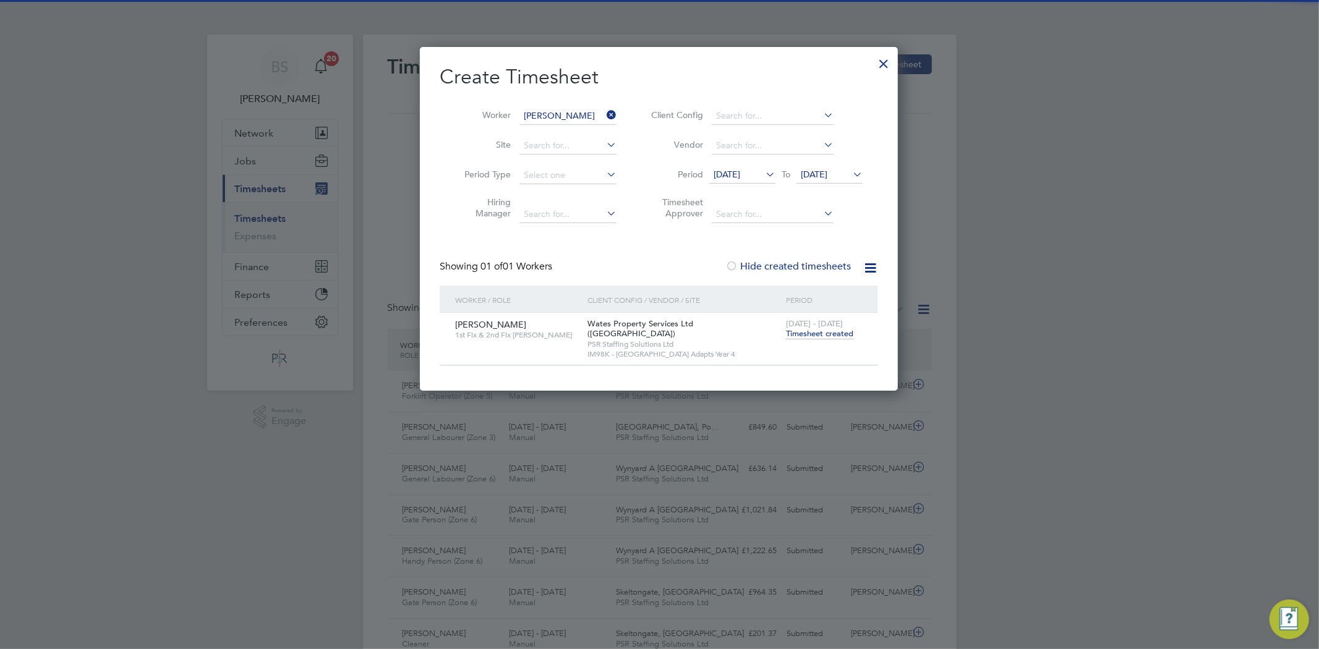
click at [604, 115] on icon at bounding box center [604, 114] width 0 height 17
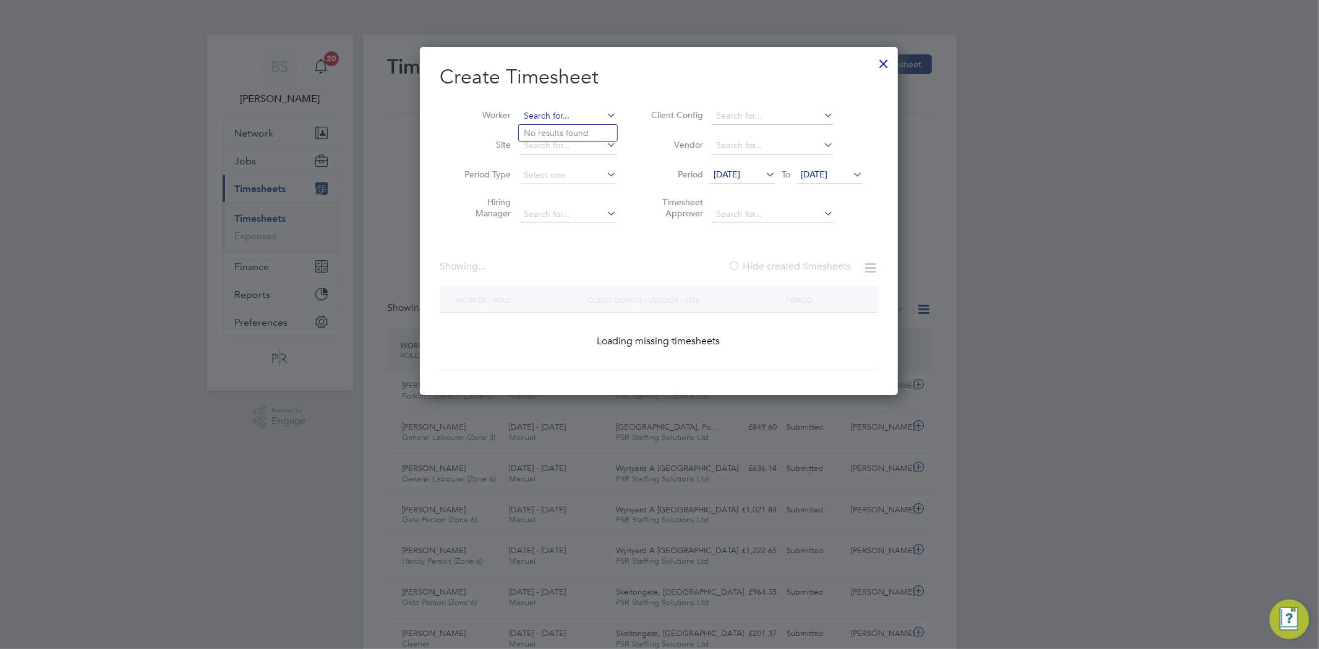
click at [578, 114] on input at bounding box center [567, 116] width 97 height 17
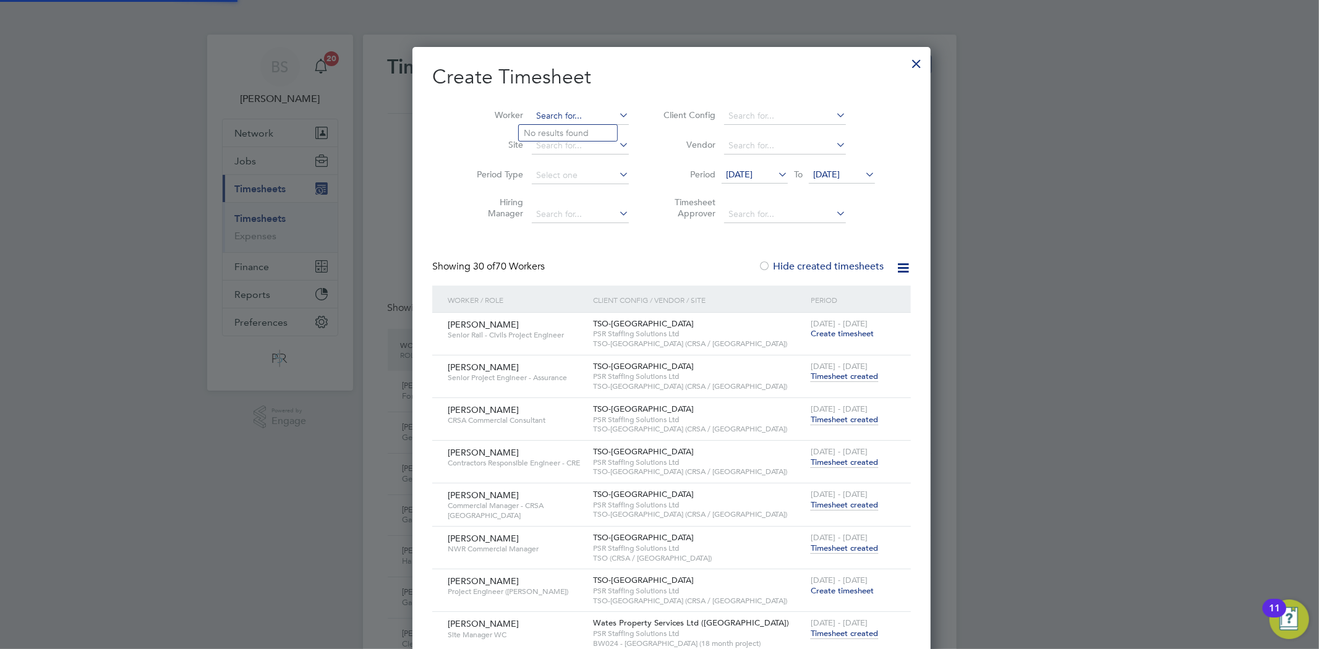
paste input "[PERSON_NAME]"
type input "[PERSON_NAME]"
click at [598, 131] on b "[PERSON_NAME]" at bounding box center [634, 133] width 72 height 11
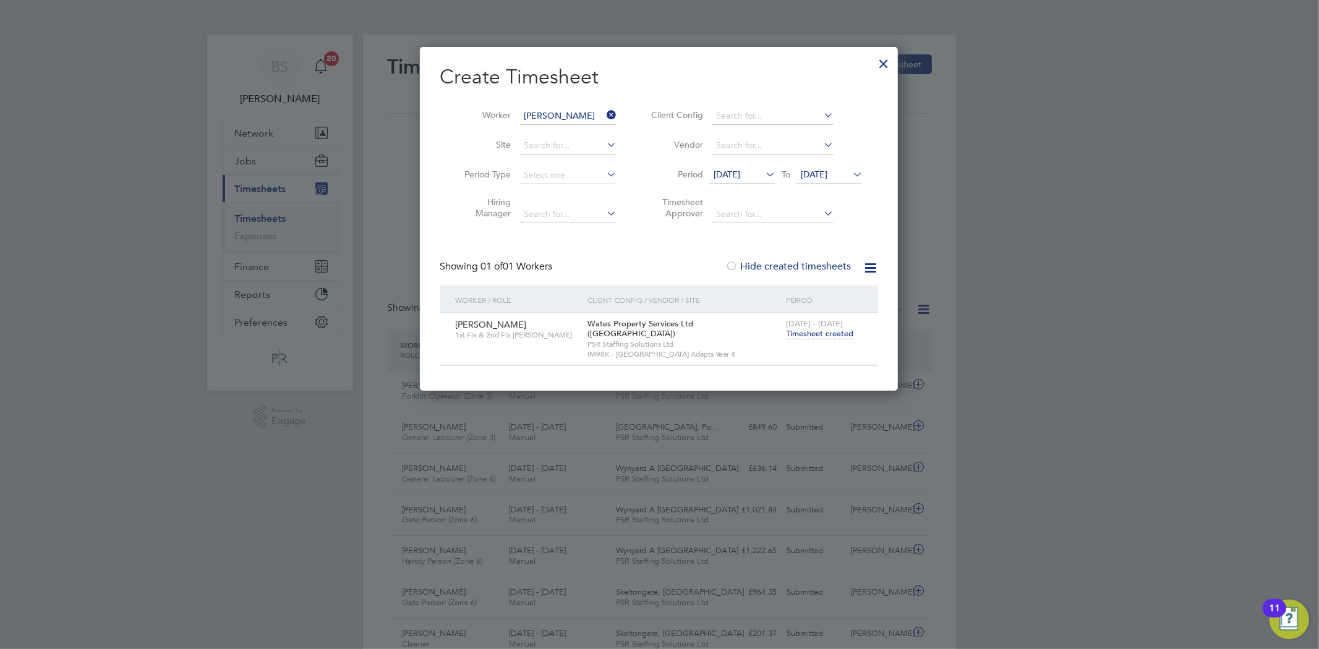
click at [802, 336] on span "Timesheet created" at bounding box center [819, 333] width 67 height 11
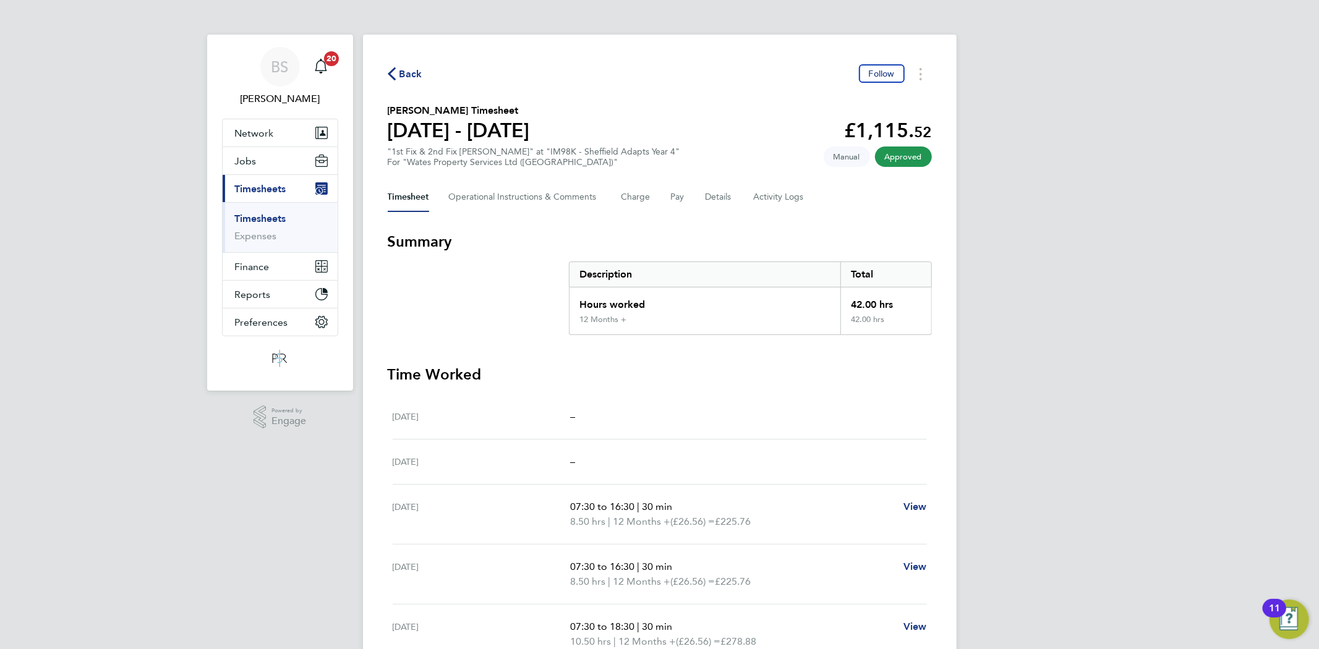
click at [267, 221] on link "Timesheets" at bounding box center [260, 219] width 51 height 12
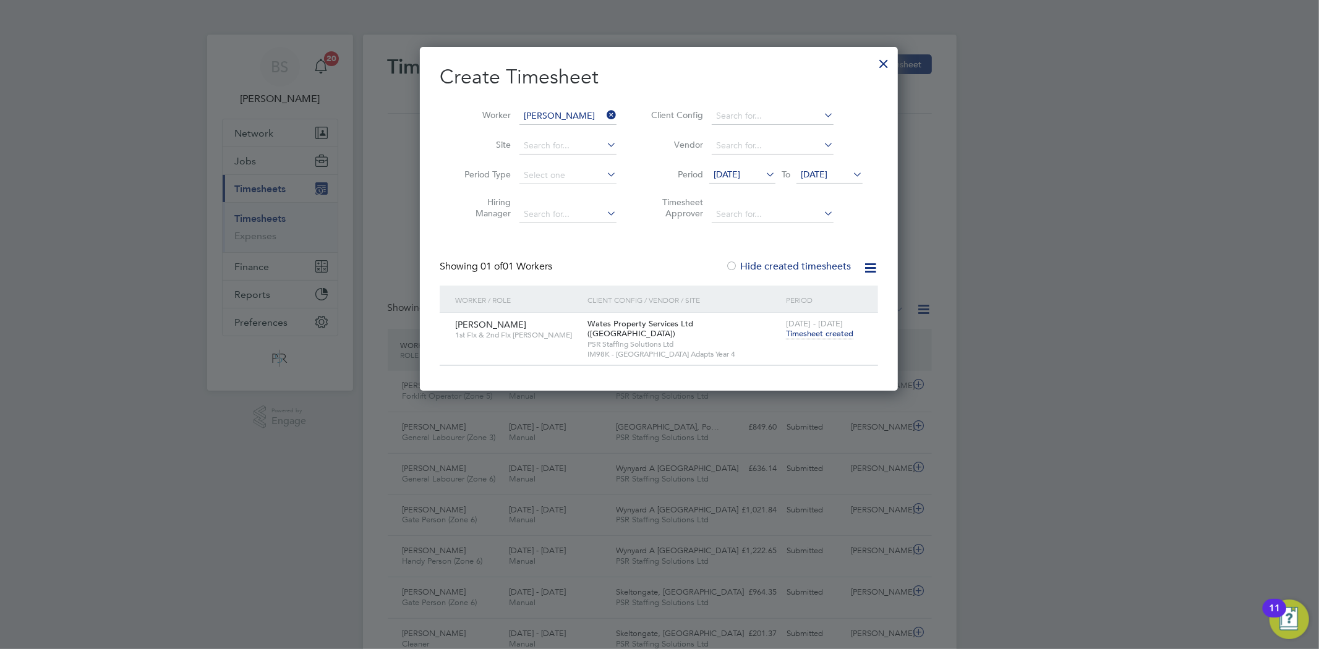
click at [604, 119] on icon at bounding box center [604, 114] width 0 height 17
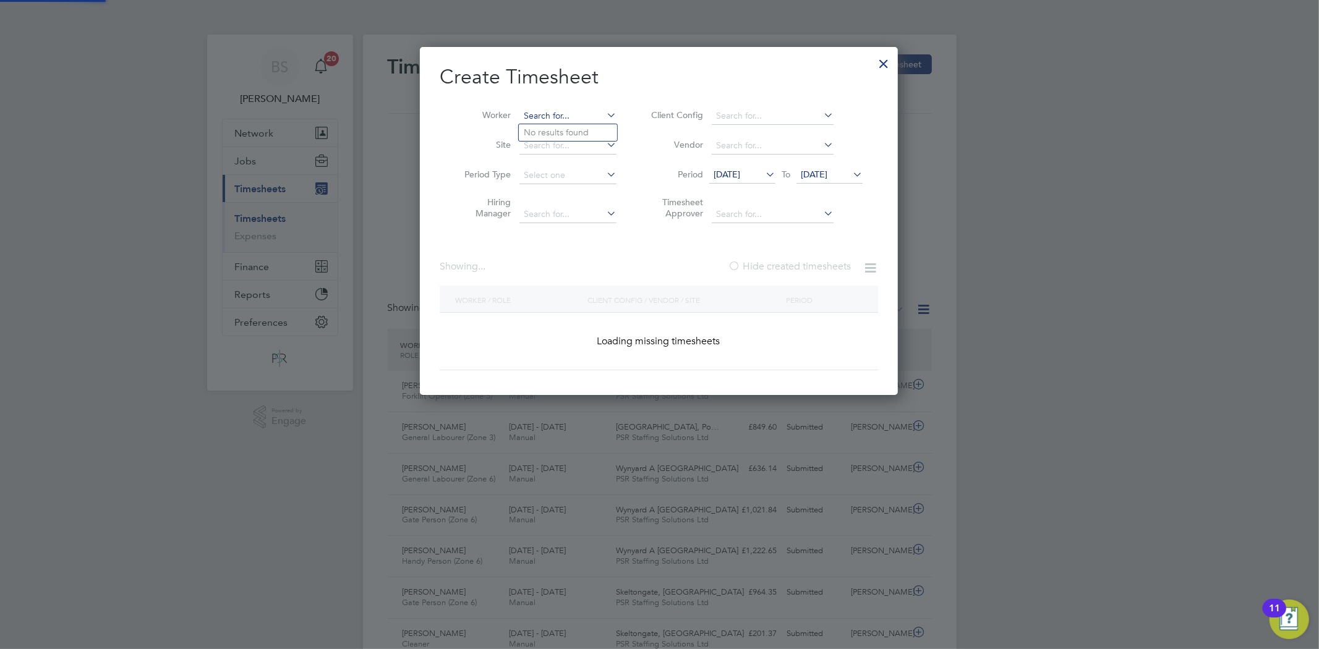
click at [571, 113] on input at bounding box center [567, 116] width 97 height 17
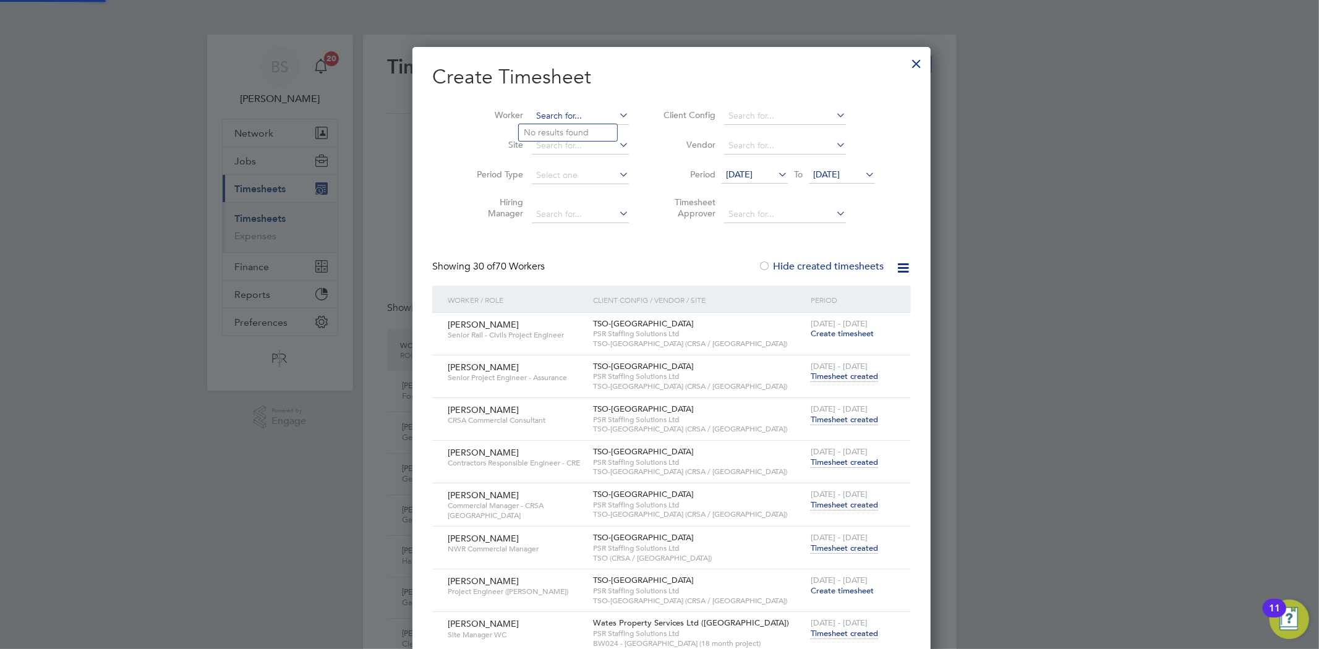
paste input "Ricki Kitchen"
type input "Ricki Kitchen"
click at [548, 138] on li "Ricki Kitchen" at bounding box center [568, 132] width 98 height 17
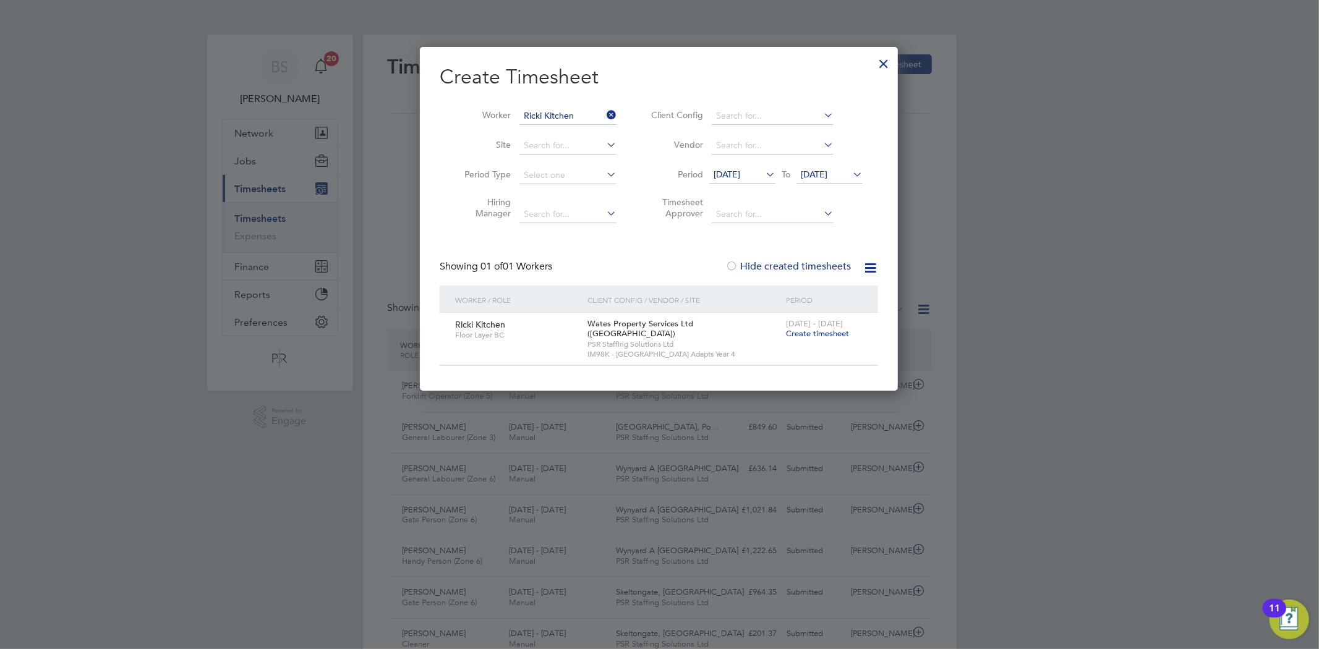
click at [608, 106] on li "Worker Ricki Kitchen" at bounding box center [536, 116] width 192 height 30
click at [572, 115] on input at bounding box center [567, 116] width 97 height 17
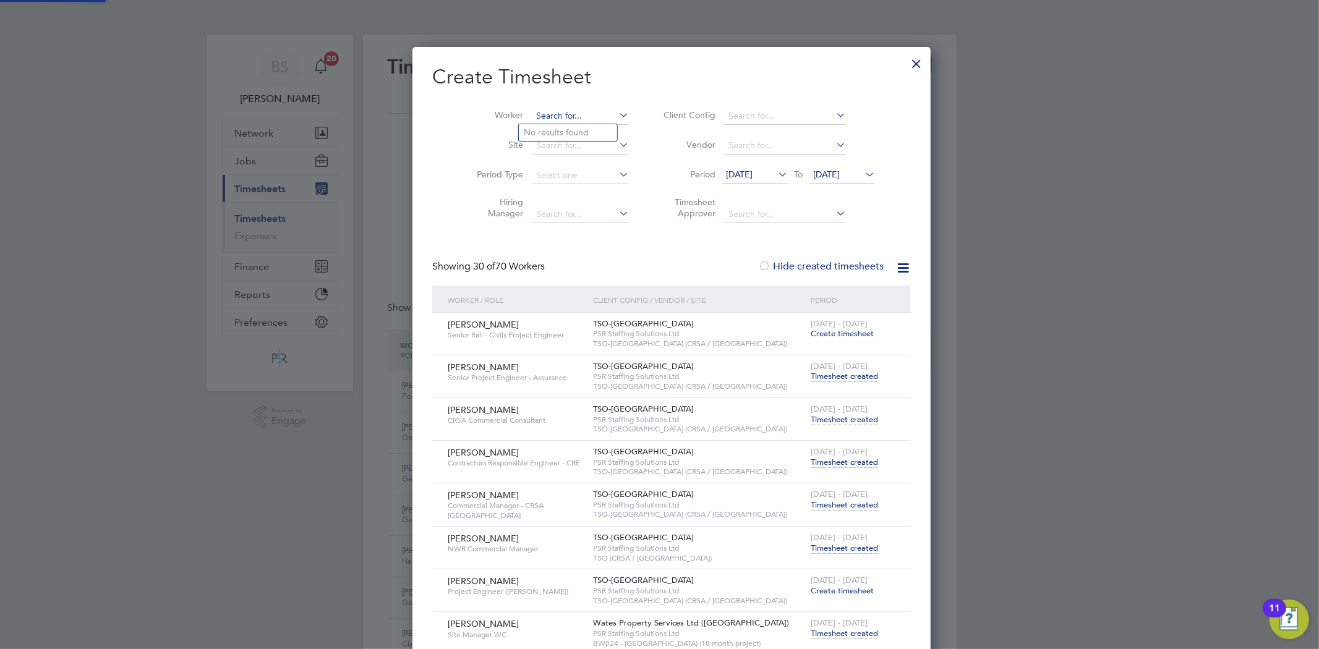
scroll to position [1624, 495]
paste input "[PERSON_NAME]"
type input "[PERSON_NAME]"
click at [572, 133] on b "[DEMOGRAPHIC_DATA]" at bounding box center [605, 132] width 98 height 11
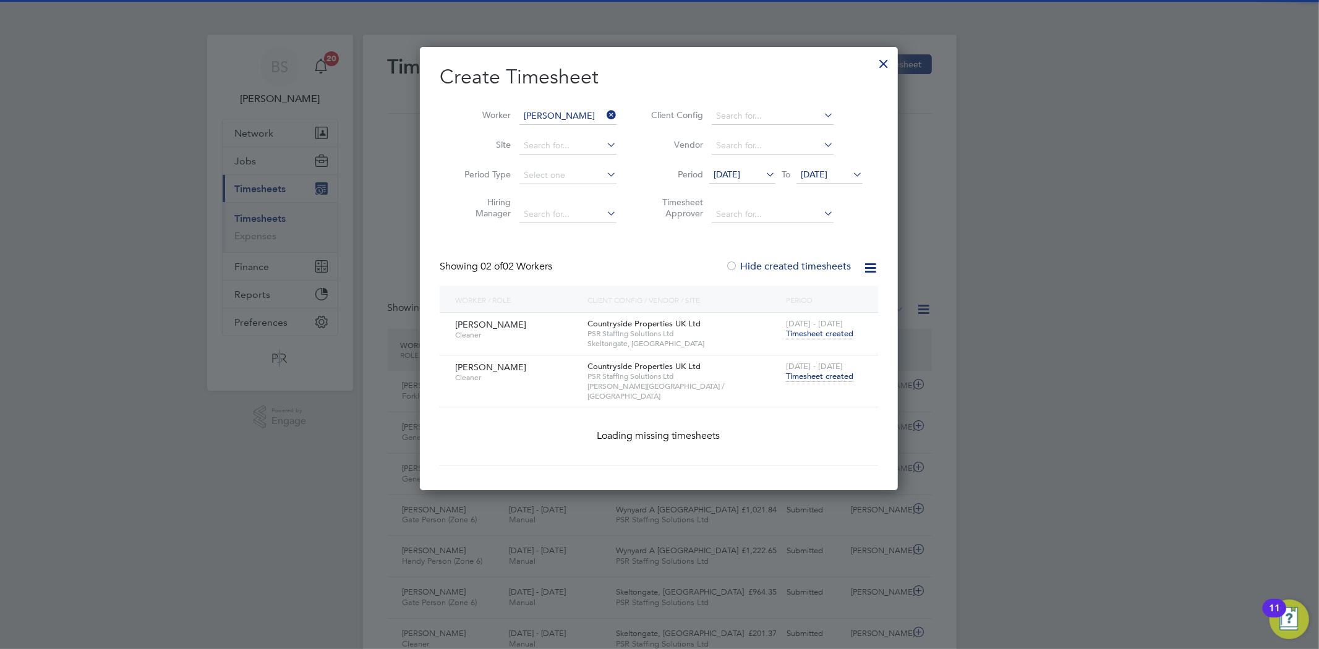
scroll to position [377, 479]
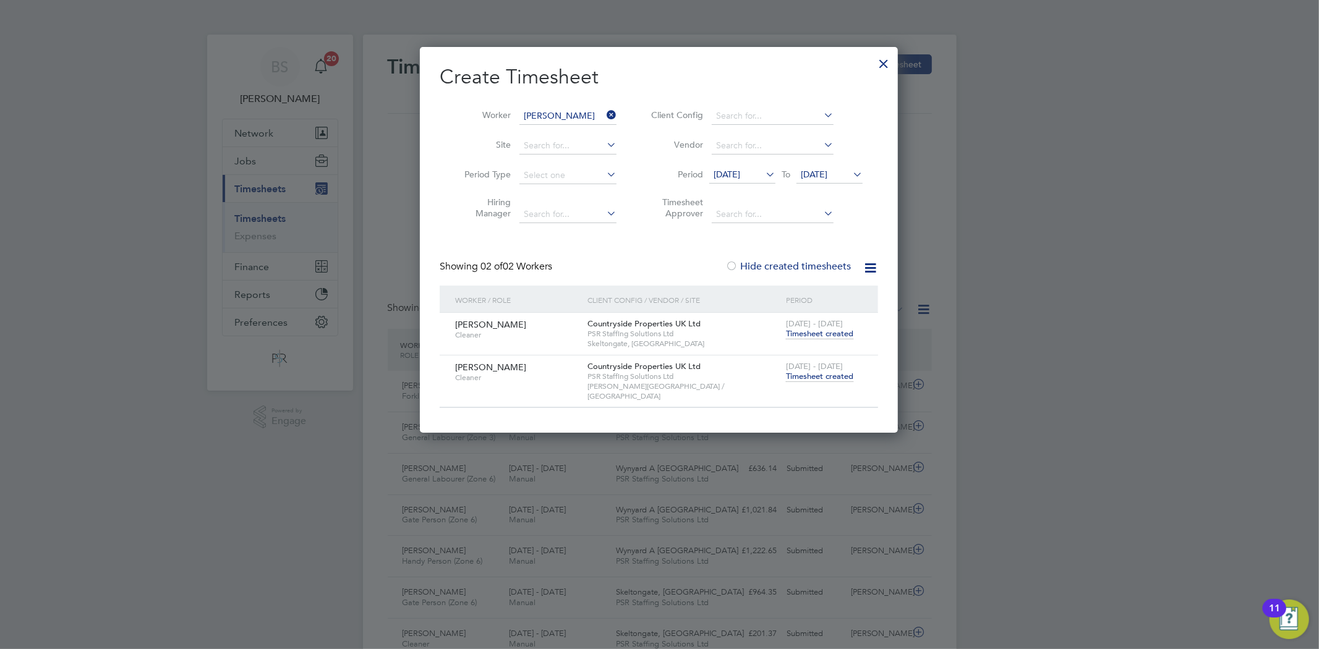
click at [824, 380] on span "Timesheet created" at bounding box center [819, 376] width 67 height 11
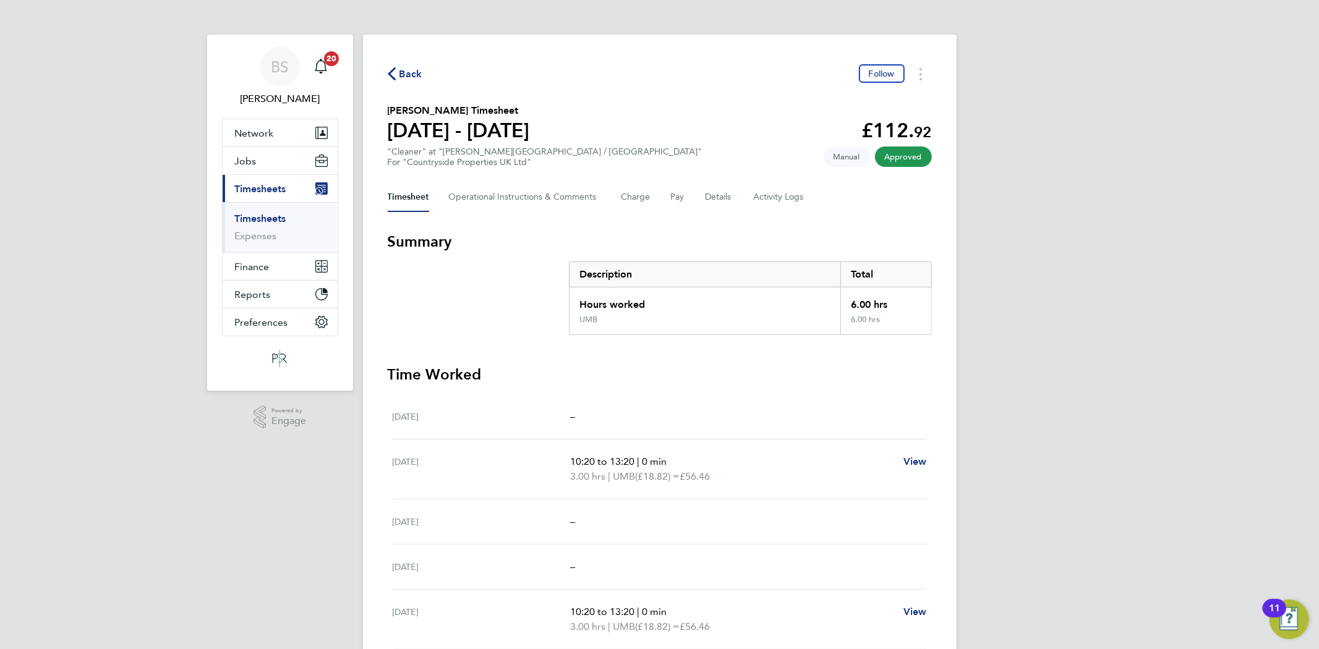
drag, startPoint x: 274, startPoint y: 215, endPoint x: 397, endPoint y: 209, distance: 123.2
click at [273, 215] on link "Timesheets" at bounding box center [260, 219] width 51 height 12
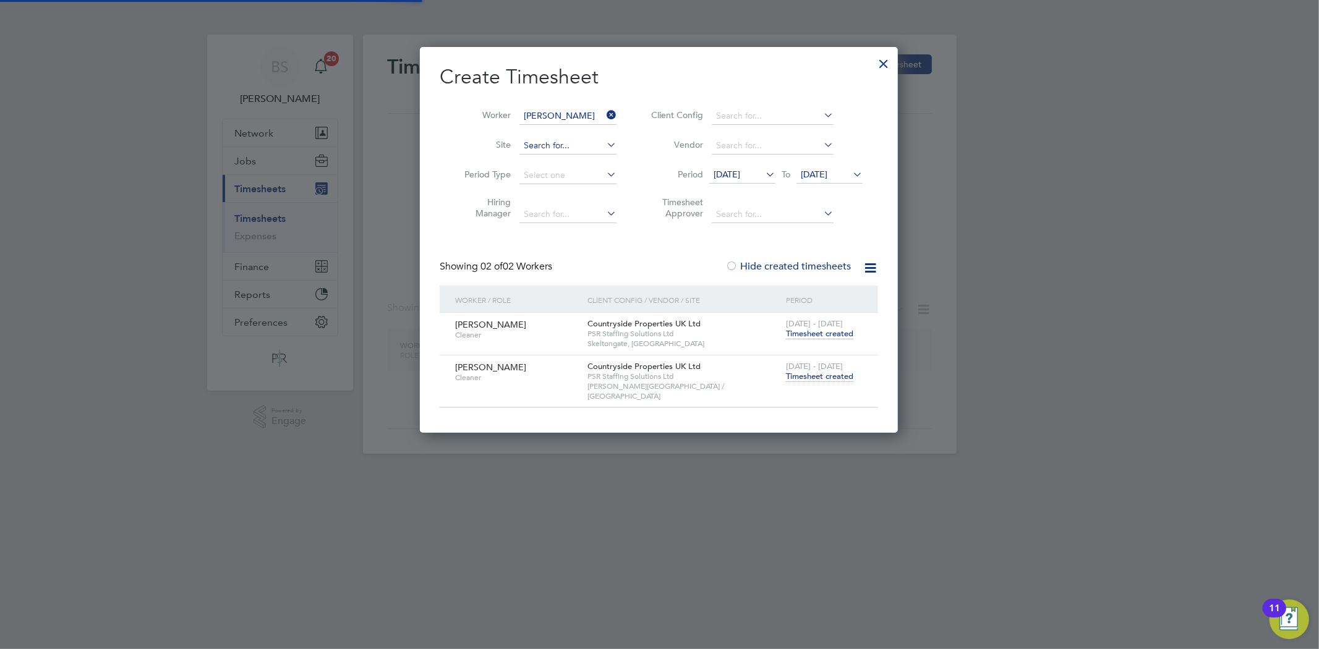
scroll to position [377, 479]
click at [585, 110] on input "[PERSON_NAME]" at bounding box center [567, 116] width 97 height 17
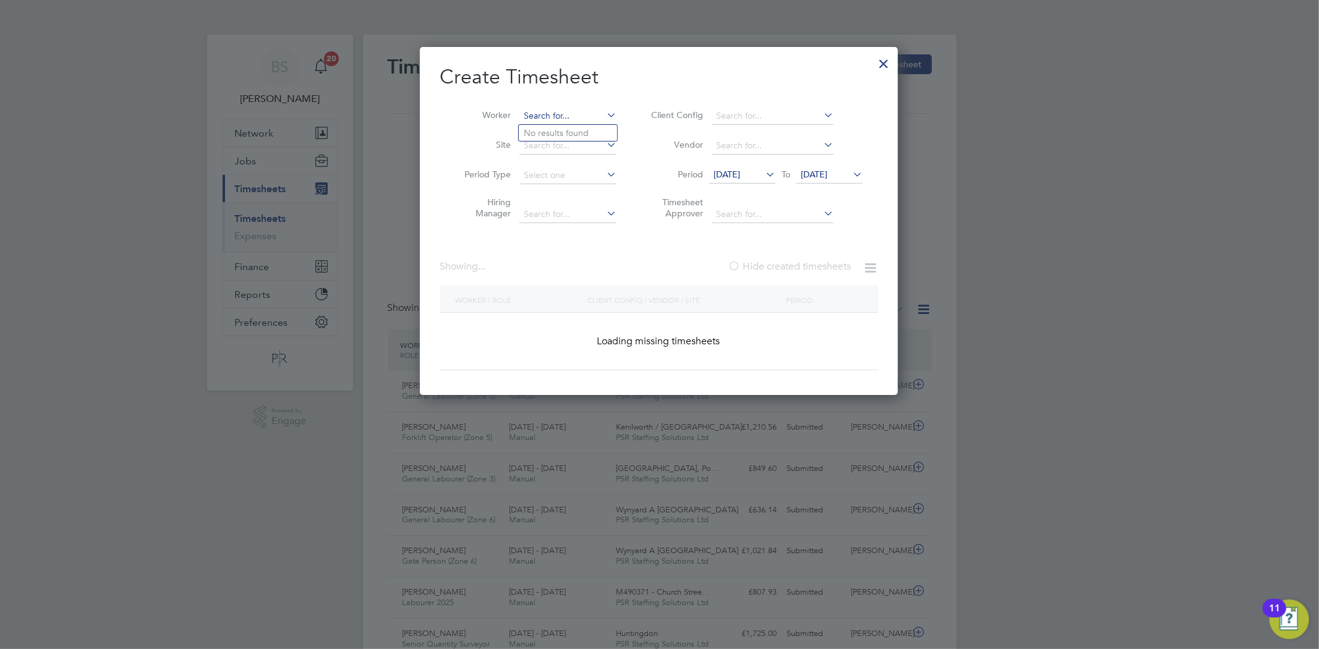
scroll to position [31, 108]
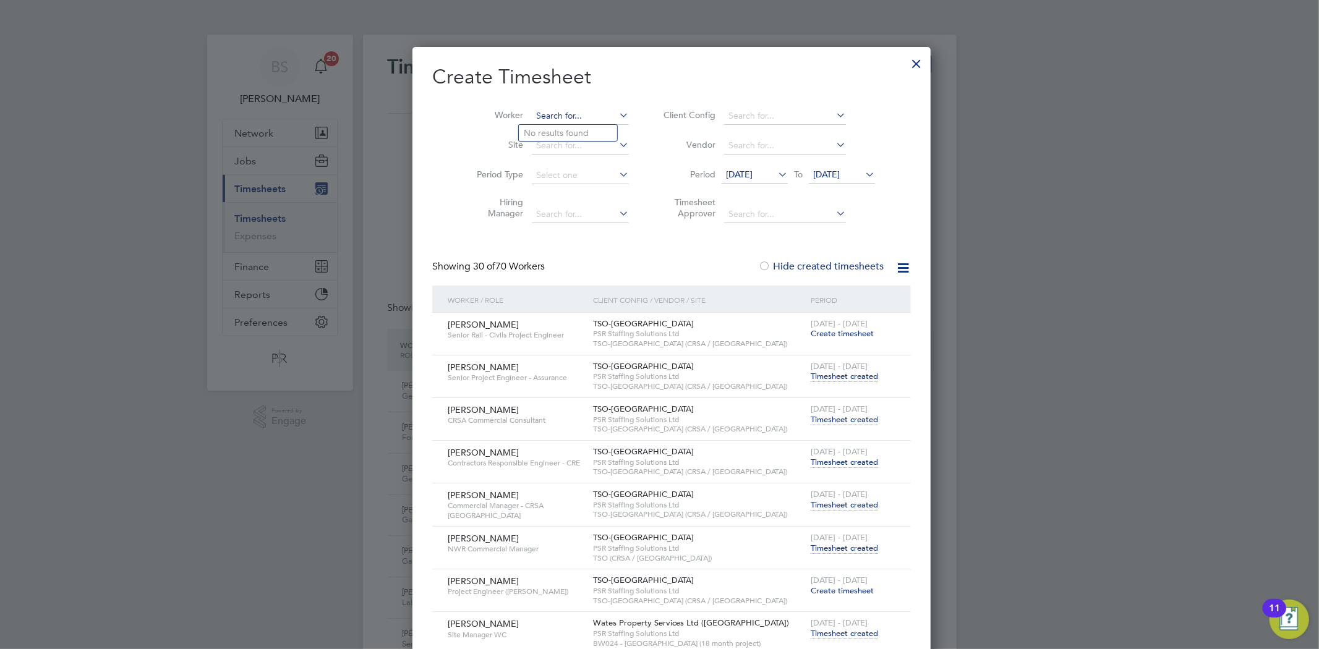
paste input "[PERSON_NAME]"
type input "[PERSON_NAME]"
click at [598, 128] on b "Obafolahan" at bounding box center [622, 133] width 49 height 11
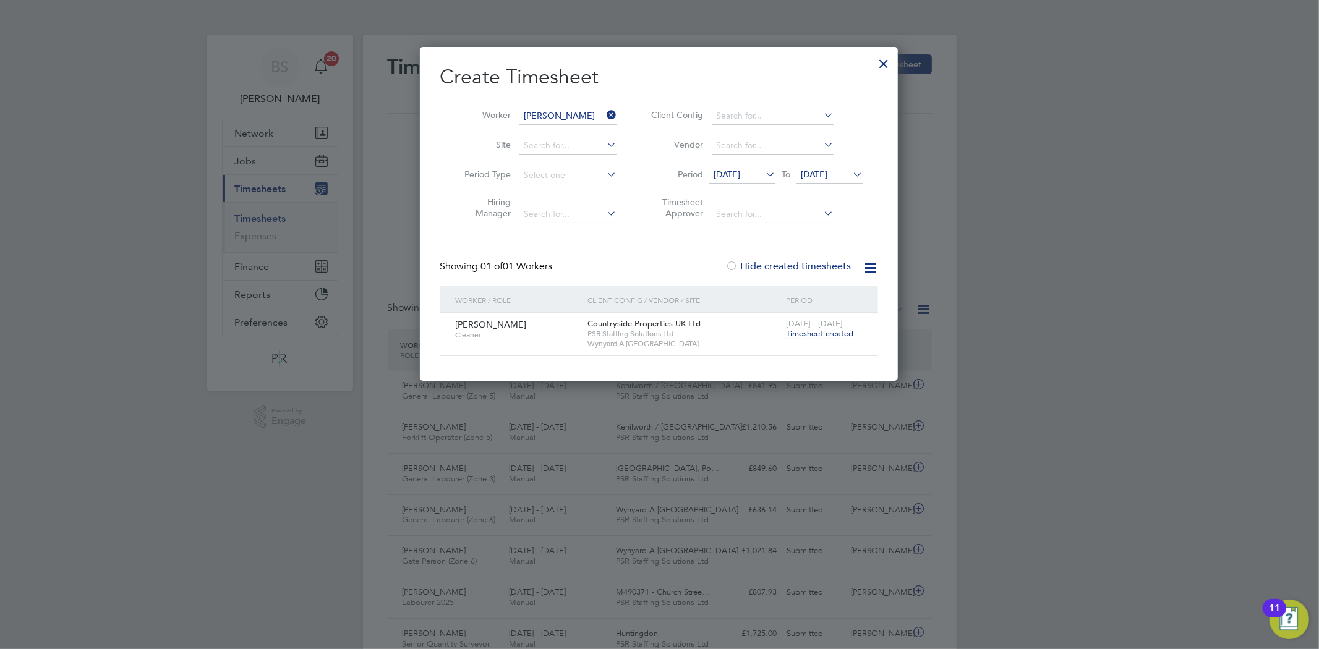
click at [823, 330] on span "Timesheet created" at bounding box center [819, 333] width 67 height 11
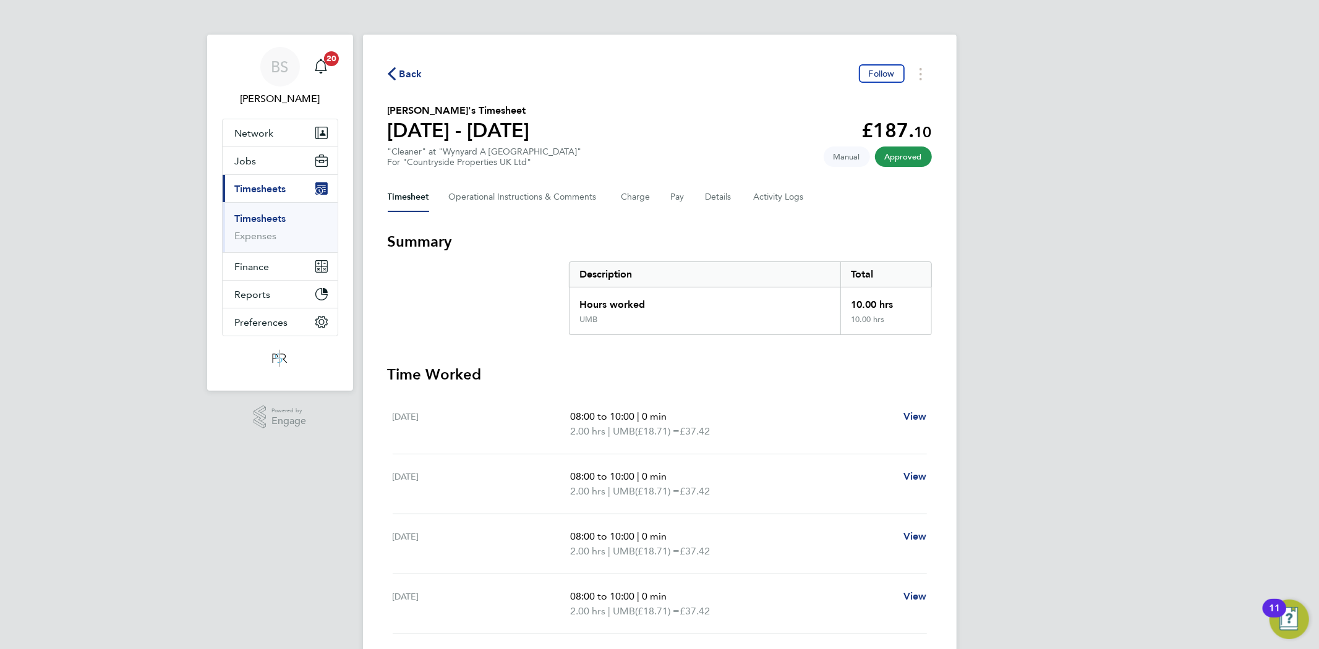
click at [278, 226] on li "Timesheets" at bounding box center [281, 221] width 93 height 17
click at [280, 223] on link "Timesheets" at bounding box center [260, 219] width 51 height 12
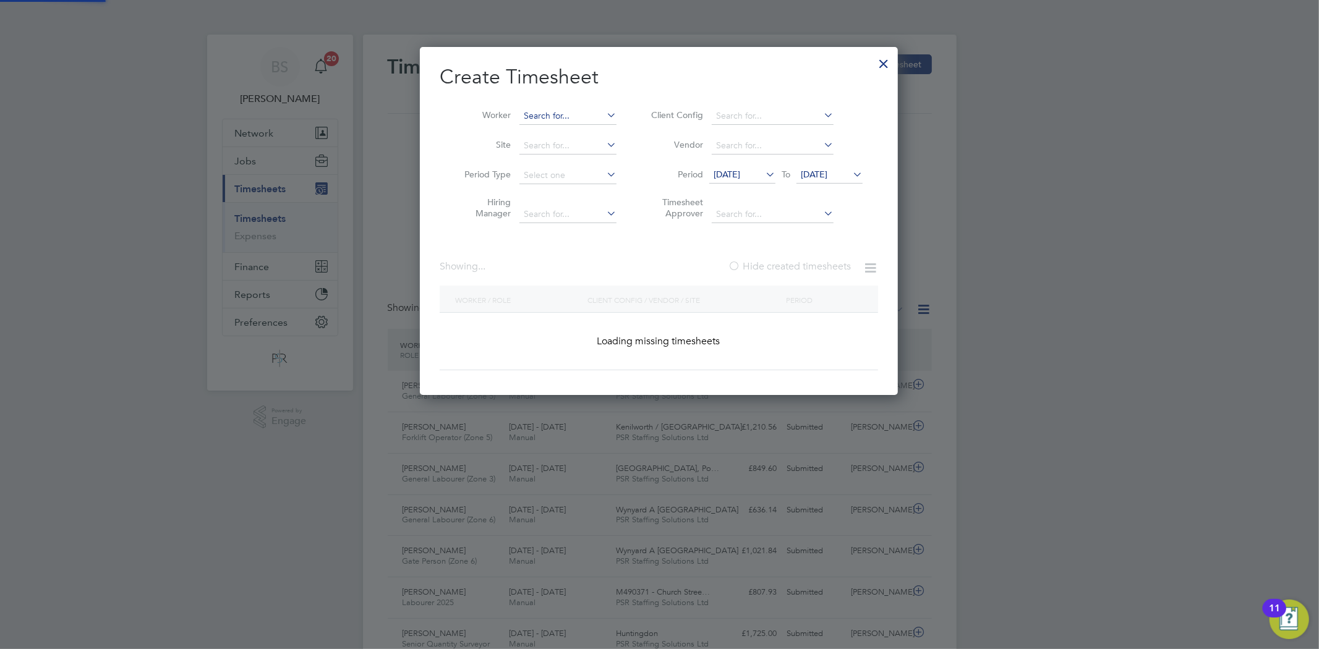
click at [597, 110] on input at bounding box center [567, 116] width 97 height 17
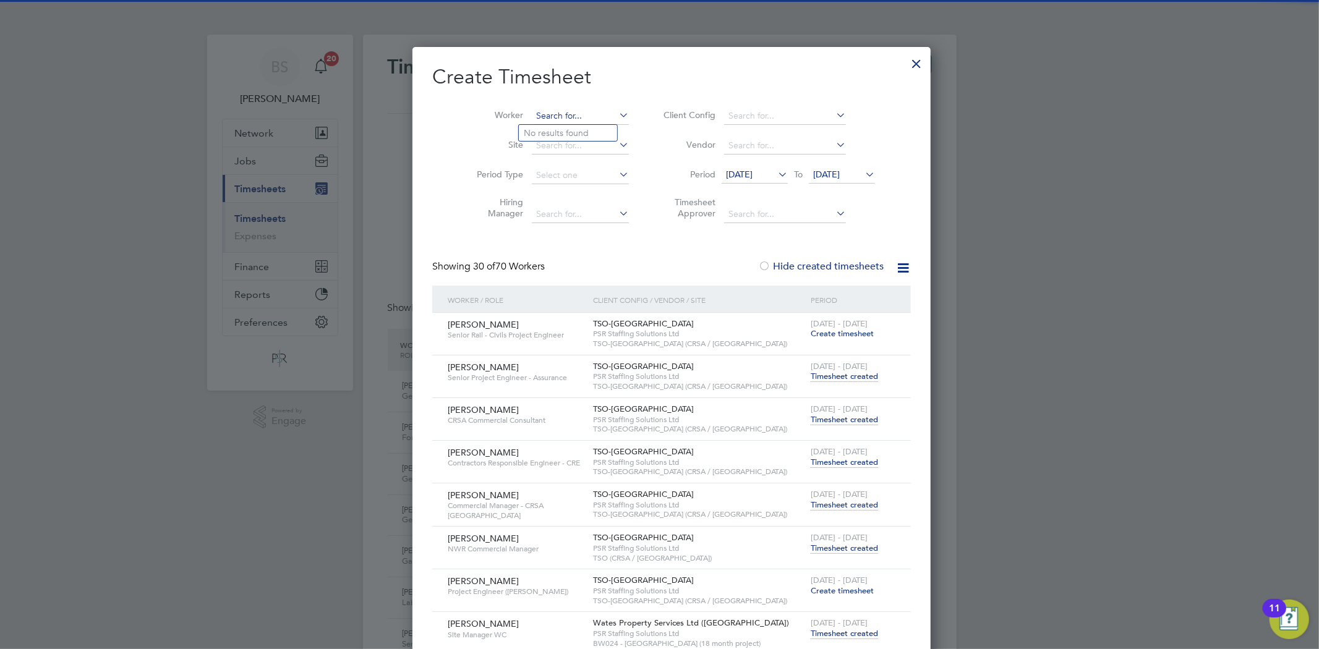
click at [571, 114] on input at bounding box center [580, 116] width 97 height 17
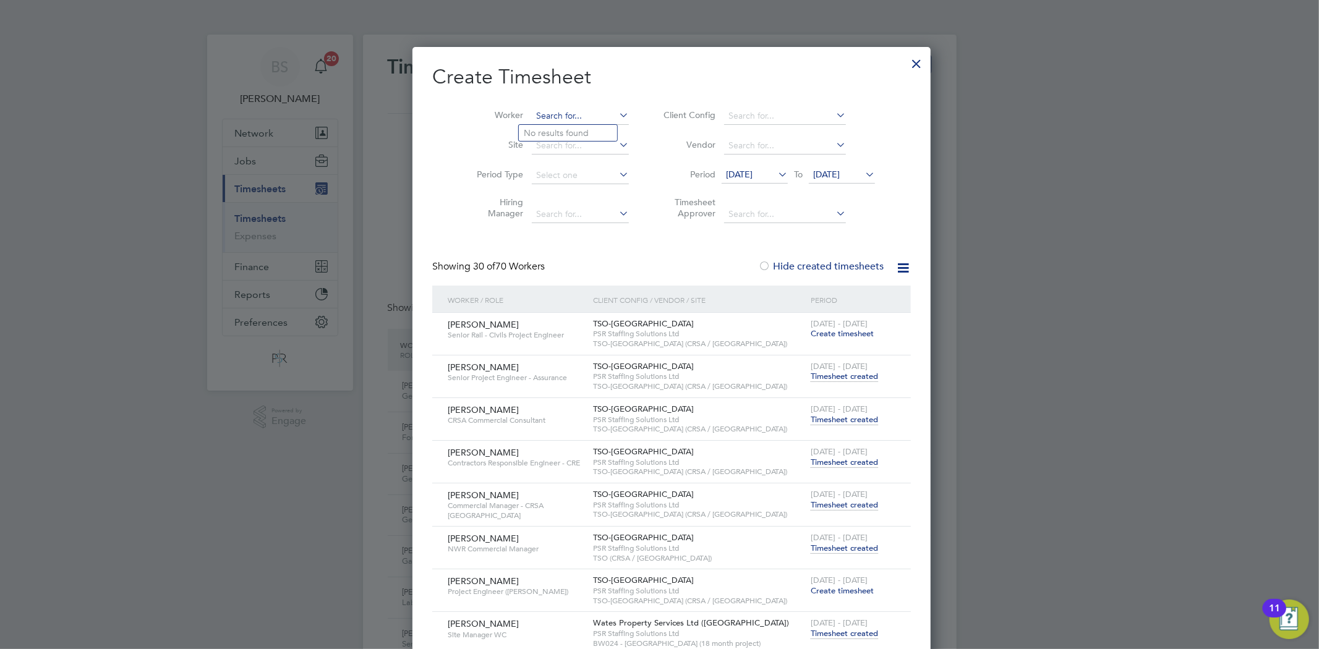
paste input "[PERSON_NAME]"
type input "[PERSON_NAME]"
click at [598, 131] on b "[PERSON_NAME]" at bounding box center [634, 133] width 72 height 11
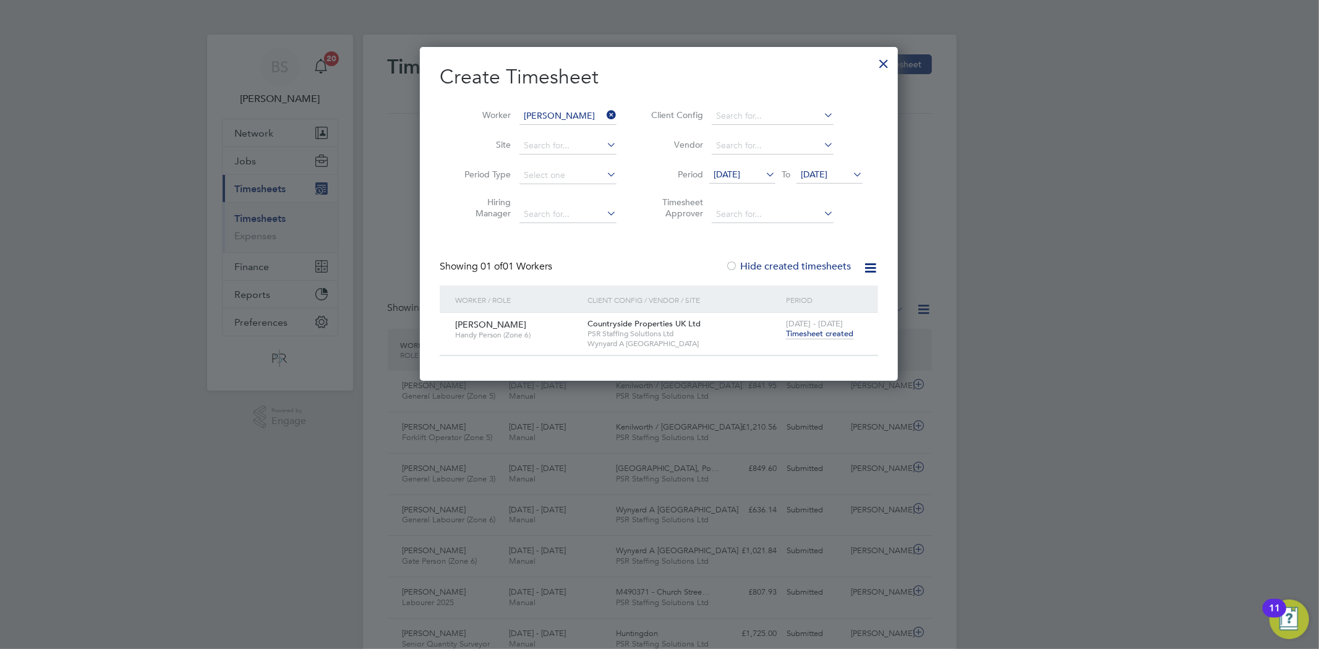
click at [836, 332] on span "Timesheet created" at bounding box center [819, 333] width 67 height 11
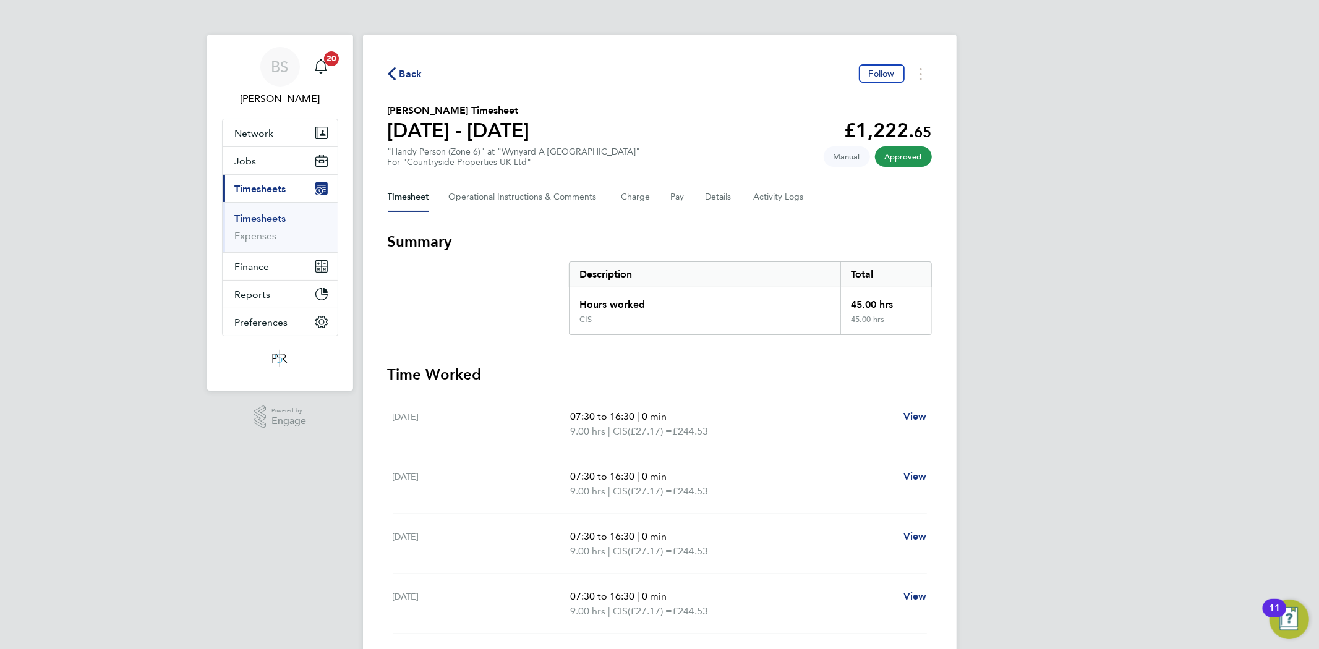
drag, startPoint x: 237, startPoint y: 219, endPoint x: 230, endPoint y: 221, distance: 7.0
click at [237, 219] on link "Timesheets" at bounding box center [260, 219] width 51 height 12
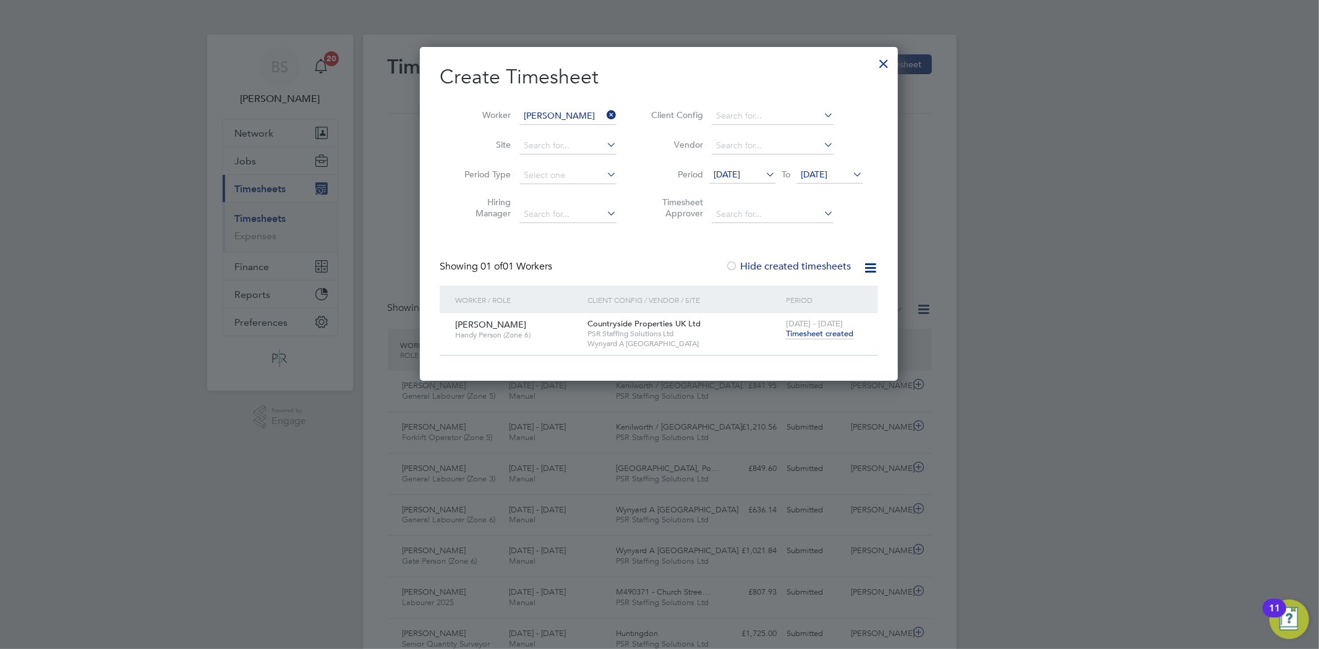
drag, startPoint x: 618, startPoint y: 110, endPoint x: 594, endPoint y: 114, distance: 25.0
click at [615, 110] on li "Worker [PERSON_NAME]" at bounding box center [536, 116] width 192 height 30
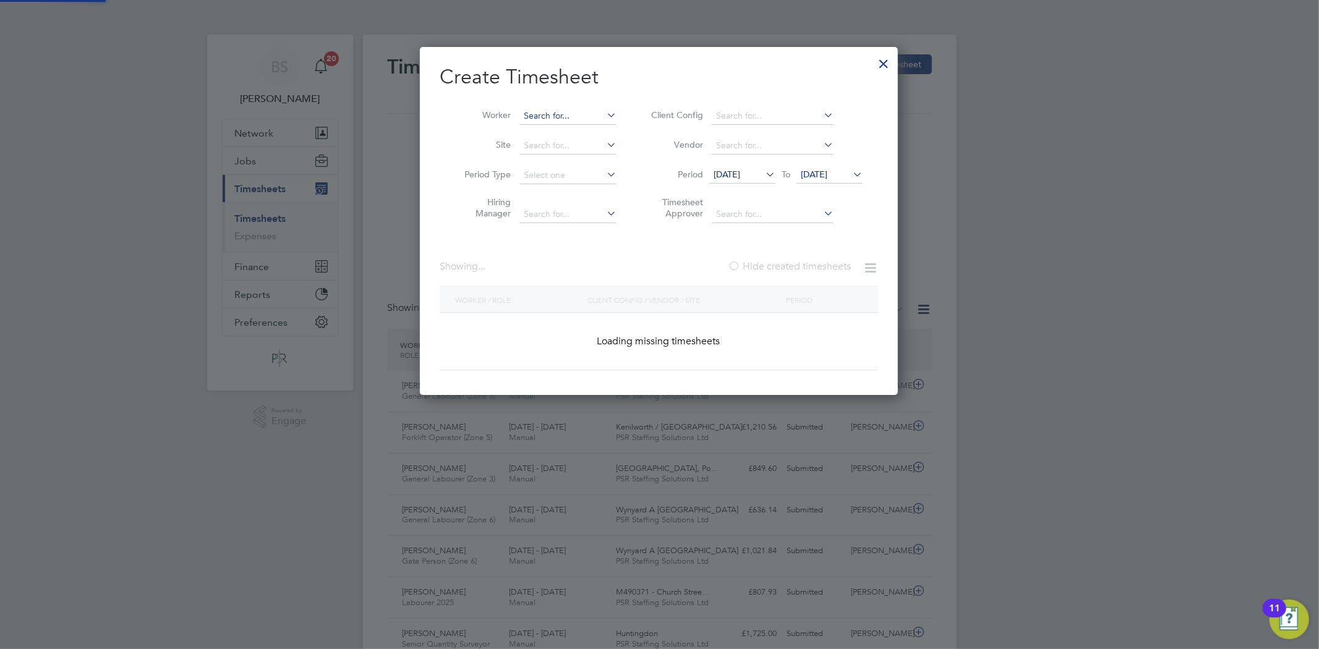
drag, startPoint x: 594, startPoint y: 114, endPoint x: 563, endPoint y: 118, distance: 31.2
click at [589, 115] on input at bounding box center [567, 116] width 97 height 17
click at [561, 118] on input at bounding box center [567, 116] width 97 height 17
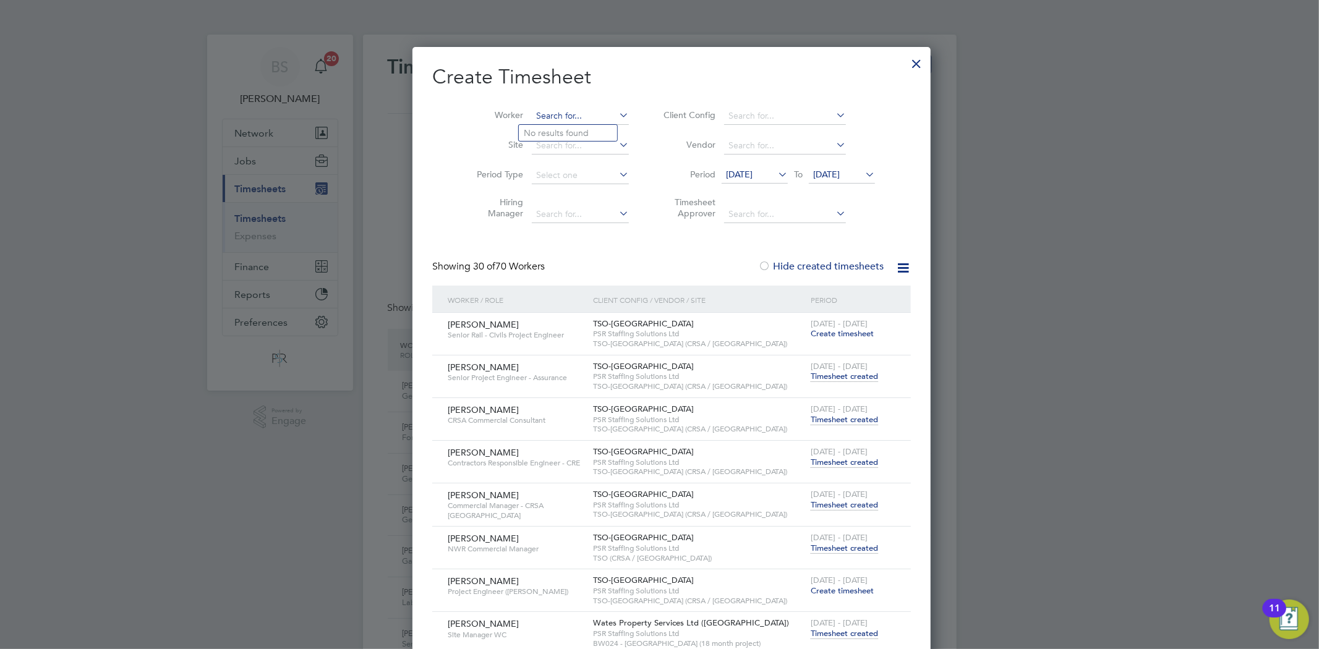
paste input "[PERSON_NAME]"
type input "[PERSON_NAME]"
click at [598, 128] on b "[PERSON_NAME]" at bounding box center [634, 133] width 72 height 11
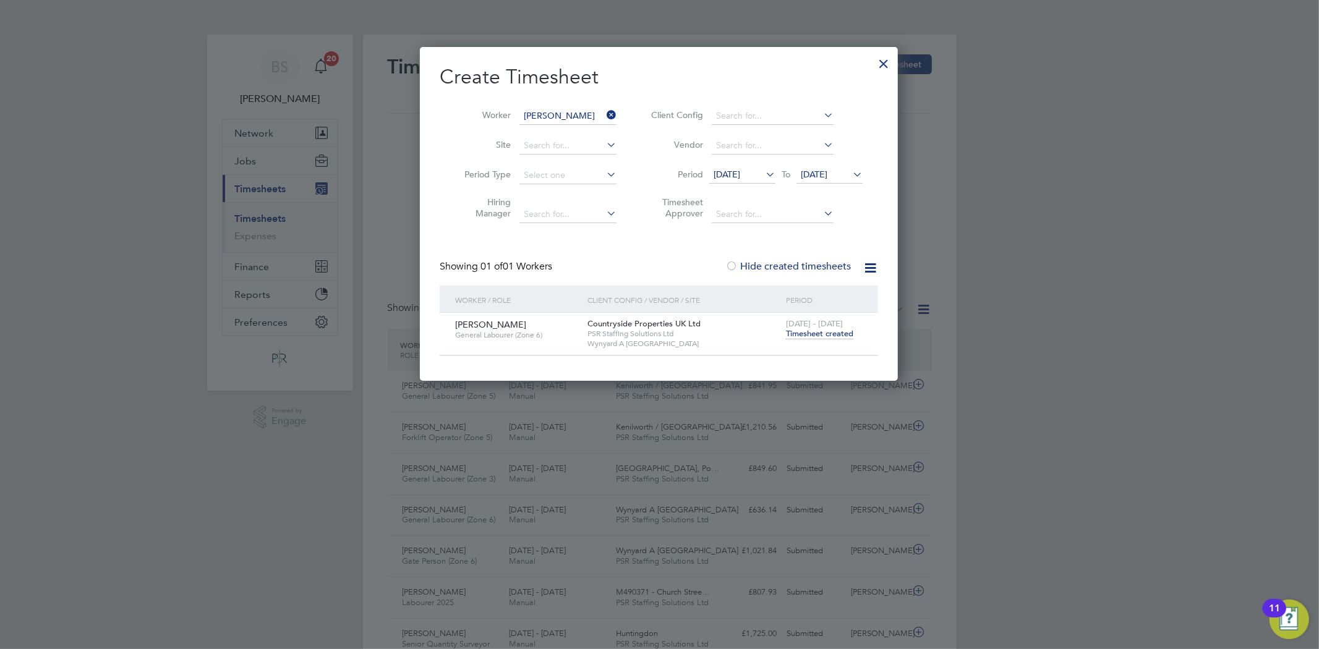
click at [832, 332] on span "Timesheet created" at bounding box center [819, 333] width 67 height 11
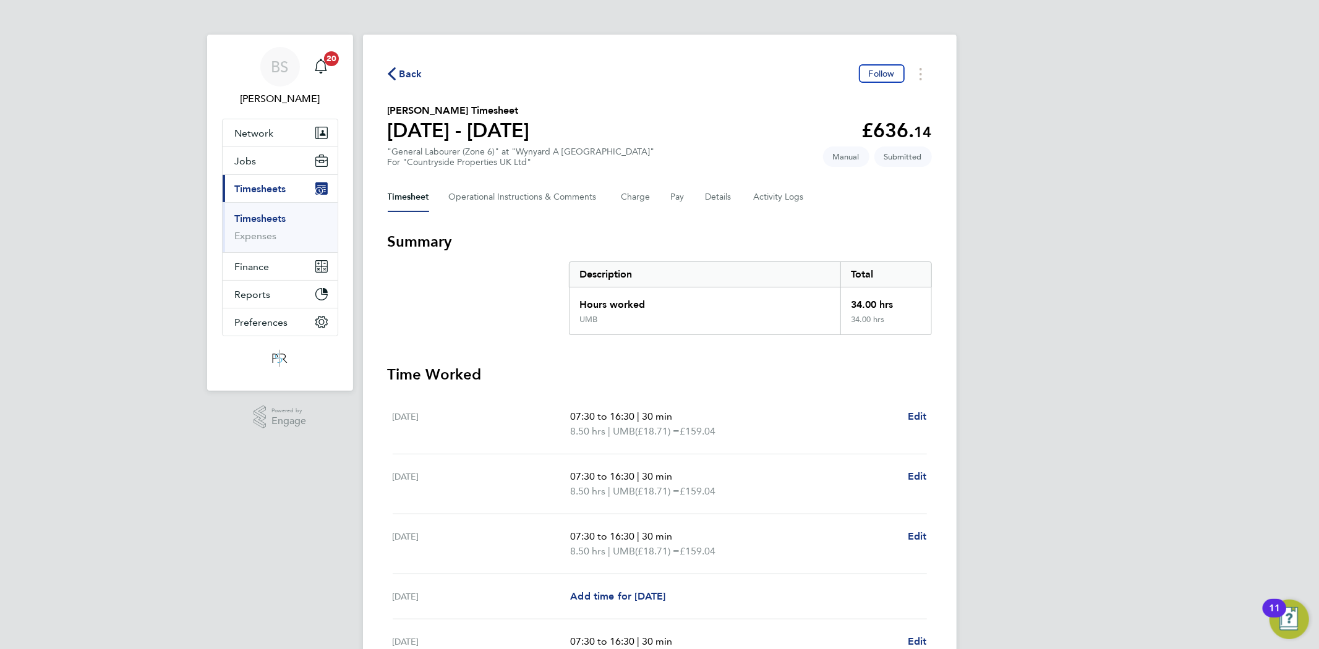
click at [282, 219] on link "Timesheets" at bounding box center [260, 219] width 51 height 12
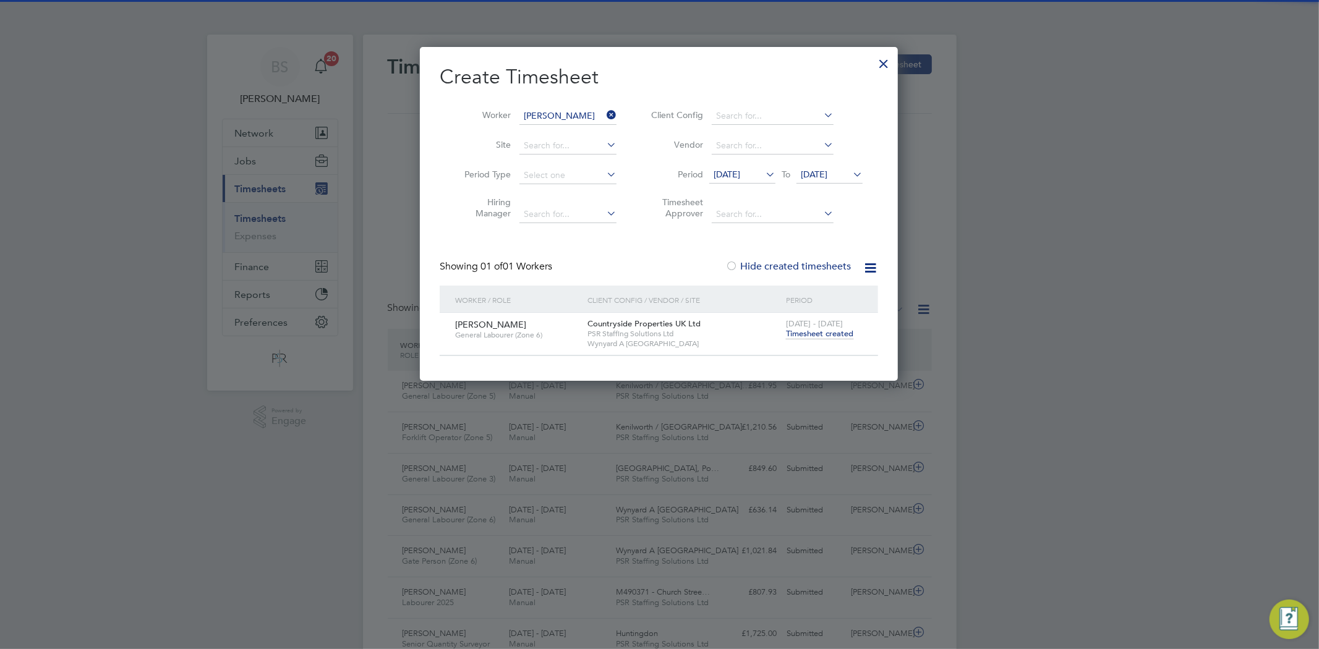
click at [602, 113] on li "Worker [PERSON_NAME]" at bounding box center [536, 116] width 192 height 30
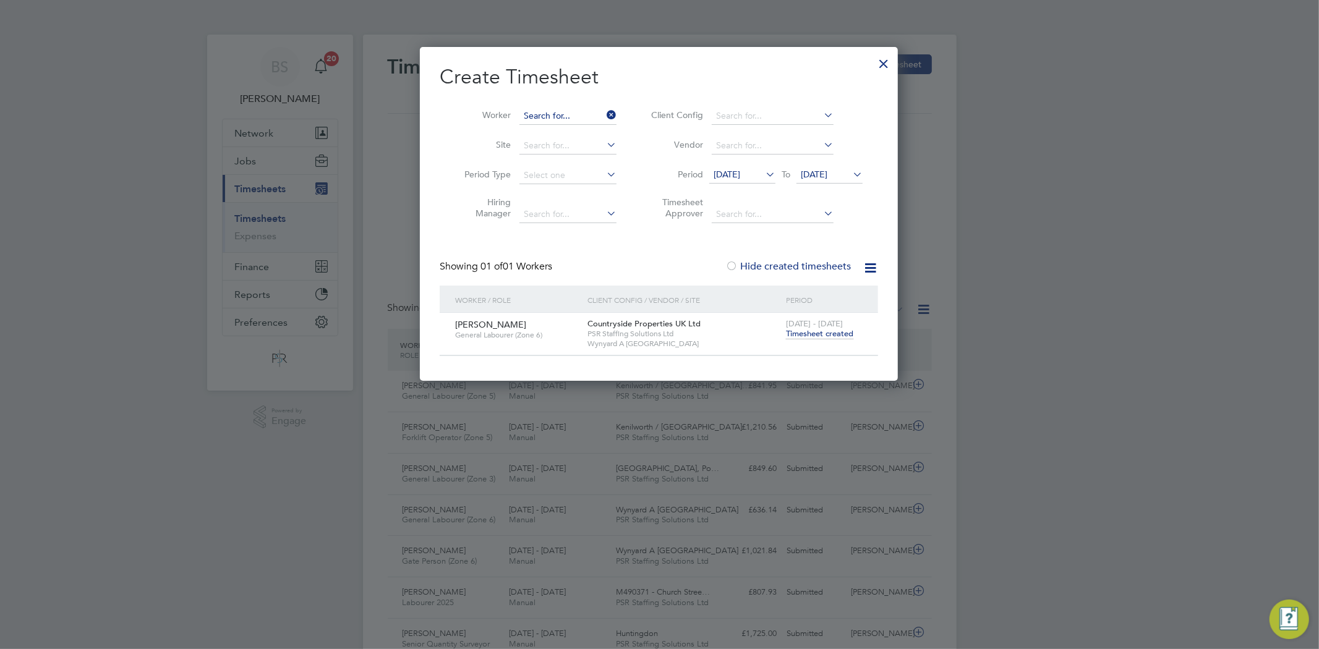
click at [586, 113] on input at bounding box center [567, 116] width 97 height 17
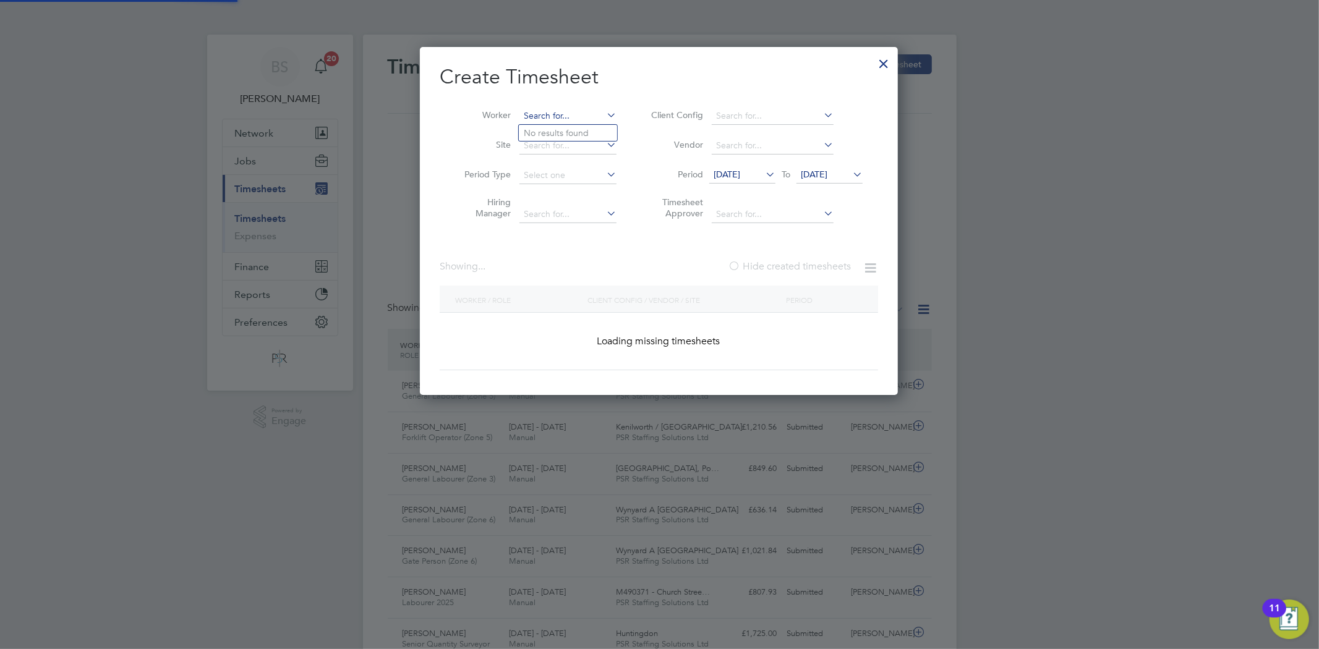
click at [582, 113] on input at bounding box center [567, 116] width 97 height 17
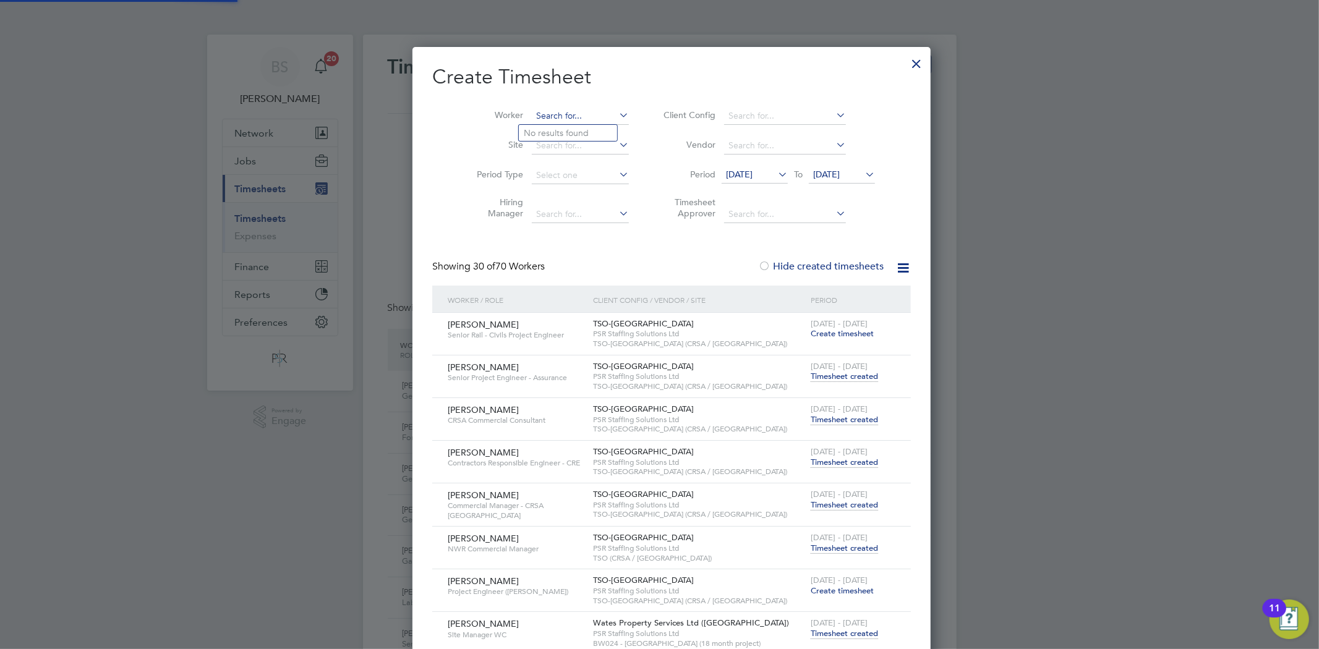
paste input "[PERSON_NAME]"
type input "[PERSON_NAME]"
click at [598, 133] on b "[PERSON_NAME]" at bounding box center [634, 133] width 72 height 11
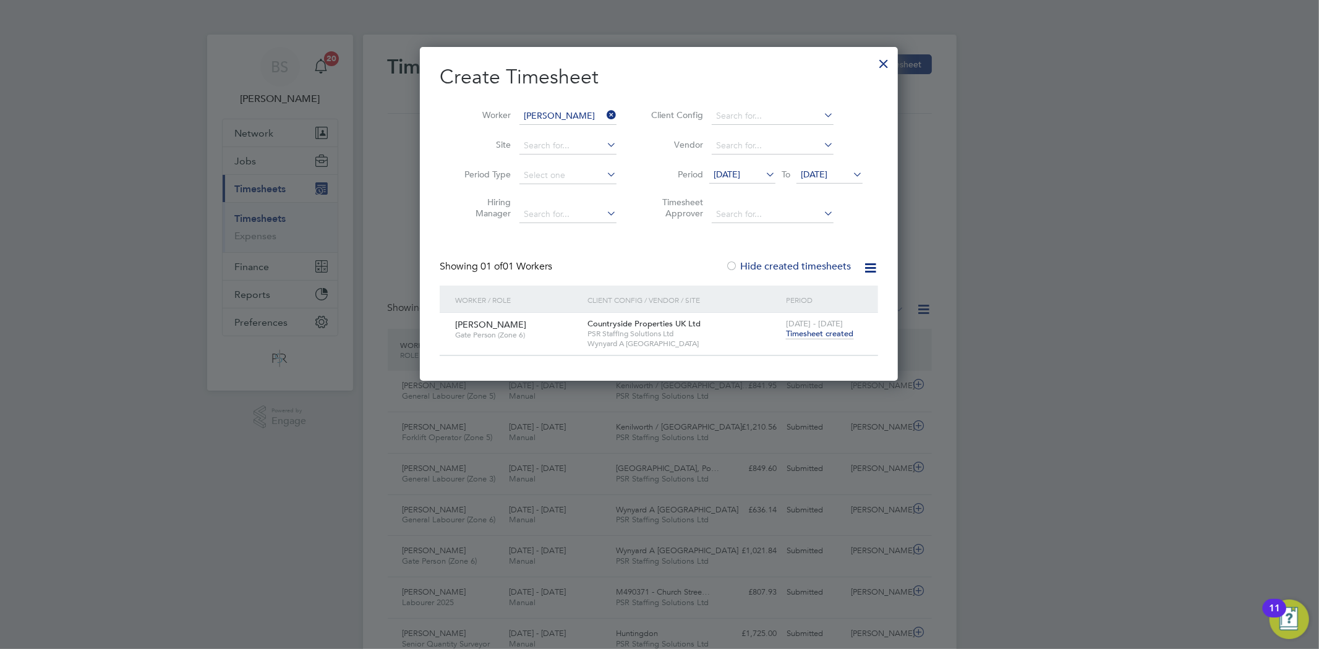
click at [823, 334] on span "Timesheet created" at bounding box center [819, 333] width 67 height 11
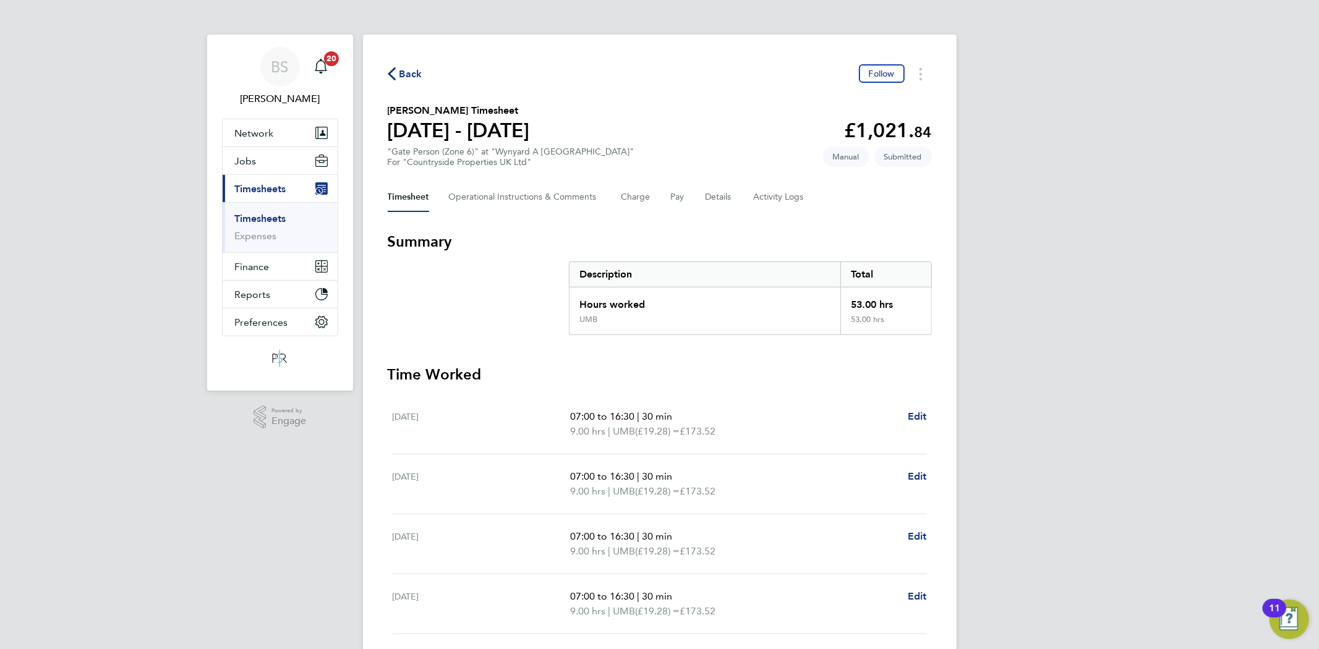
drag, startPoint x: 257, startPoint y: 224, endPoint x: 271, endPoint y: 212, distance: 18.8
click at [257, 224] on link "Timesheets" at bounding box center [260, 219] width 51 height 12
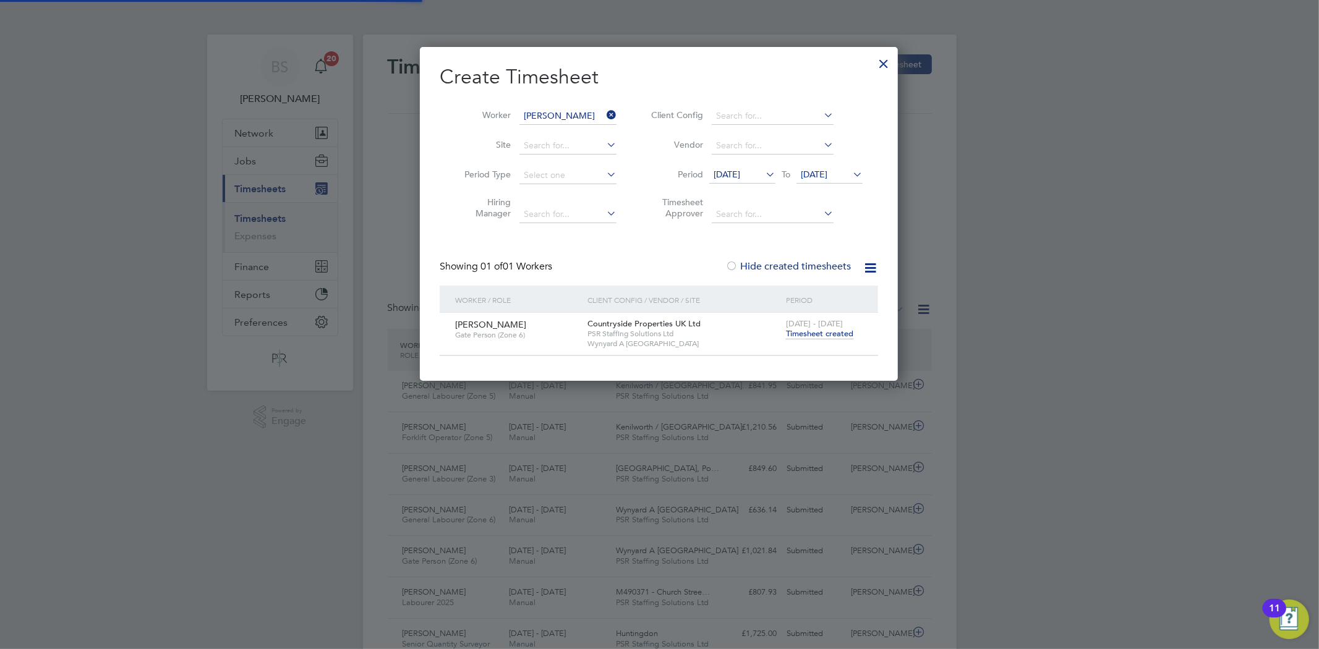
scroll to position [31, 108]
drag, startPoint x: 616, startPoint y: 113, endPoint x: 602, endPoint y: 113, distance: 13.6
click at [604, 114] on icon at bounding box center [604, 114] width 0 height 17
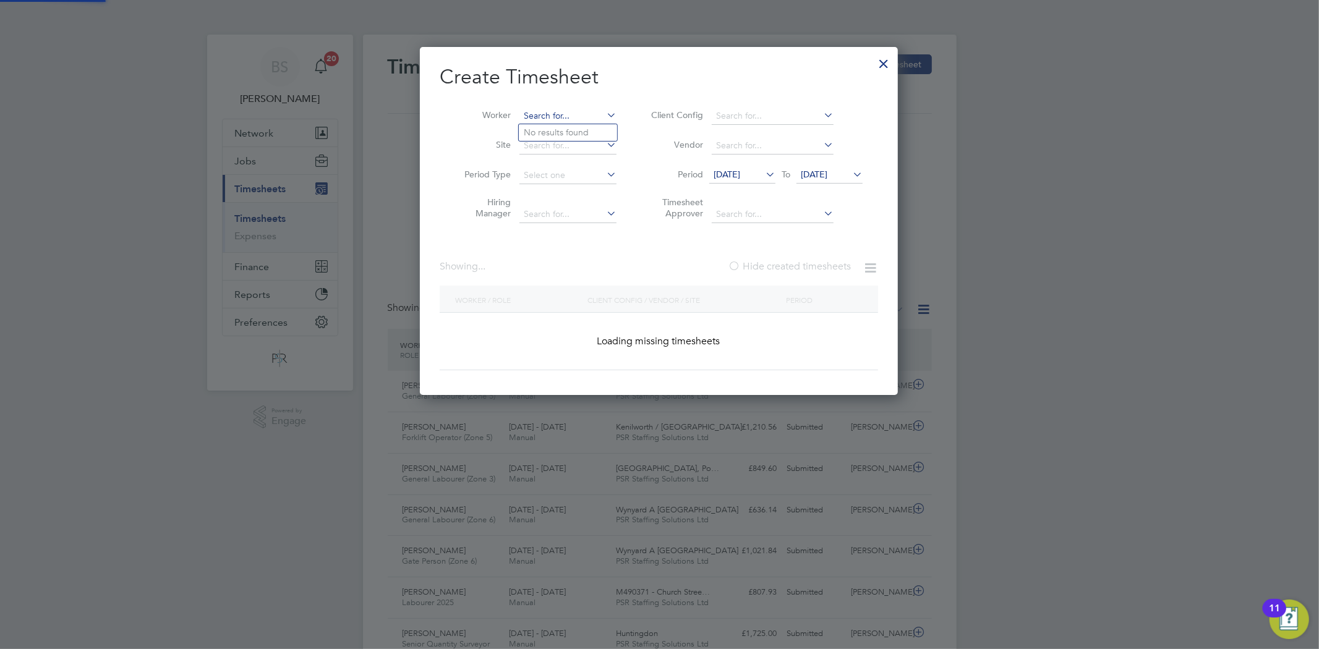
click at [602, 113] on input at bounding box center [567, 116] width 97 height 17
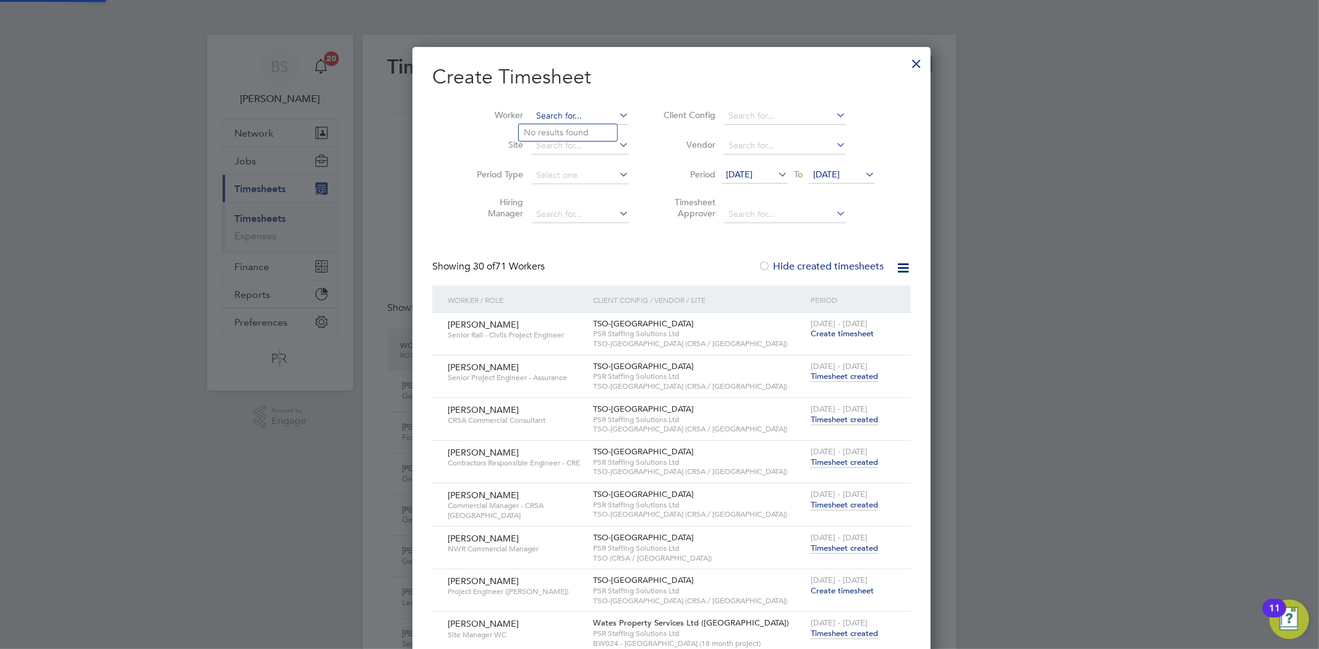
paste input "[PERSON_NAME]"
type input "[PERSON_NAME]"
click at [544, 134] on b "[PERSON_NAME]" at bounding box center [560, 132] width 72 height 11
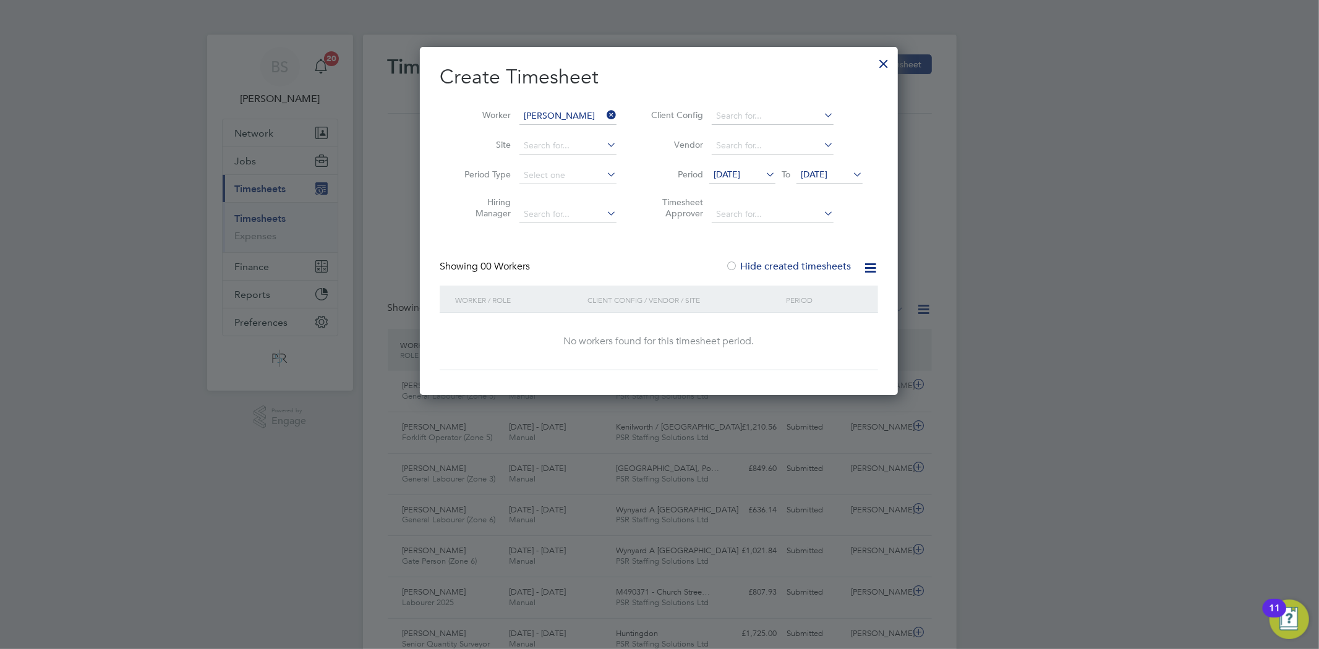
click at [734, 161] on li "Period [DATE] To [DATE]" at bounding box center [755, 176] width 246 height 30
click at [739, 174] on span "[DATE]" at bounding box center [726, 174] width 27 height 11
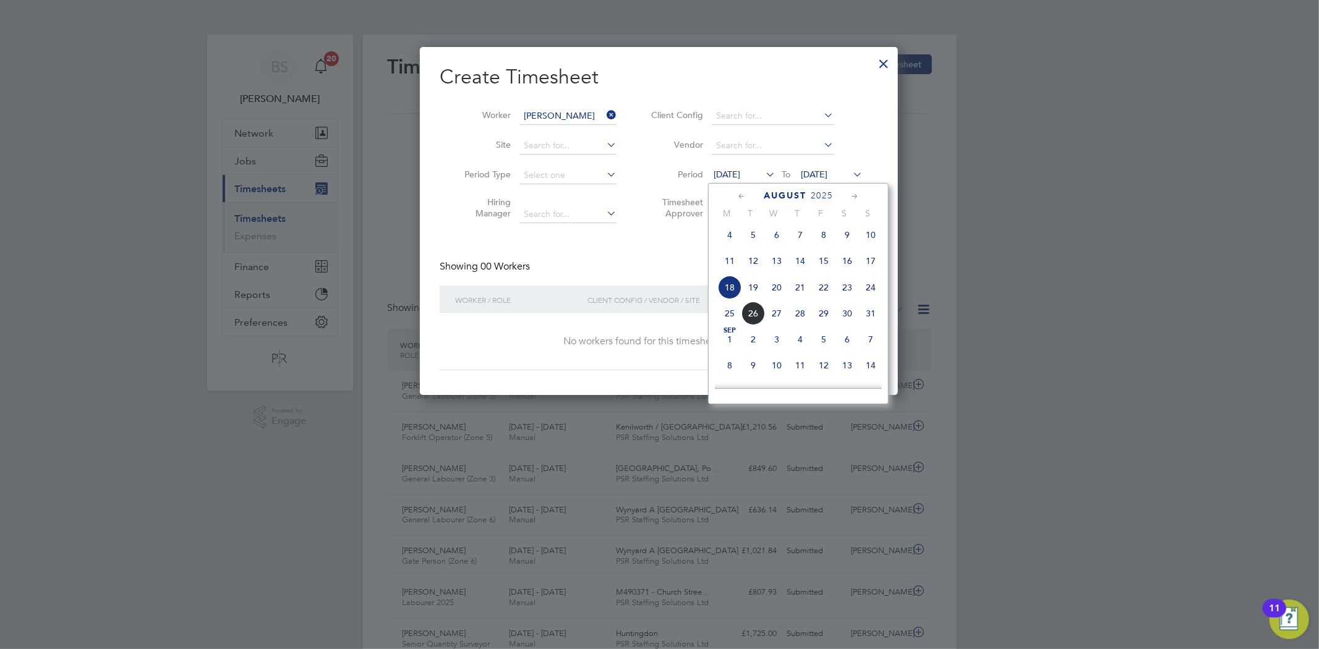
click at [725, 323] on span "25" at bounding box center [729, 313] width 23 height 23
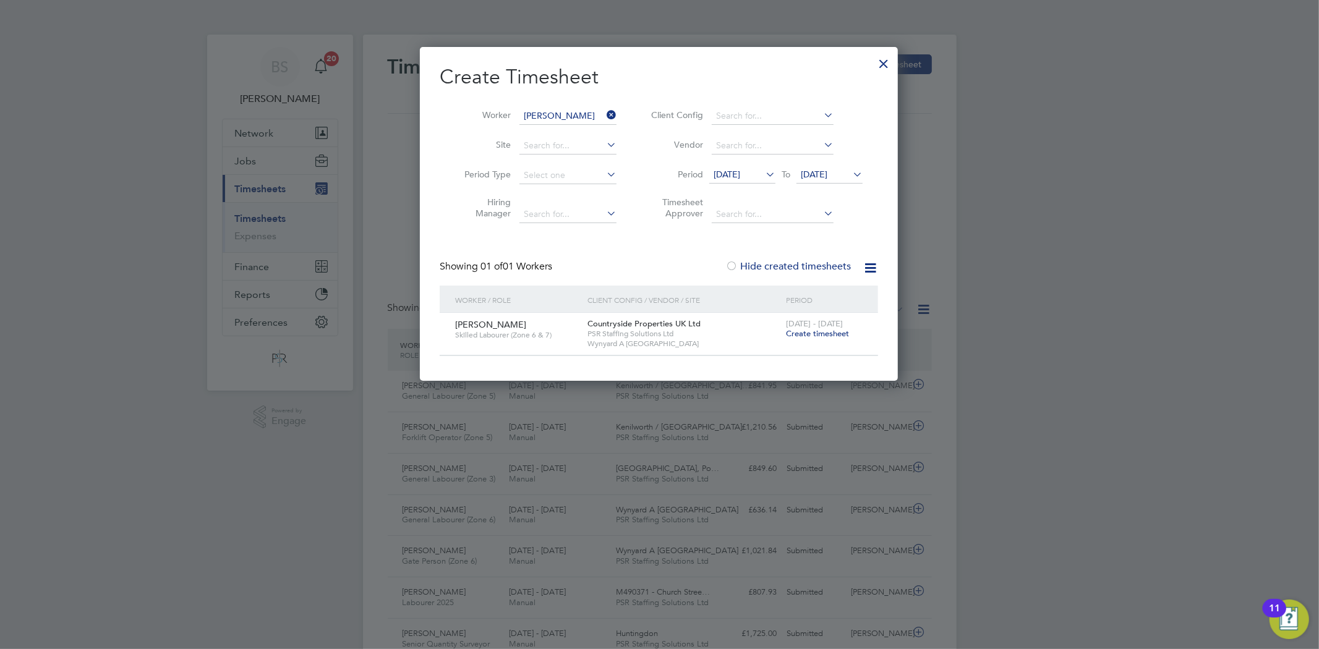
click at [604, 119] on icon at bounding box center [604, 114] width 0 height 17
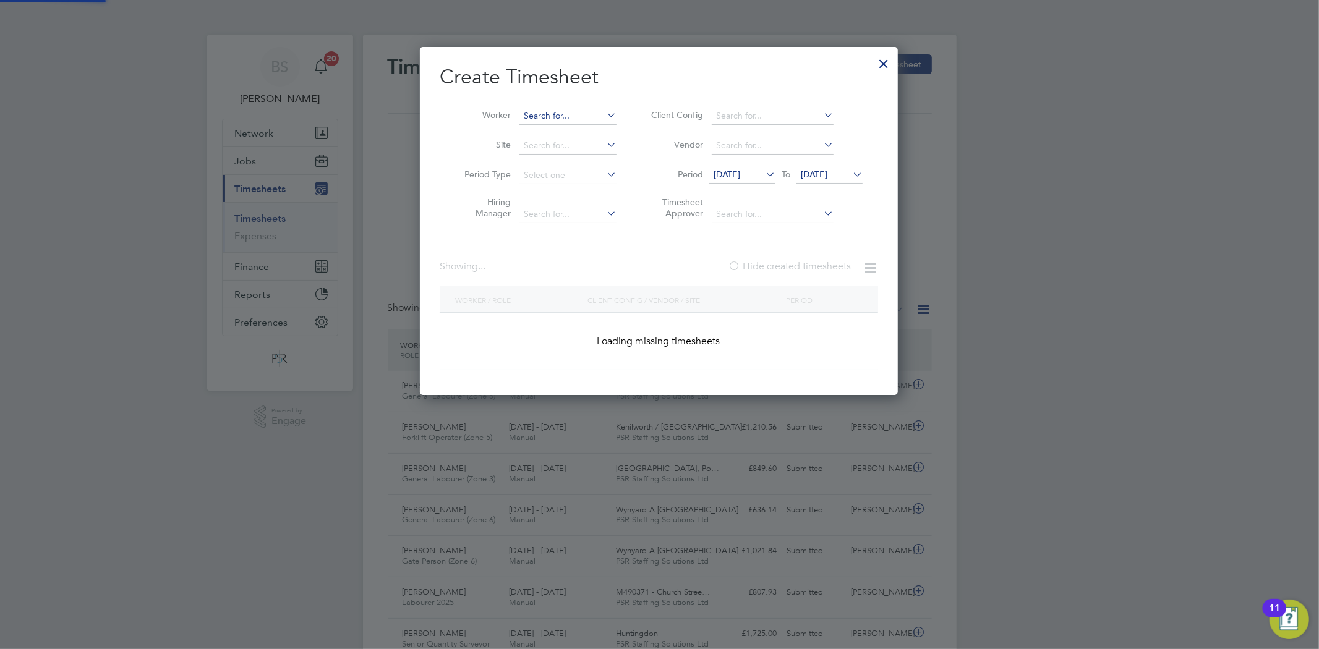
click at [594, 115] on input at bounding box center [567, 116] width 97 height 17
paste input "[PERSON_NAME]"
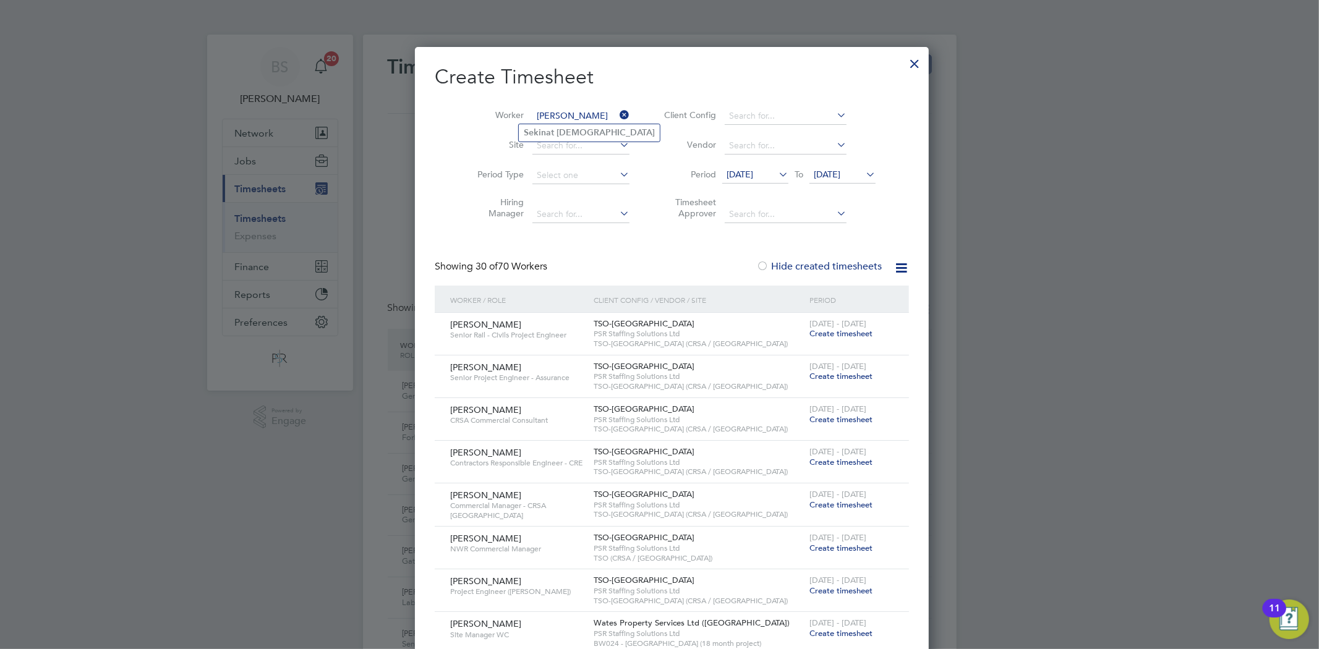
type input "[PERSON_NAME]"
click at [560, 139] on li "[PERSON_NAME]" at bounding box center [589, 132] width 141 height 17
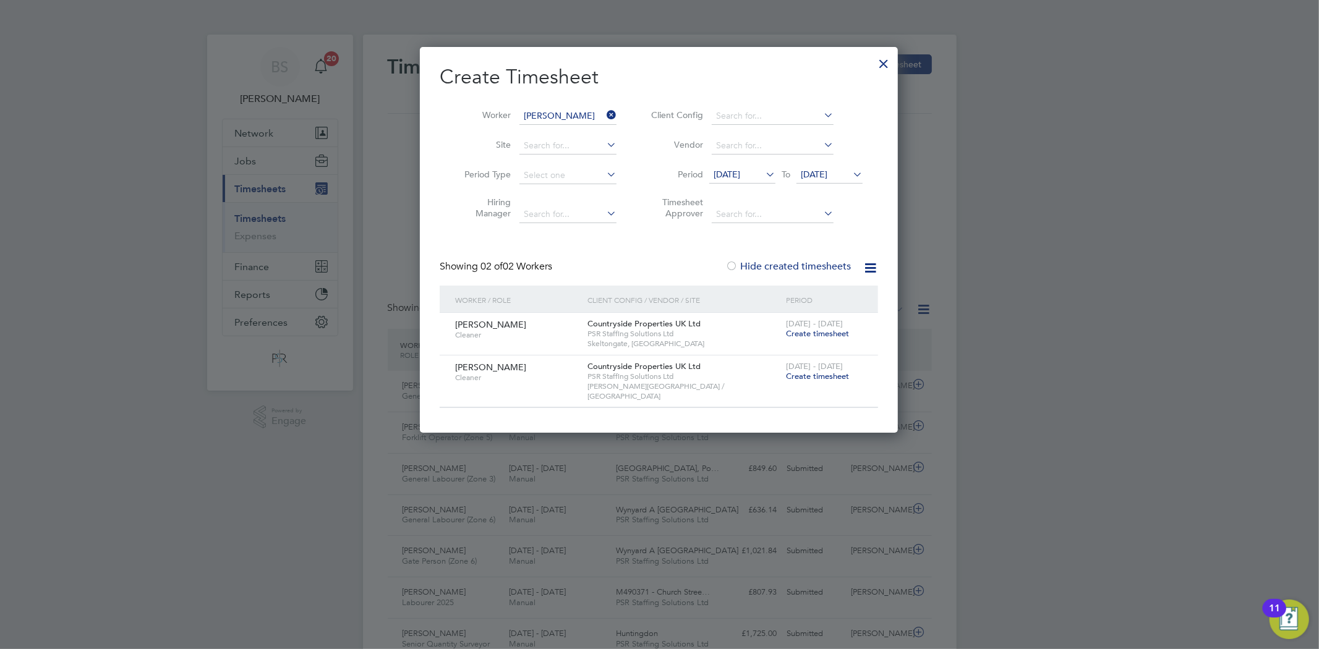
click at [817, 370] on span "[DATE] - [DATE]" at bounding box center [814, 366] width 57 height 11
click at [740, 173] on span "[DATE]" at bounding box center [726, 174] width 27 height 11
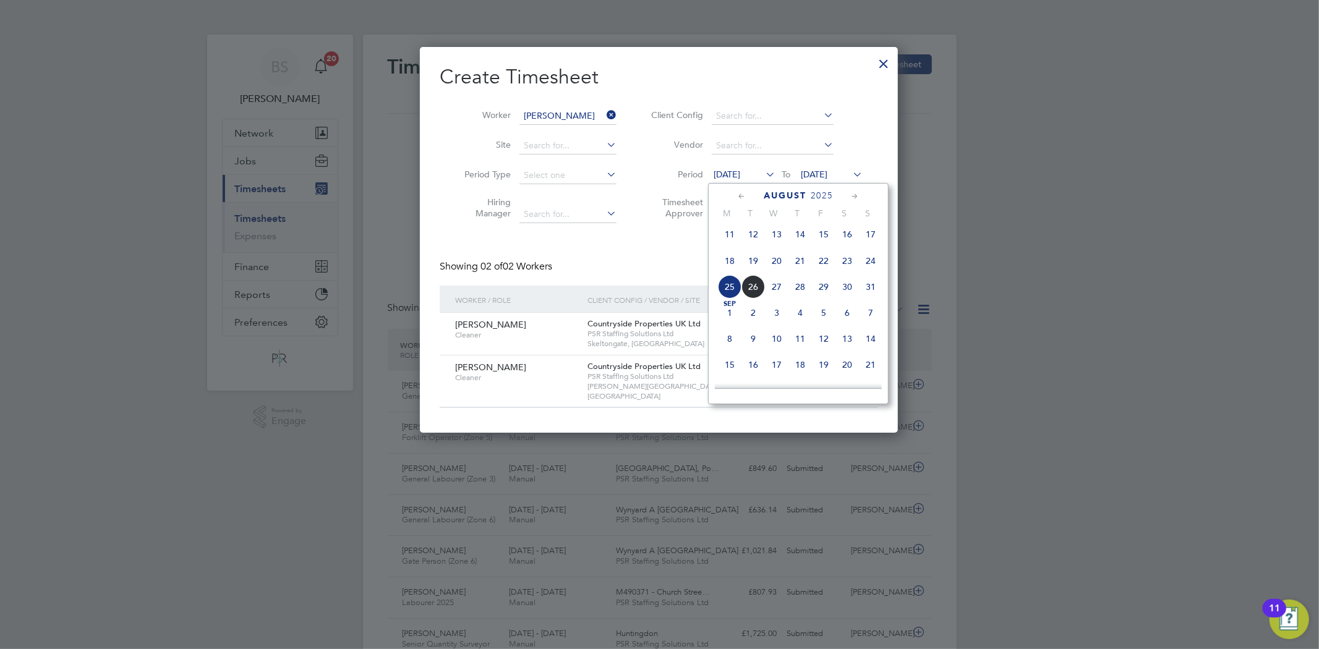
click at [726, 289] on span "25" at bounding box center [729, 286] width 23 height 23
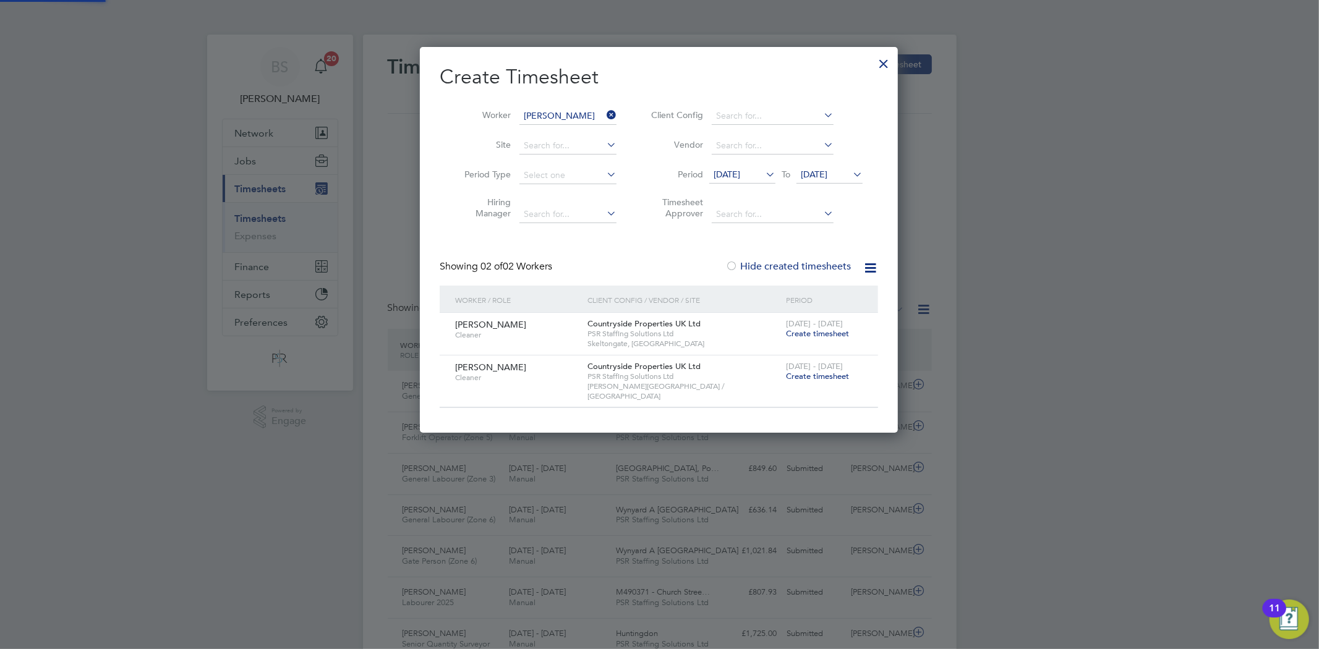
click at [821, 170] on span "[DATE]" at bounding box center [814, 174] width 27 height 11
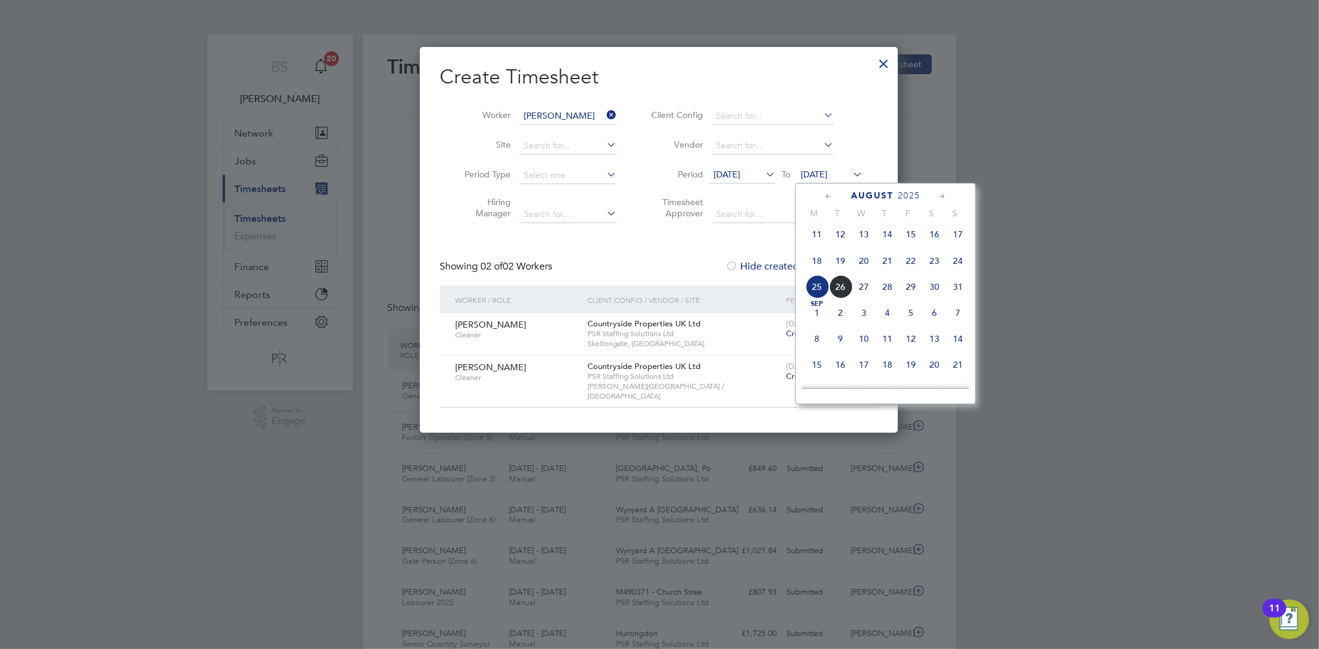
click at [658, 234] on div "Create Timesheet Worker [PERSON_NAME] Site Period Type Hiring Manager Client Co…" at bounding box center [659, 236] width 438 height 344
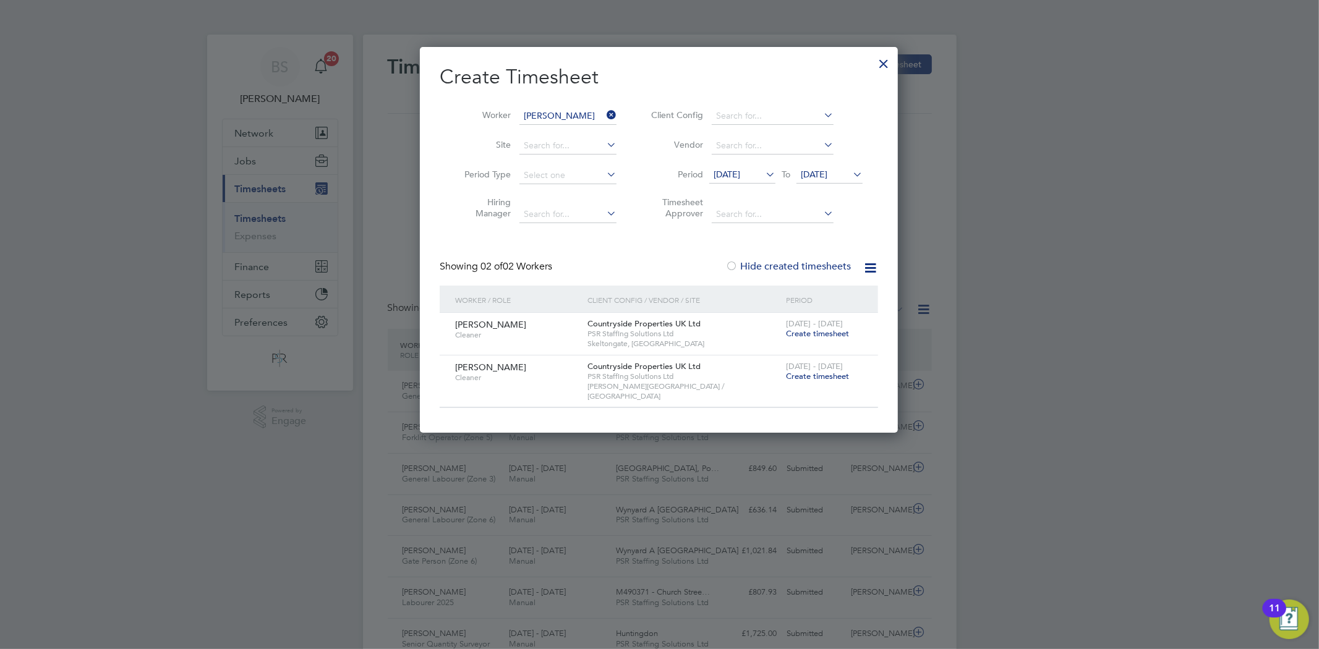
click at [827, 173] on span "[DATE]" at bounding box center [814, 174] width 27 height 11
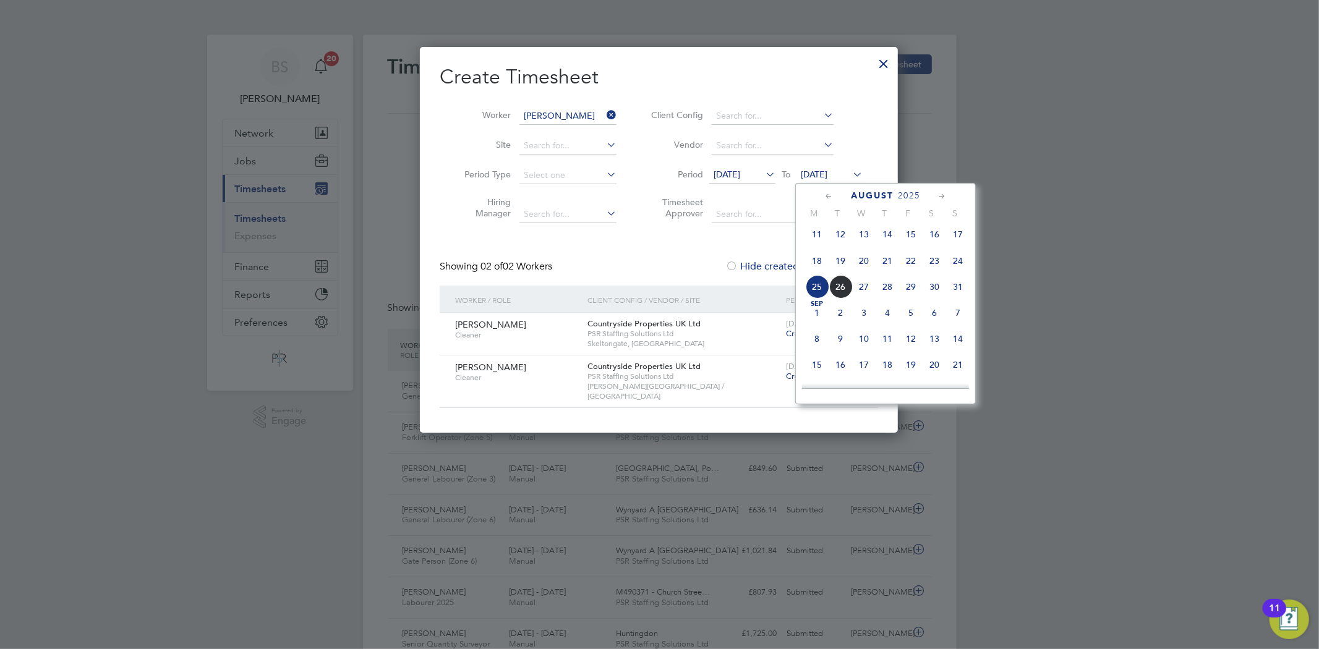
click at [814, 260] on span "18" at bounding box center [816, 260] width 23 height 23
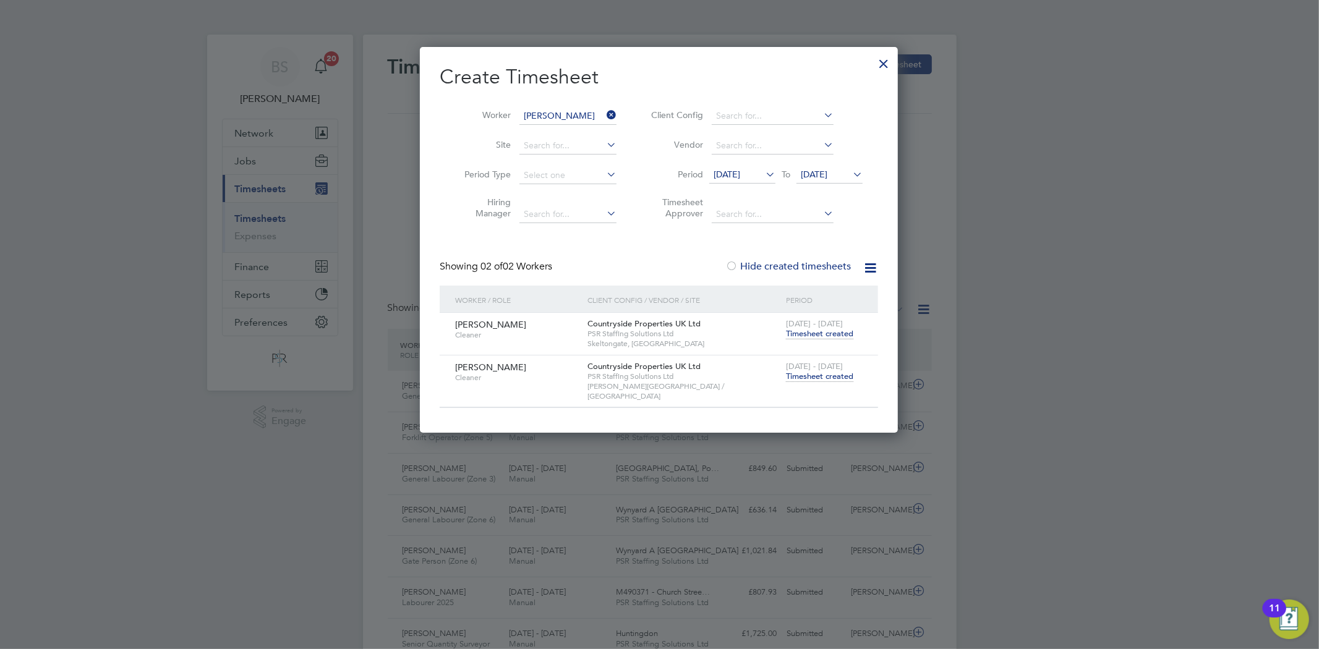
click at [810, 378] on span "Timesheet created" at bounding box center [819, 376] width 67 height 11
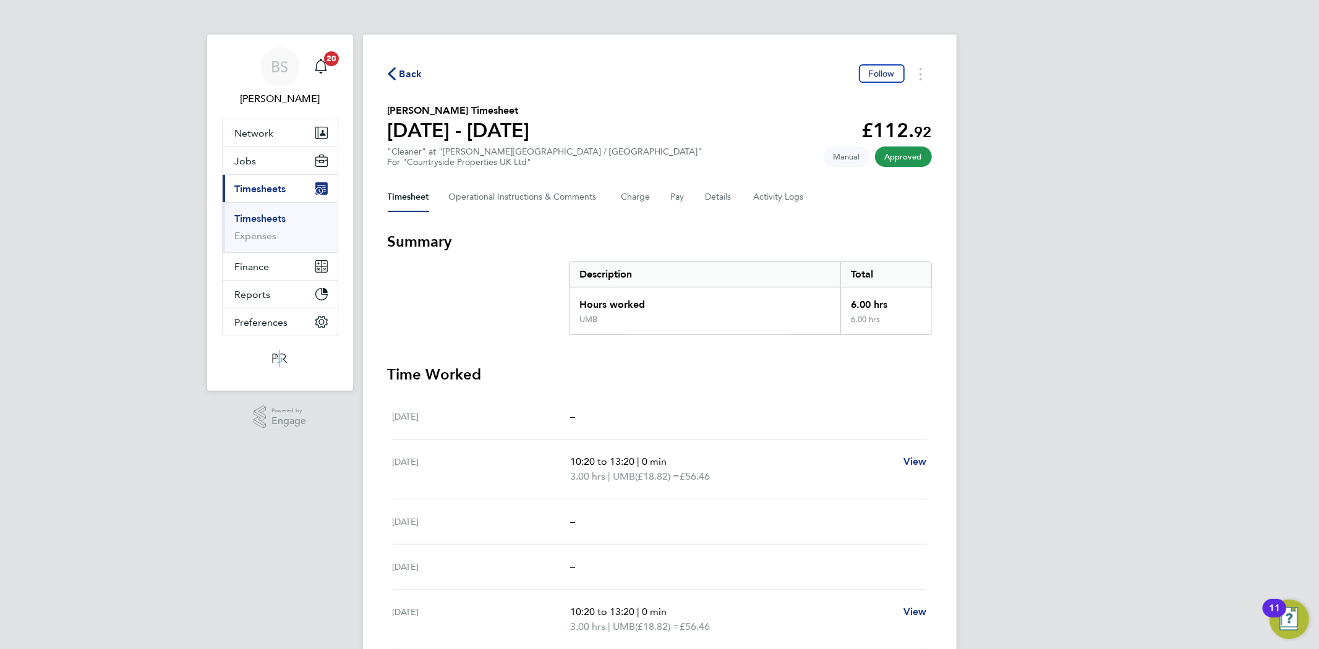
click at [404, 65] on div "Back Follow" at bounding box center [660, 73] width 544 height 19
click at [403, 72] on span "Back" at bounding box center [410, 74] width 23 height 15
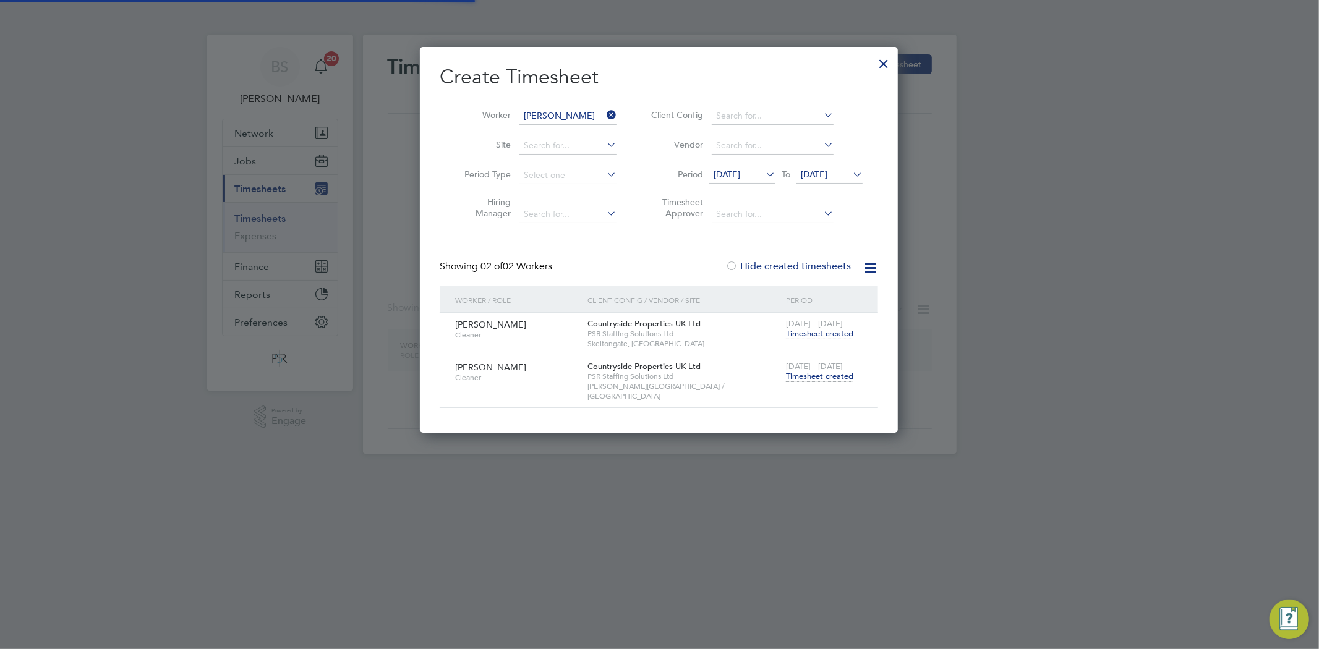
click at [817, 339] on div "[DATE] - [DATE] Timesheet created" at bounding box center [824, 329] width 83 height 33
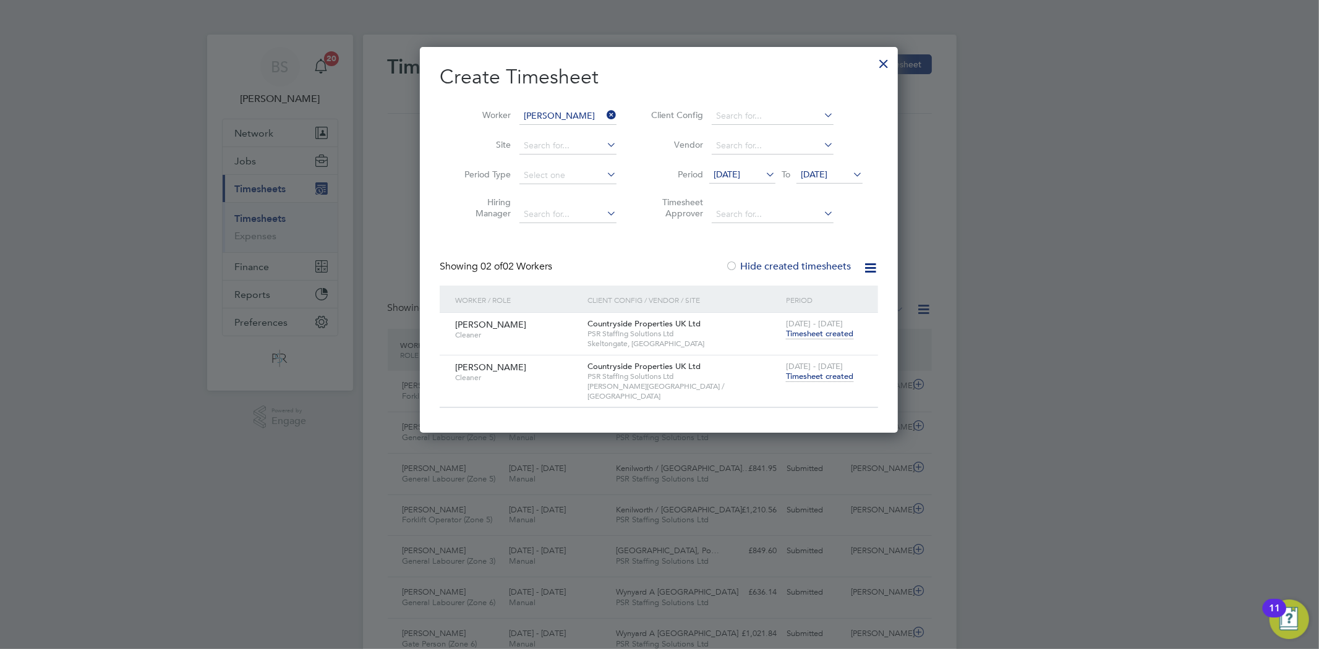
click at [837, 335] on span "Timesheet created" at bounding box center [819, 333] width 67 height 11
